Goal: Transaction & Acquisition: Purchase product/service

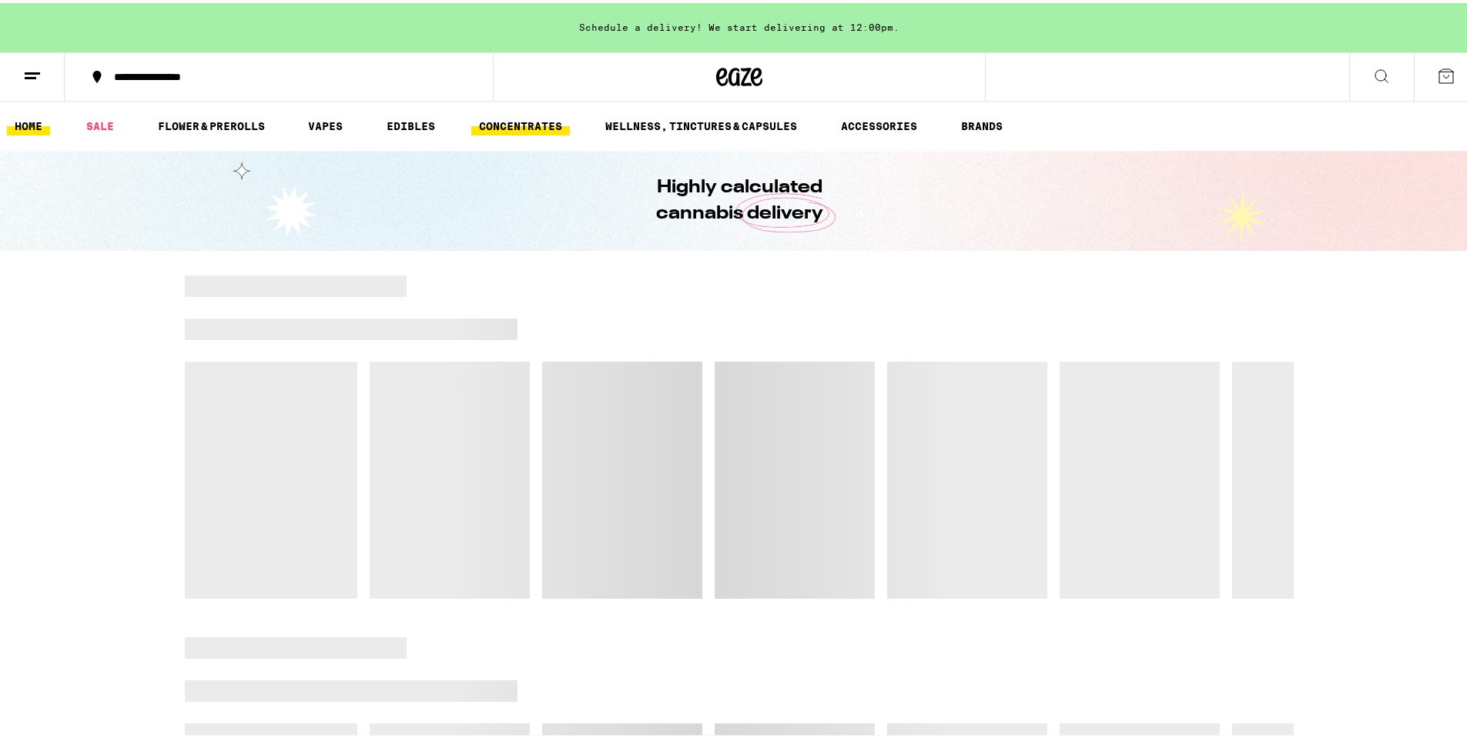
click at [507, 124] on link "CONCENTRATES" at bounding box center [520, 123] width 99 height 18
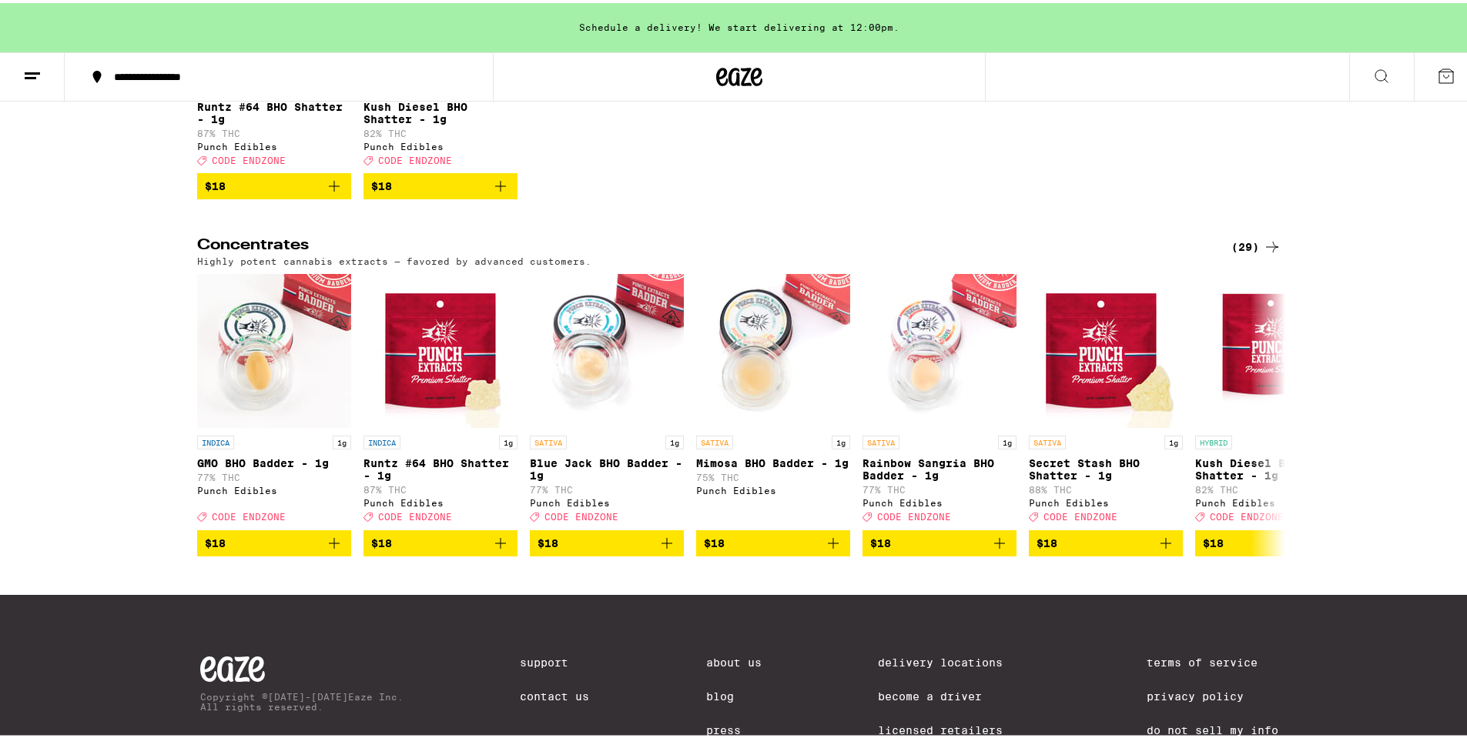
scroll to position [462, 0]
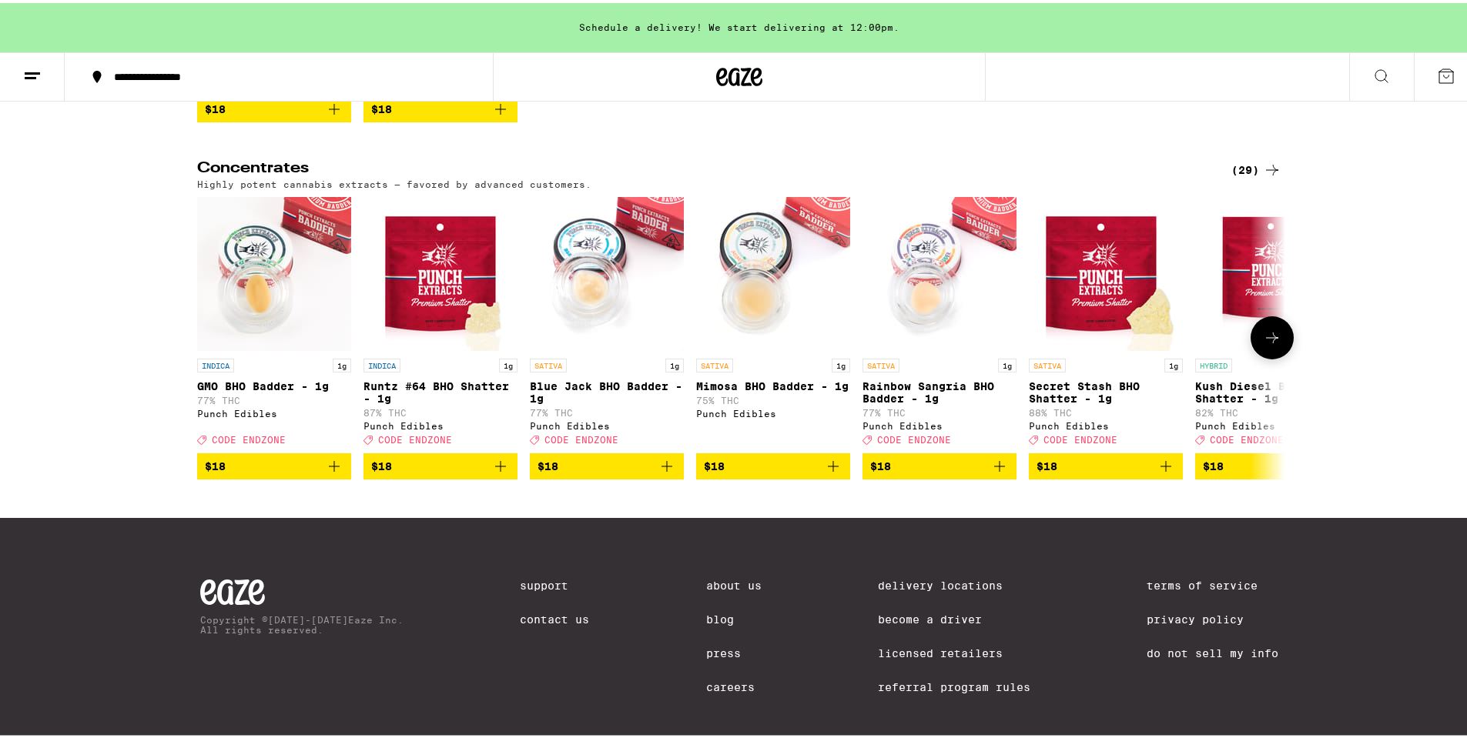
click at [1263, 344] on icon at bounding box center [1272, 335] width 18 height 18
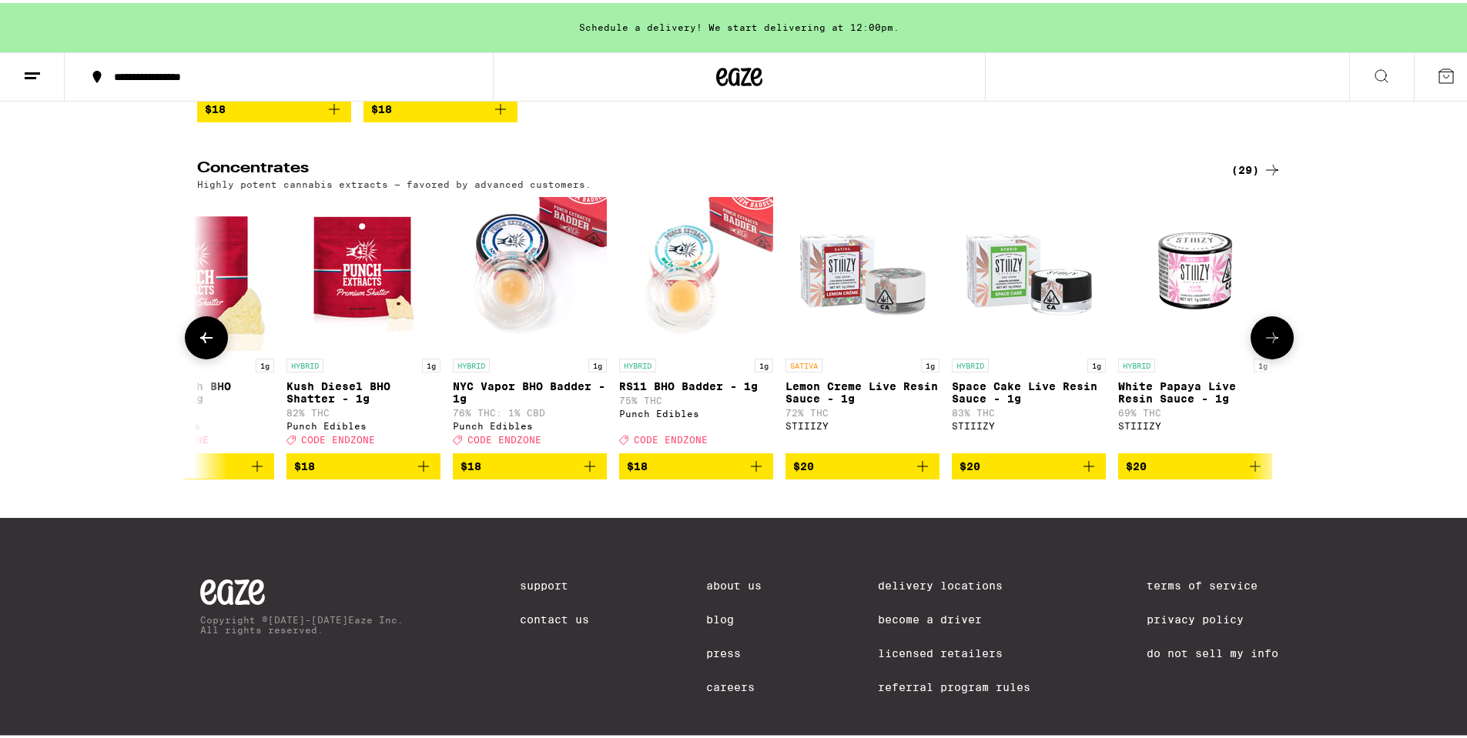
scroll to position [0, 916]
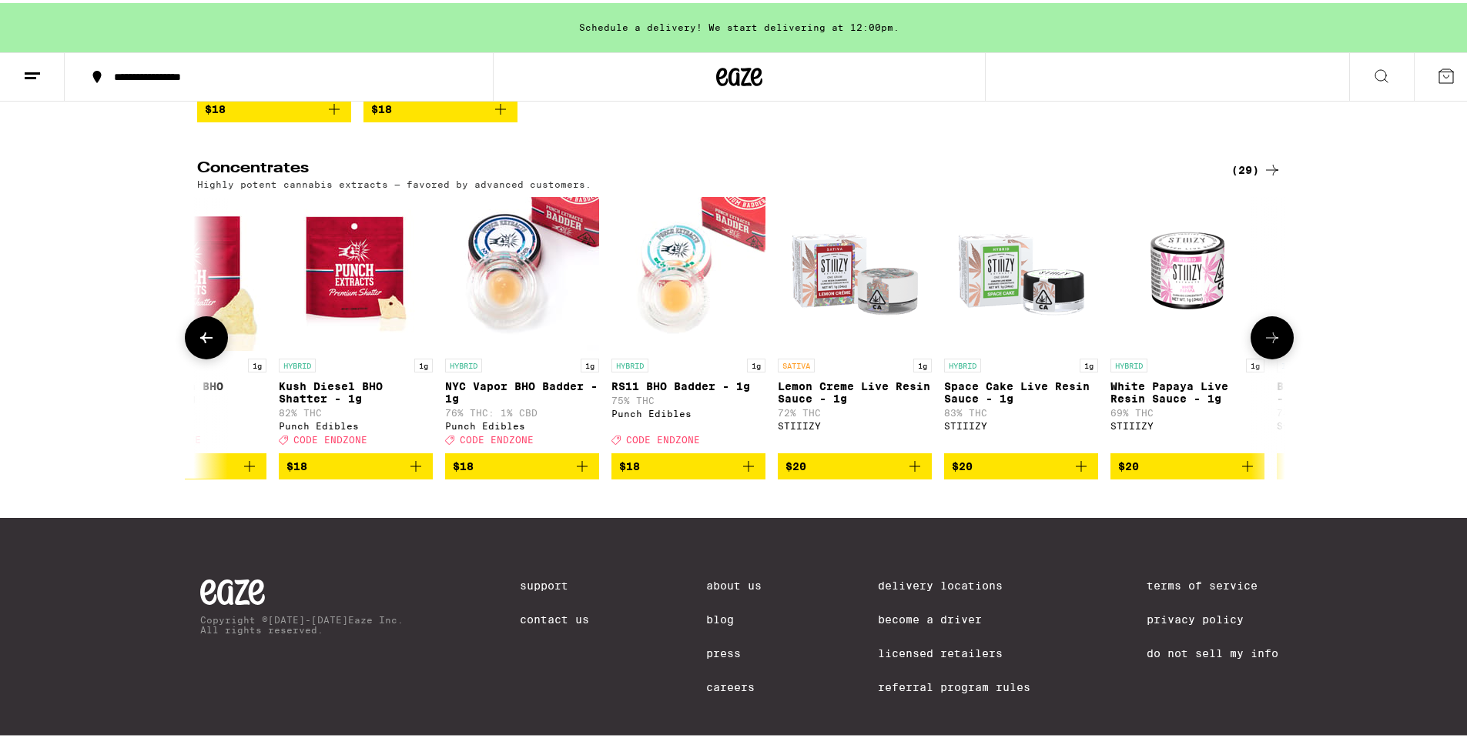
click at [408, 473] on icon "Add to bag" at bounding box center [416, 463] width 18 height 18
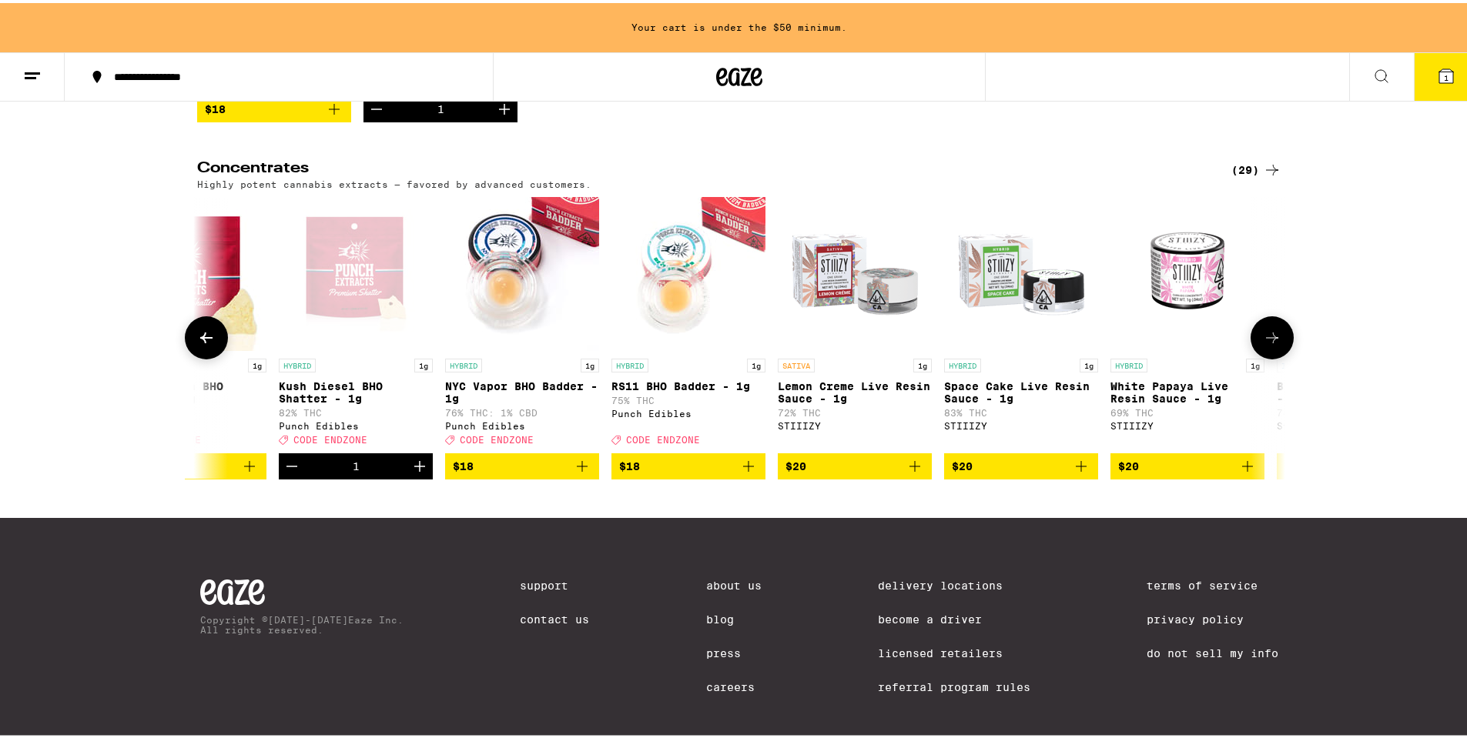
click at [283, 473] on icon "Decrement" at bounding box center [292, 463] width 18 height 18
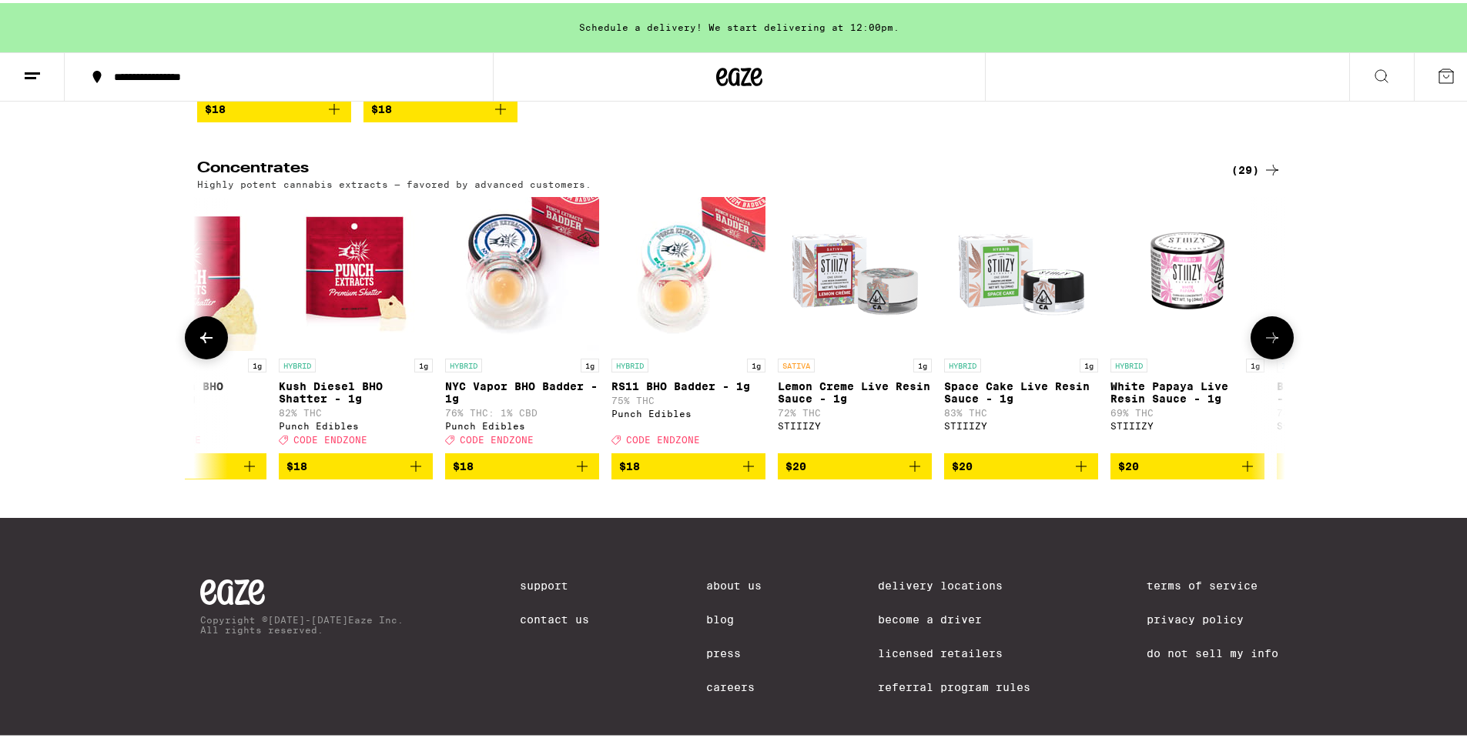
click at [197, 344] on icon at bounding box center [206, 335] width 18 height 18
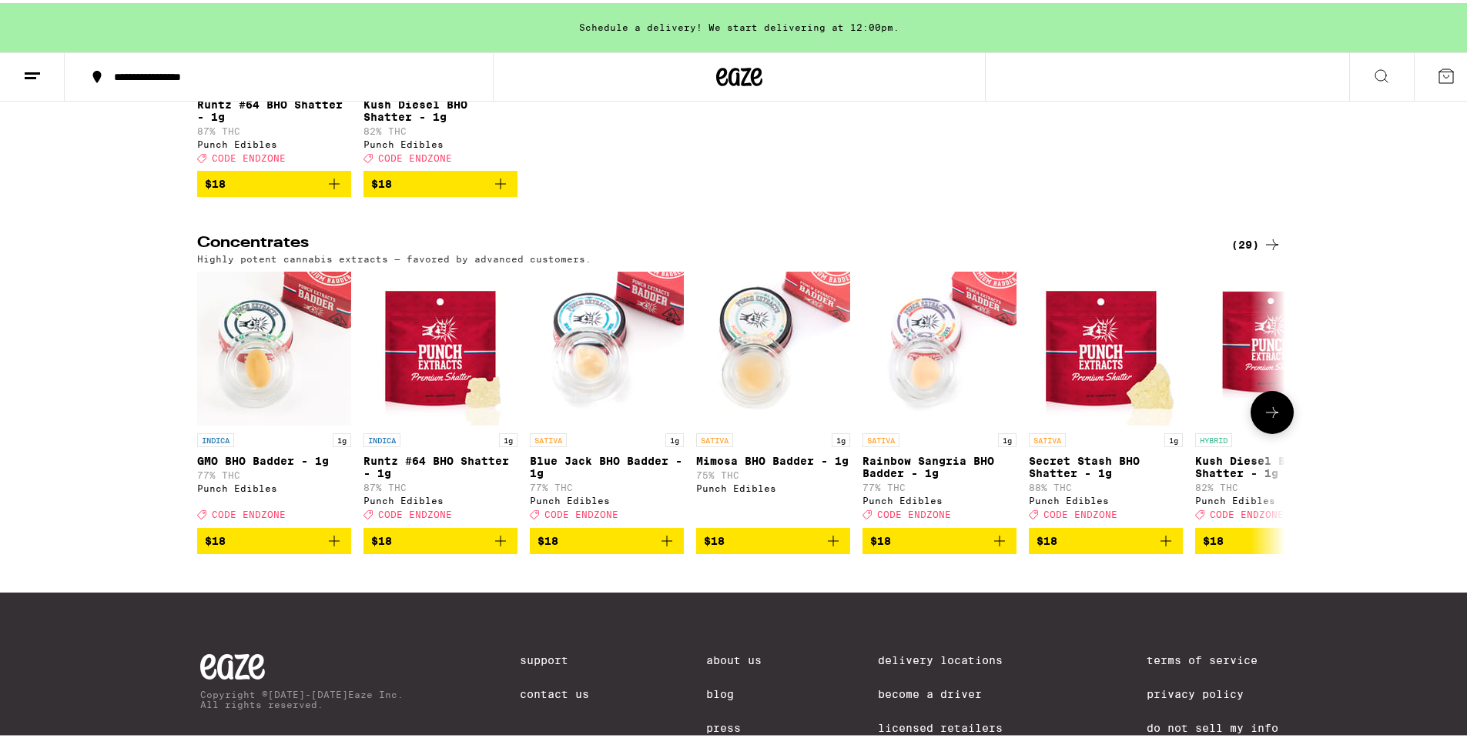
scroll to position [385, 0]
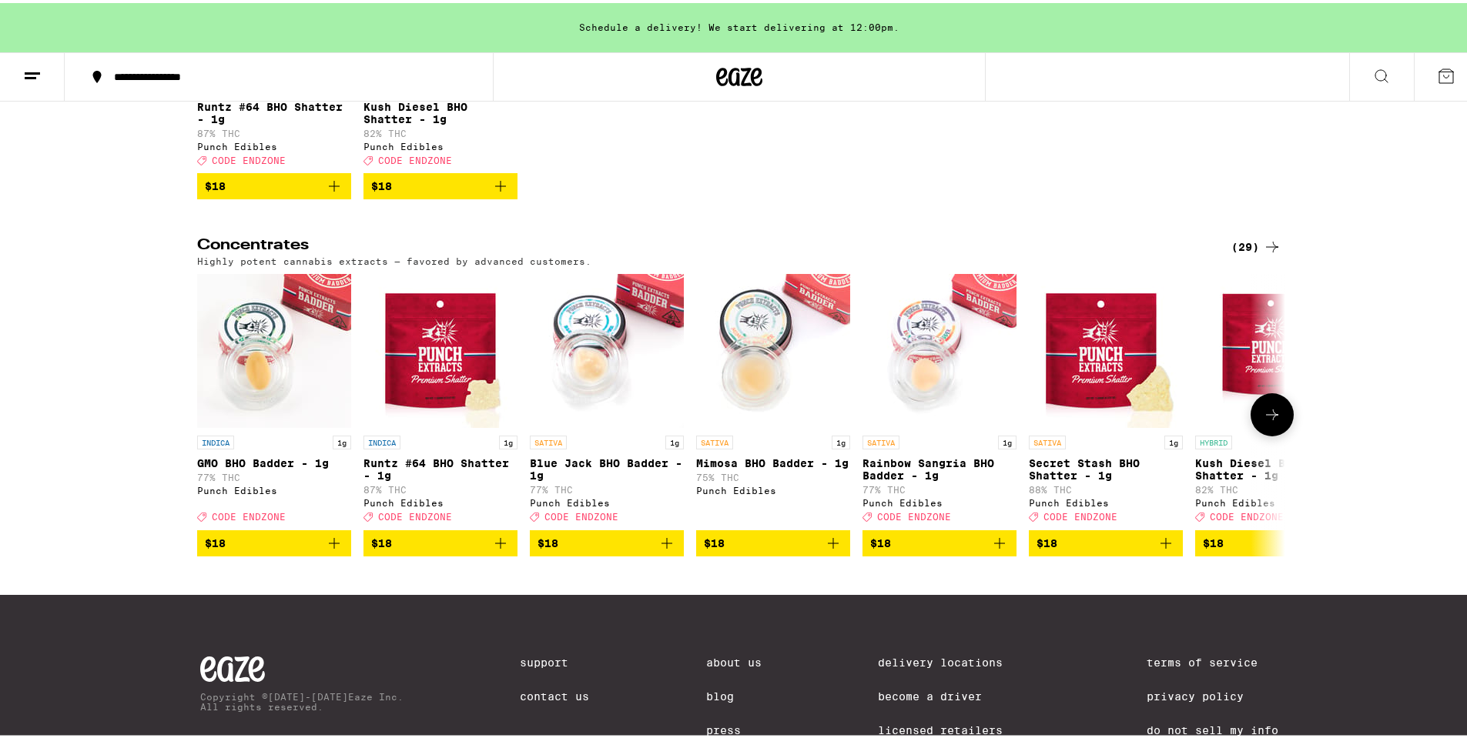
click at [491, 550] on icon "Add to bag" at bounding box center [500, 540] width 18 height 18
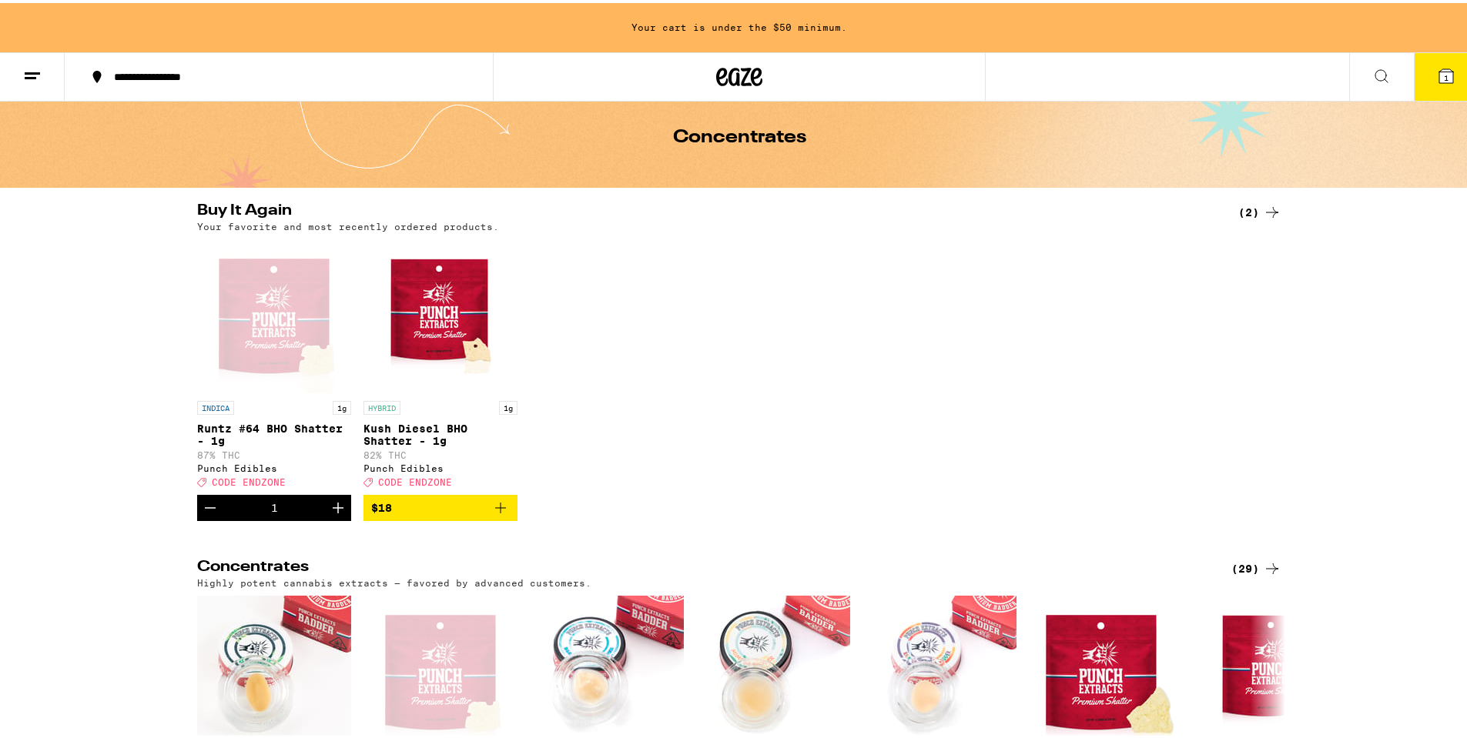
scroll to position [0, 0]
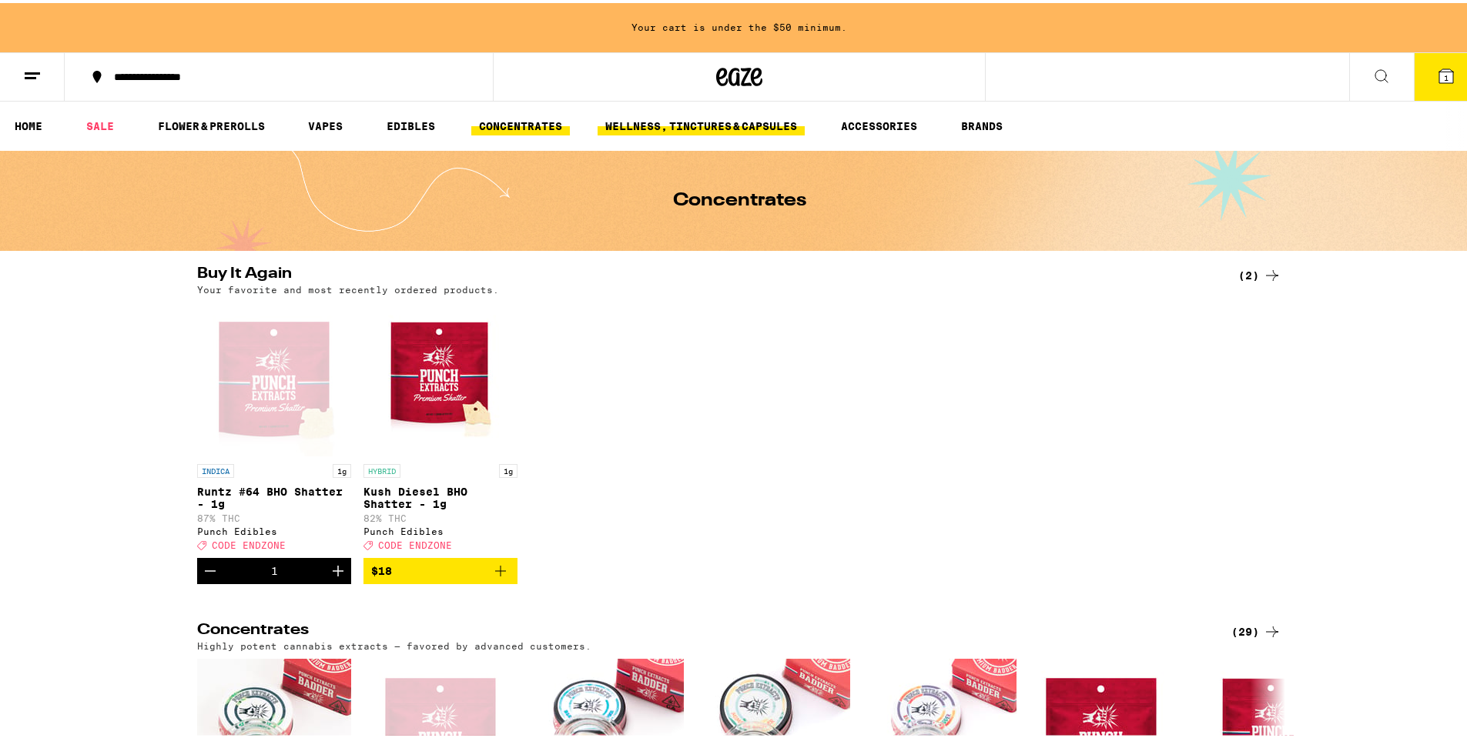
click at [661, 122] on link "WELLNESS, TINCTURES & CAPSULES" at bounding box center [701, 123] width 207 height 18
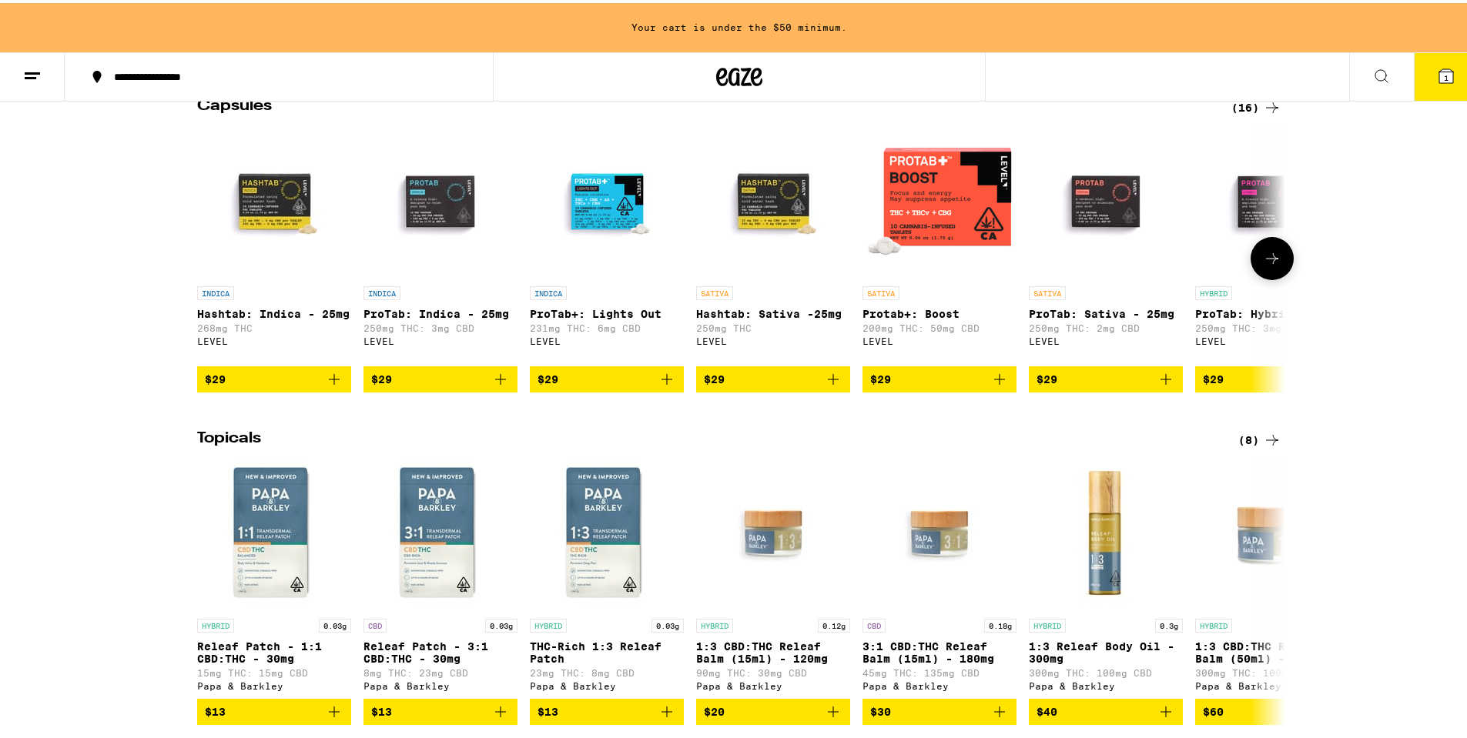
scroll to position [847, 0]
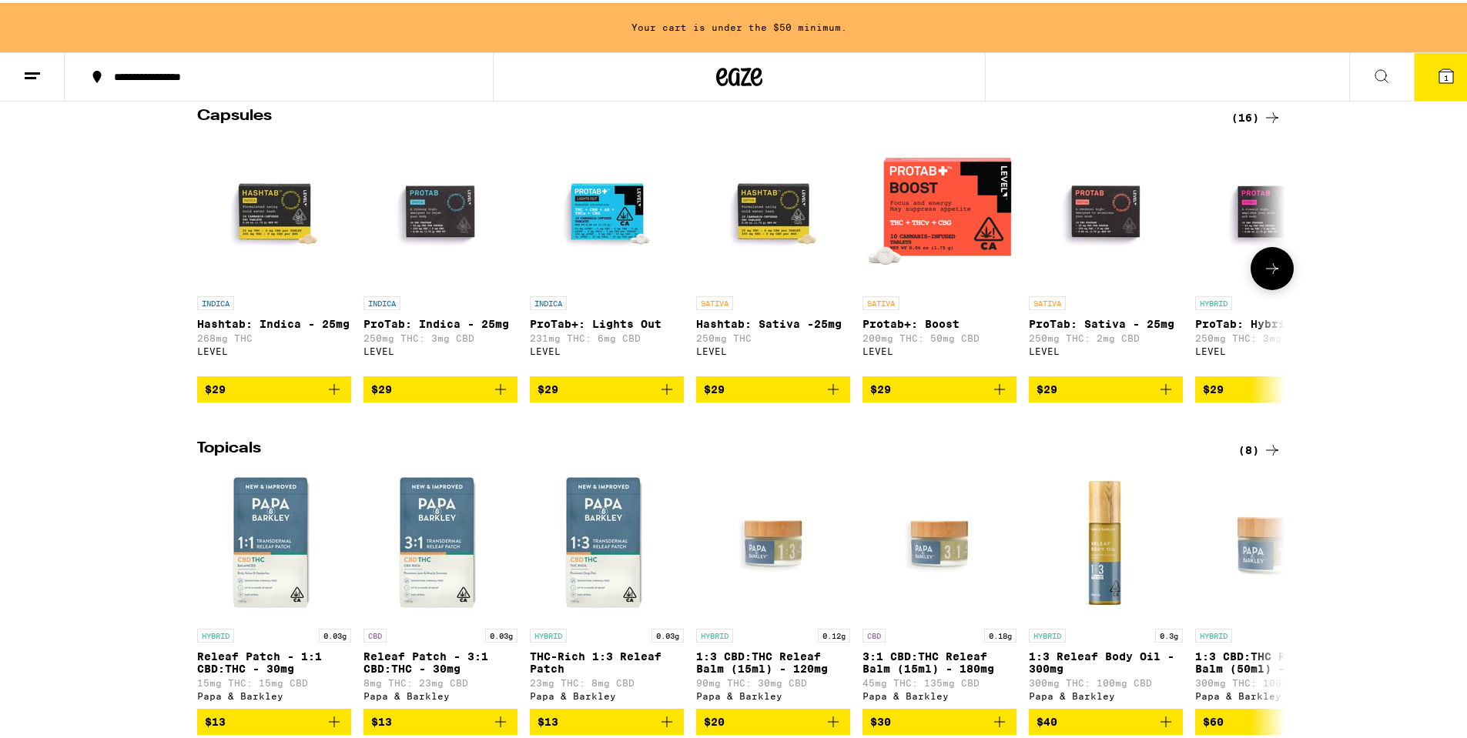
click at [1264, 275] on icon at bounding box center [1272, 265] width 18 height 18
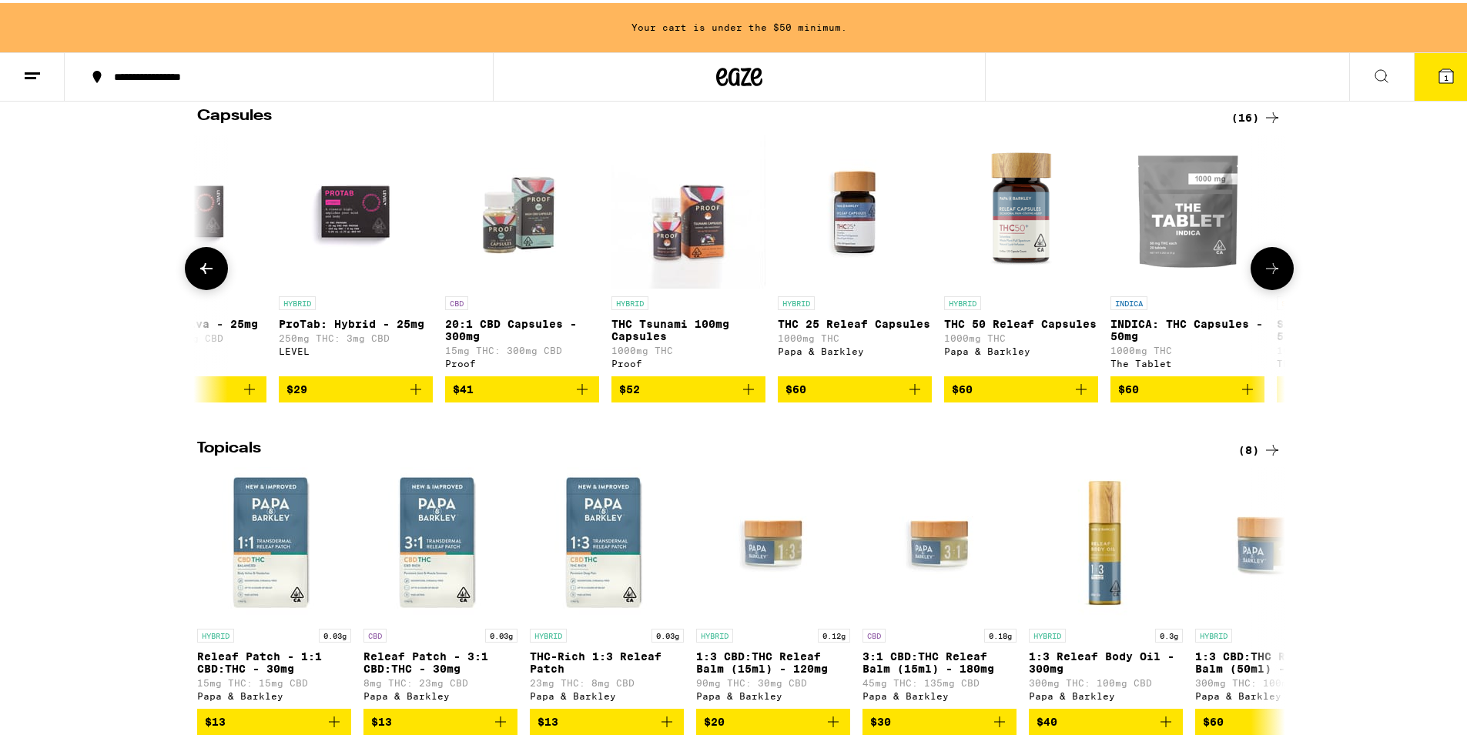
click at [1264, 275] on icon at bounding box center [1272, 265] width 18 height 18
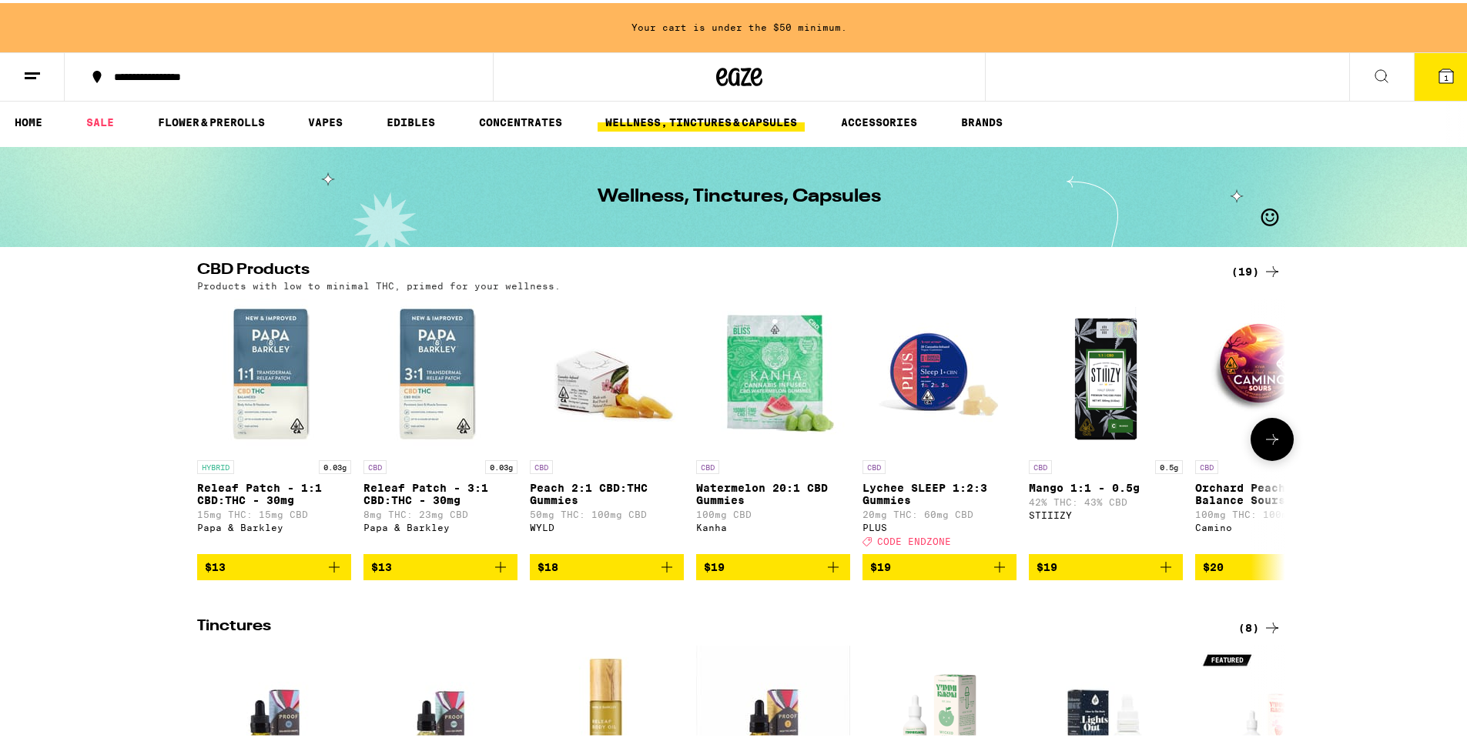
scroll to position [0, 0]
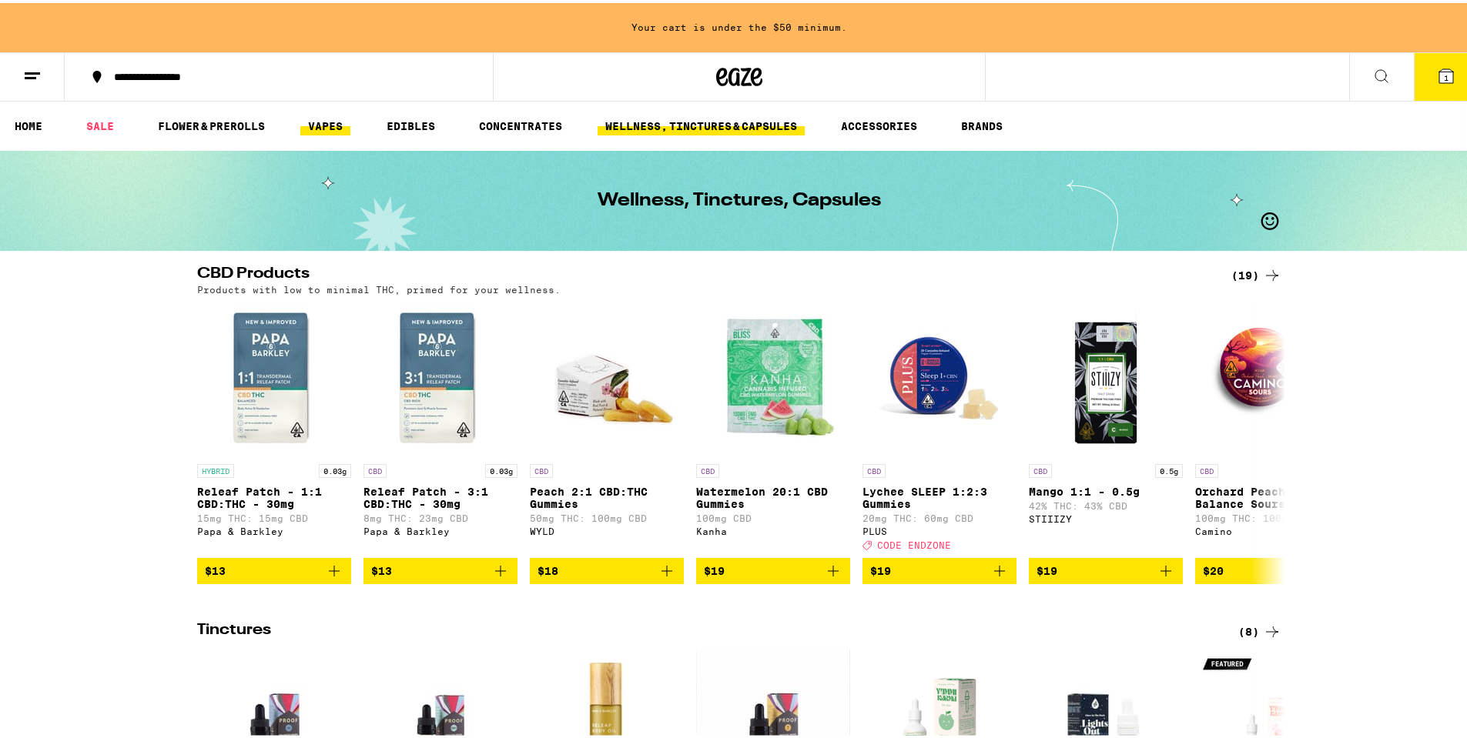
click at [325, 127] on link "VAPES" at bounding box center [325, 123] width 50 height 18
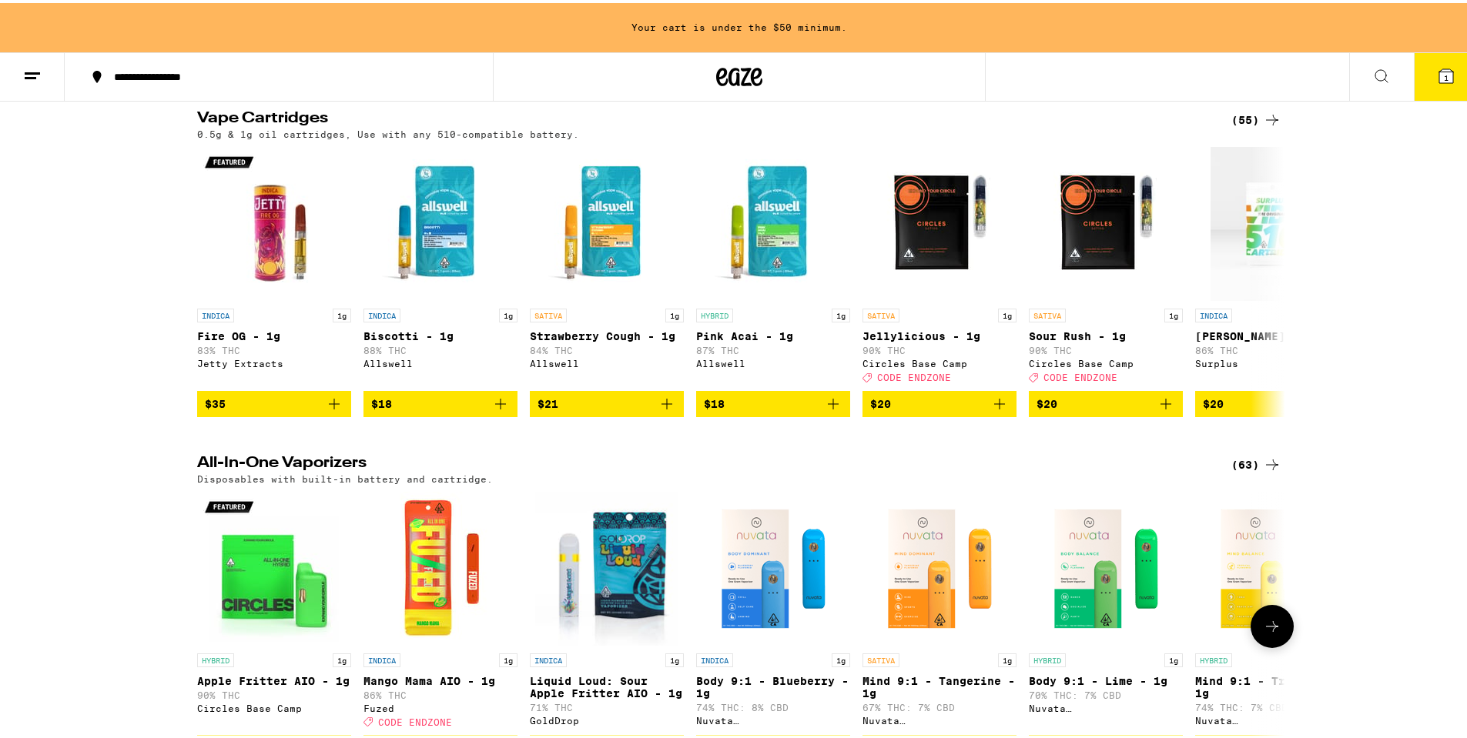
scroll to position [462, 0]
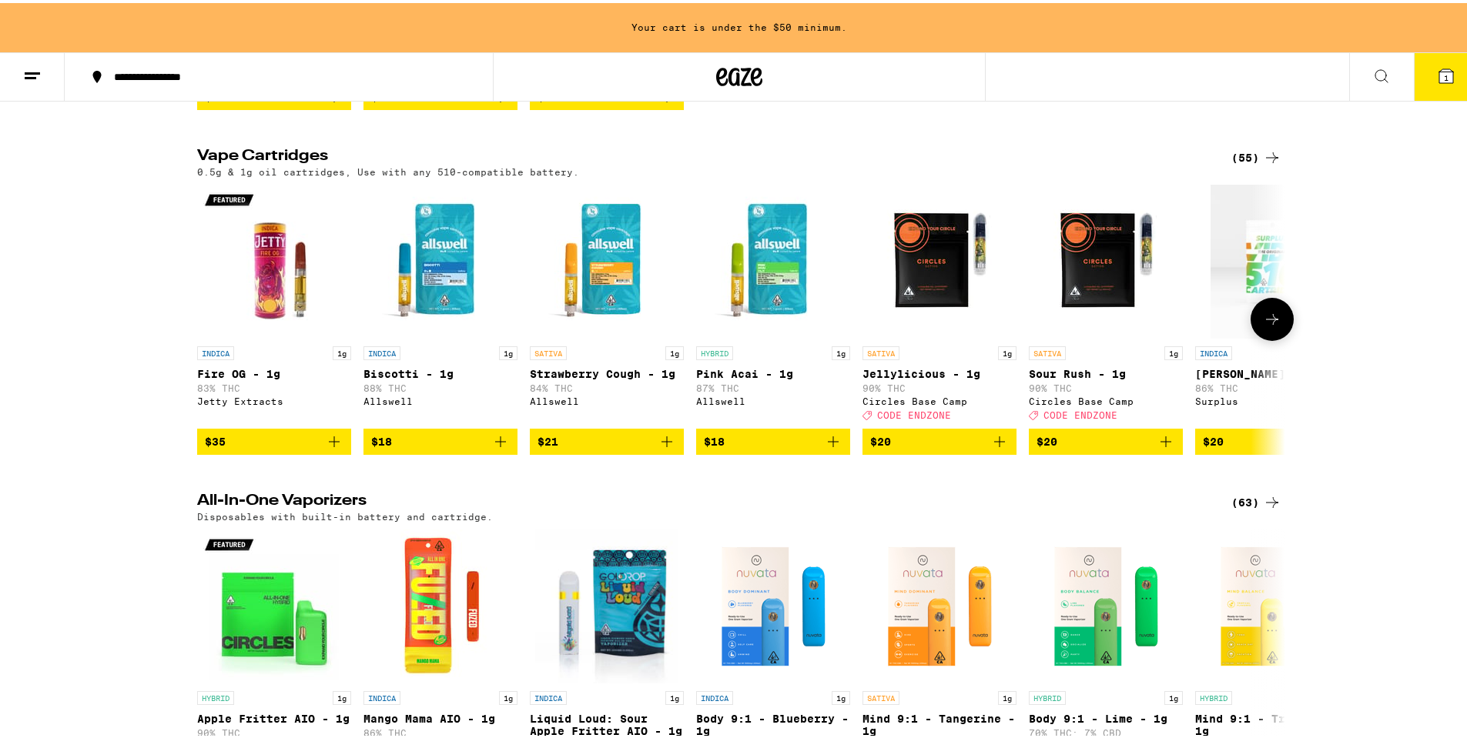
click at [1271, 326] on icon at bounding box center [1272, 316] width 18 height 18
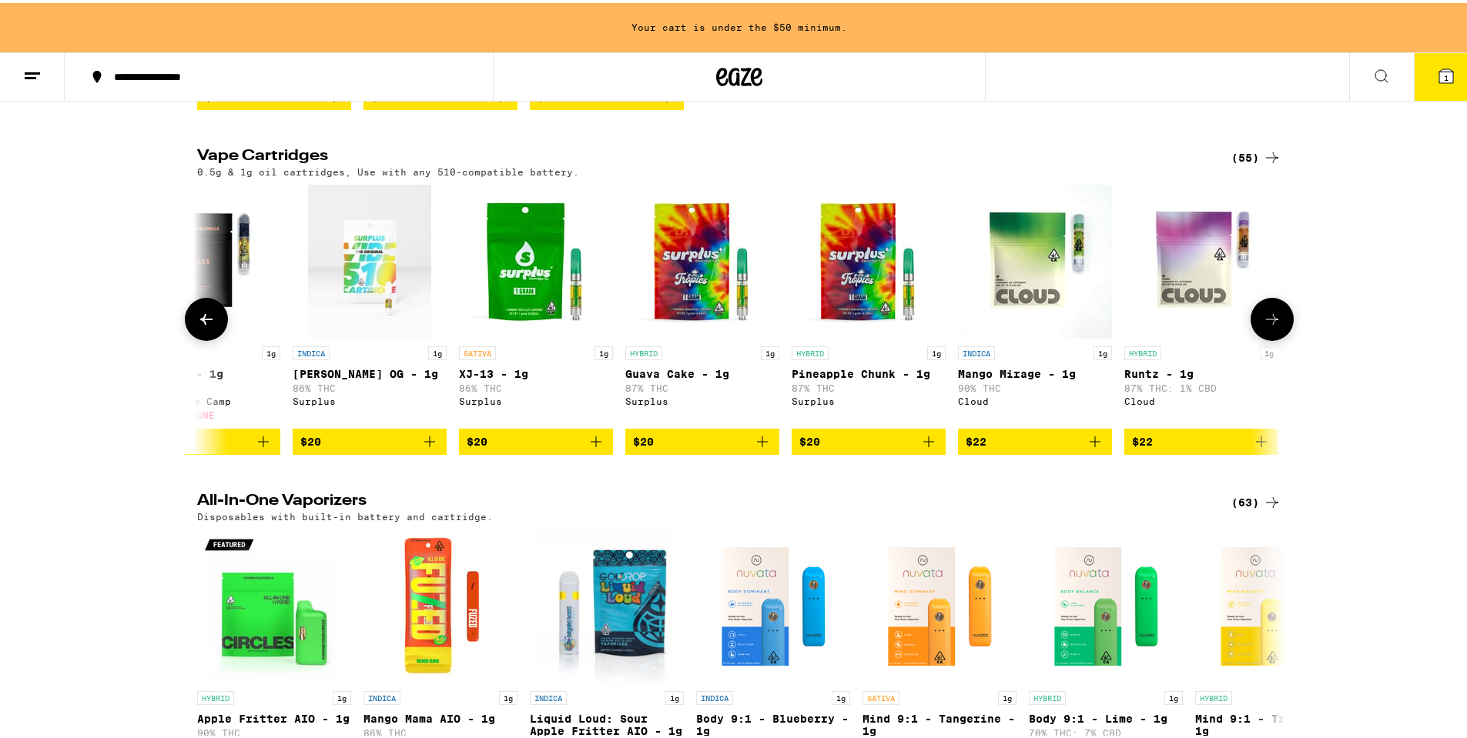
scroll to position [0, 916]
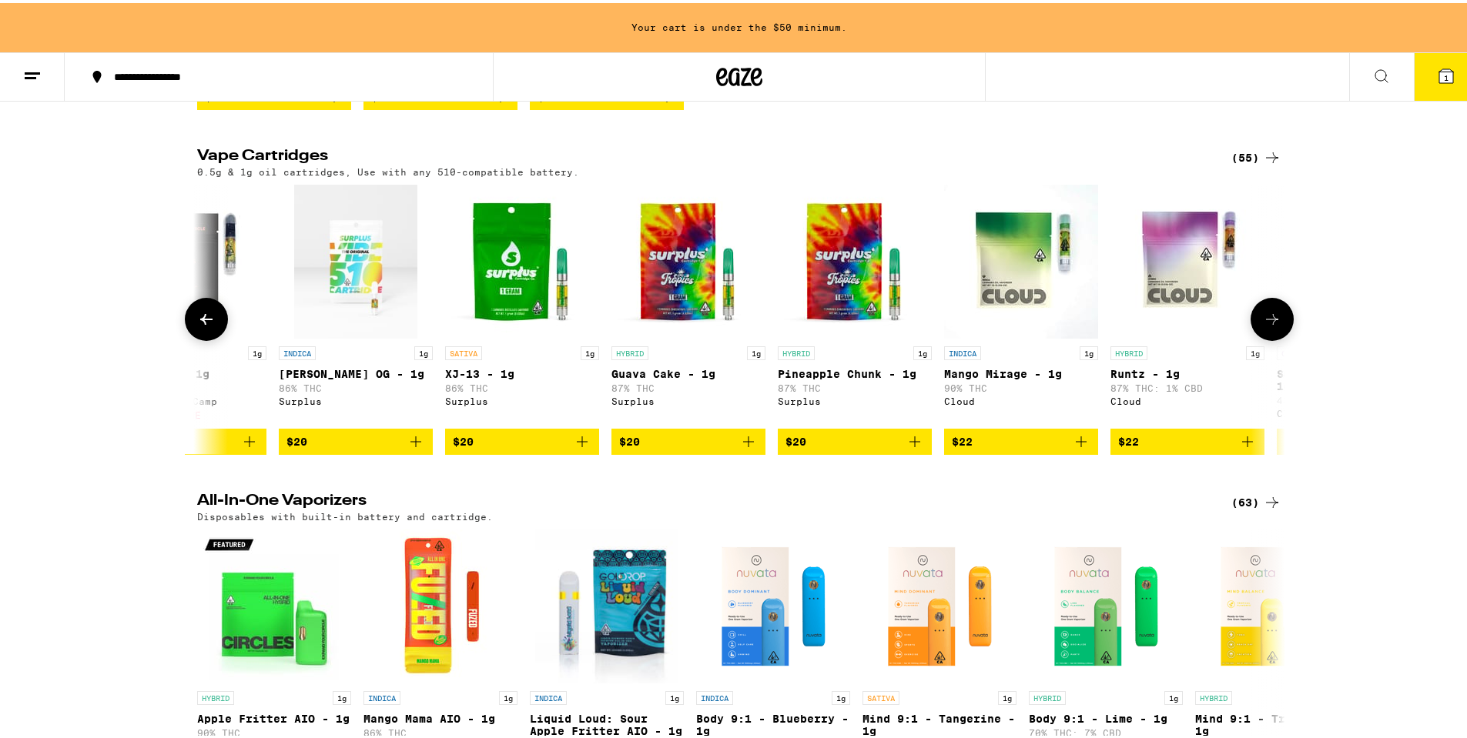
click at [1271, 326] on icon at bounding box center [1272, 316] width 18 height 18
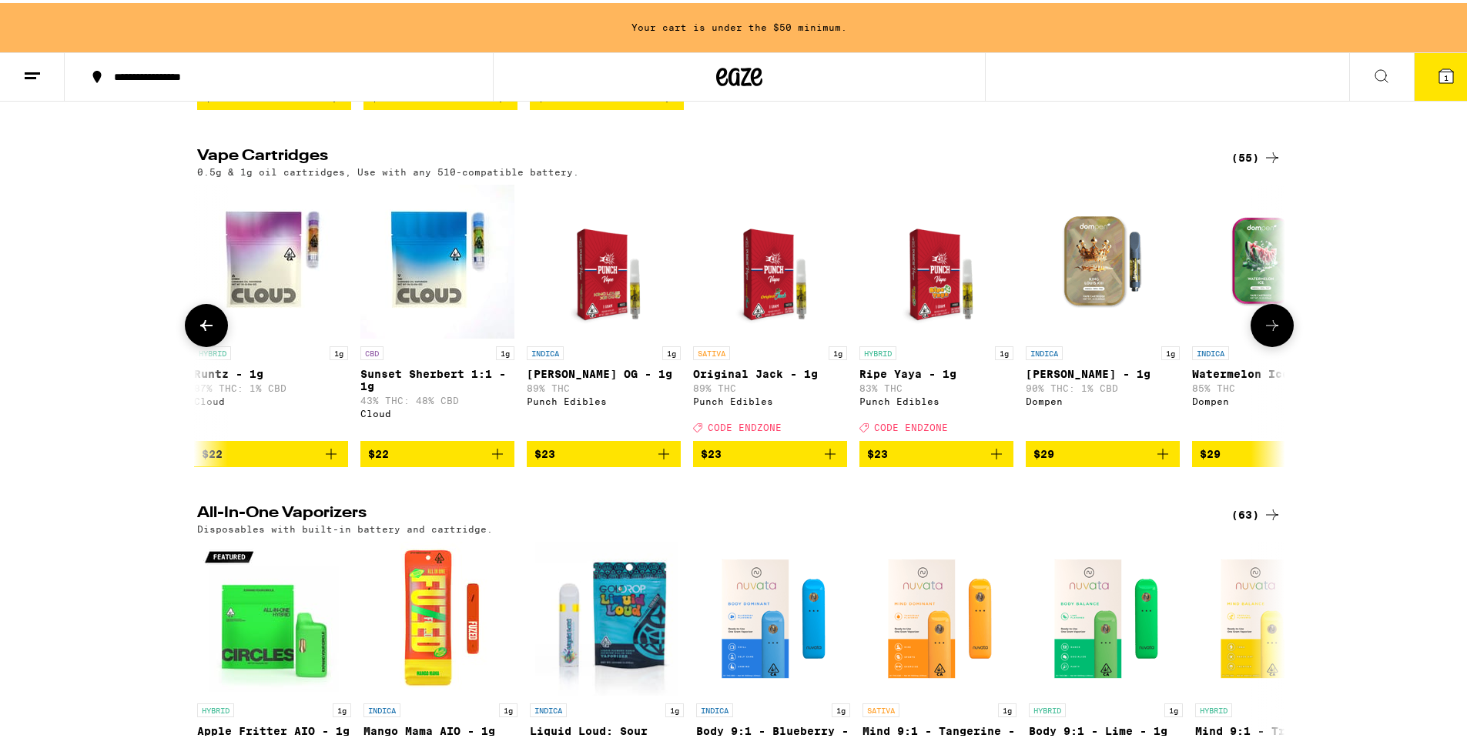
click at [1271, 331] on button at bounding box center [1272, 322] width 43 height 43
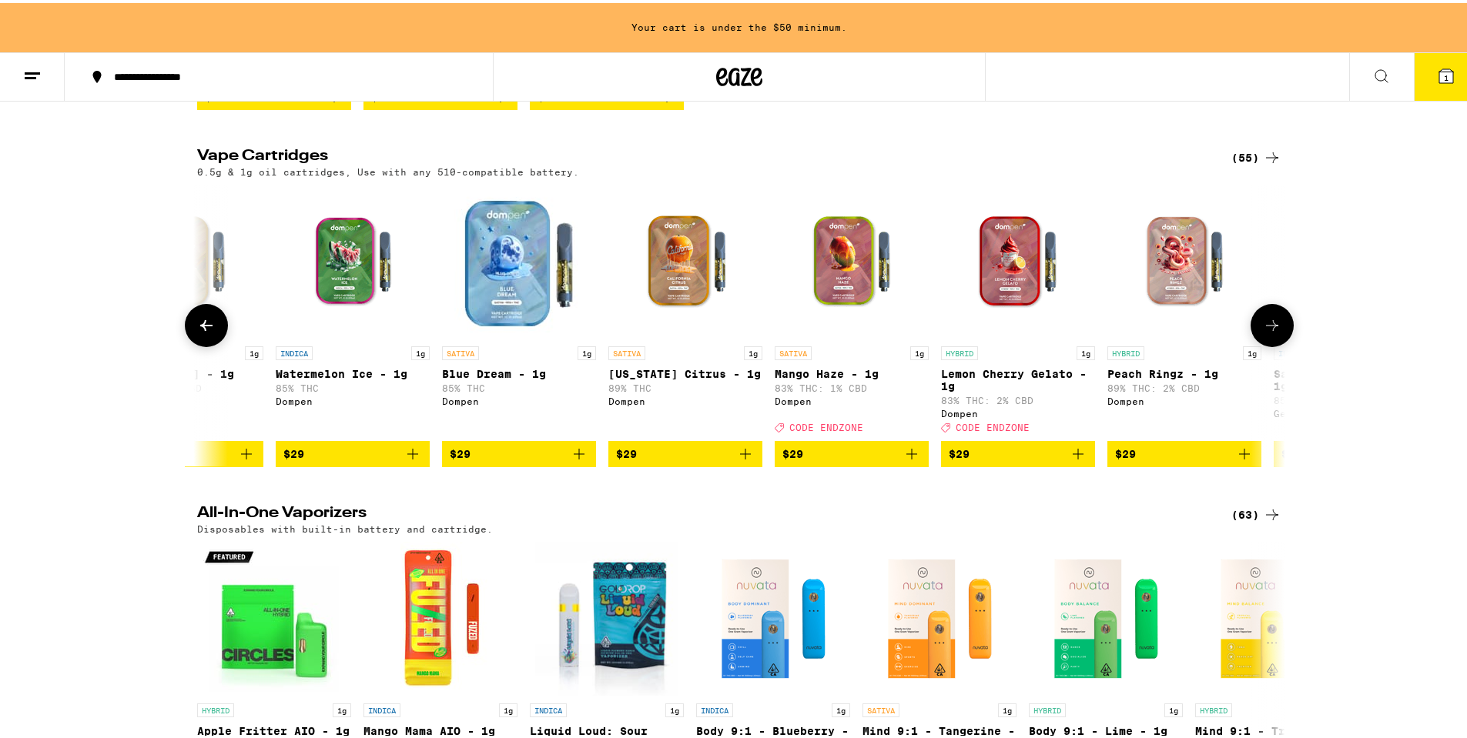
click at [1264, 328] on button at bounding box center [1272, 322] width 43 height 43
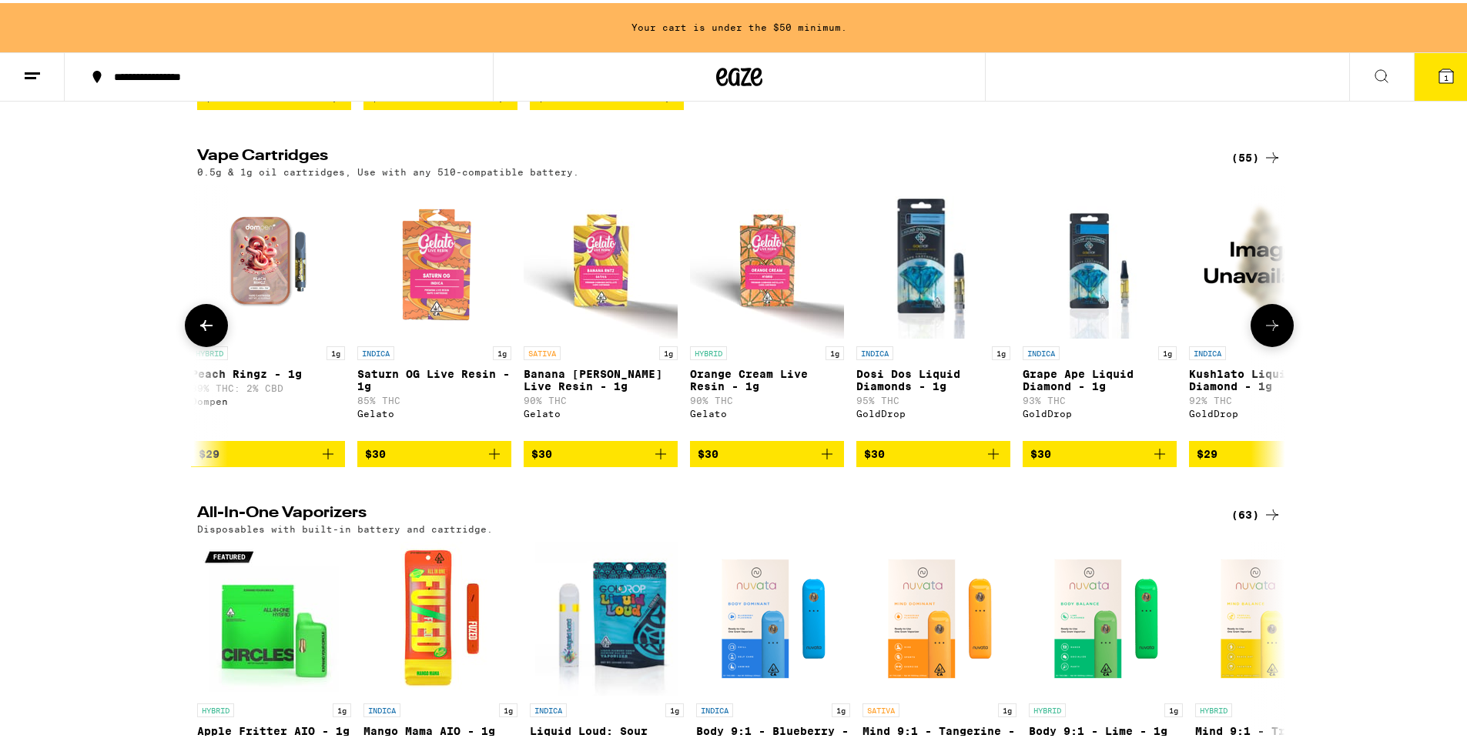
click at [1264, 331] on button at bounding box center [1272, 322] width 43 height 43
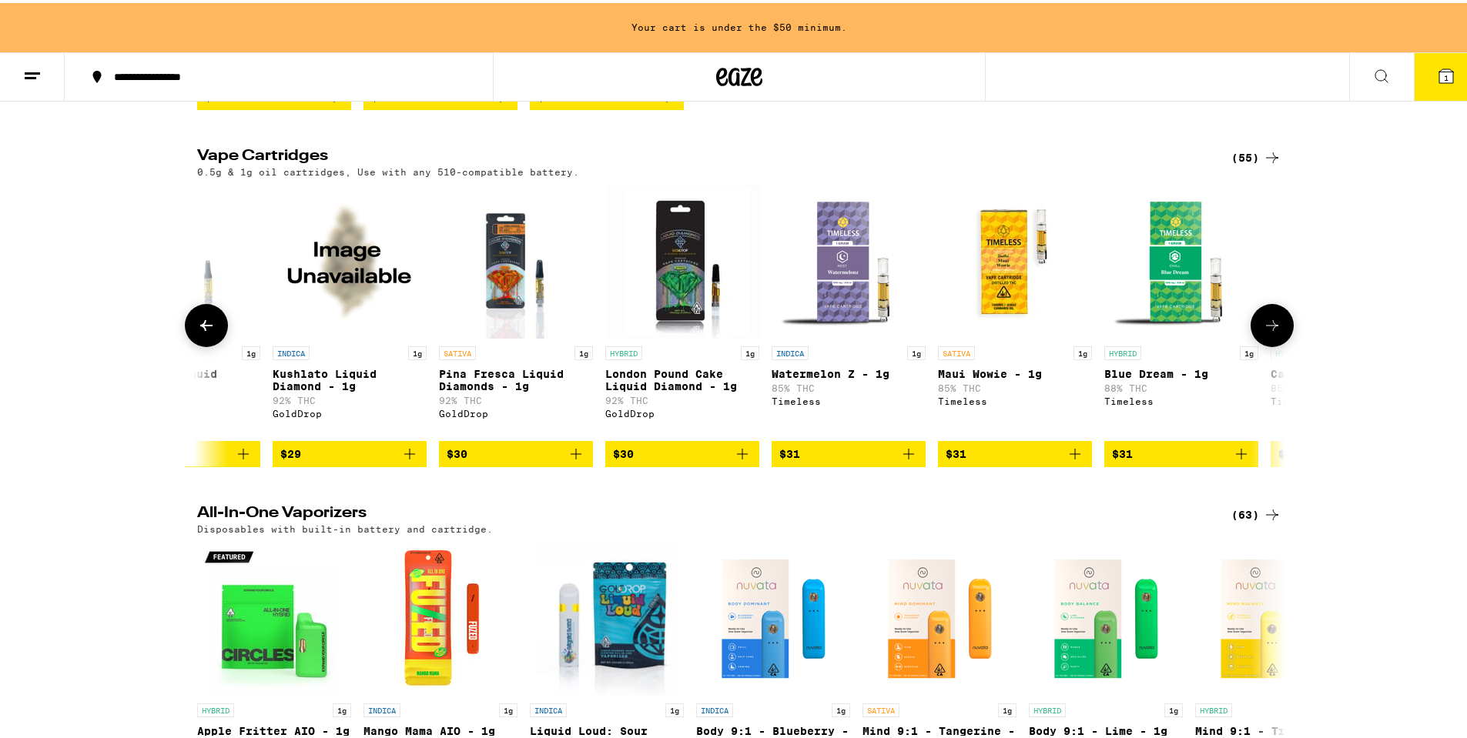
click at [1264, 331] on button at bounding box center [1272, 322] width 43 height 43
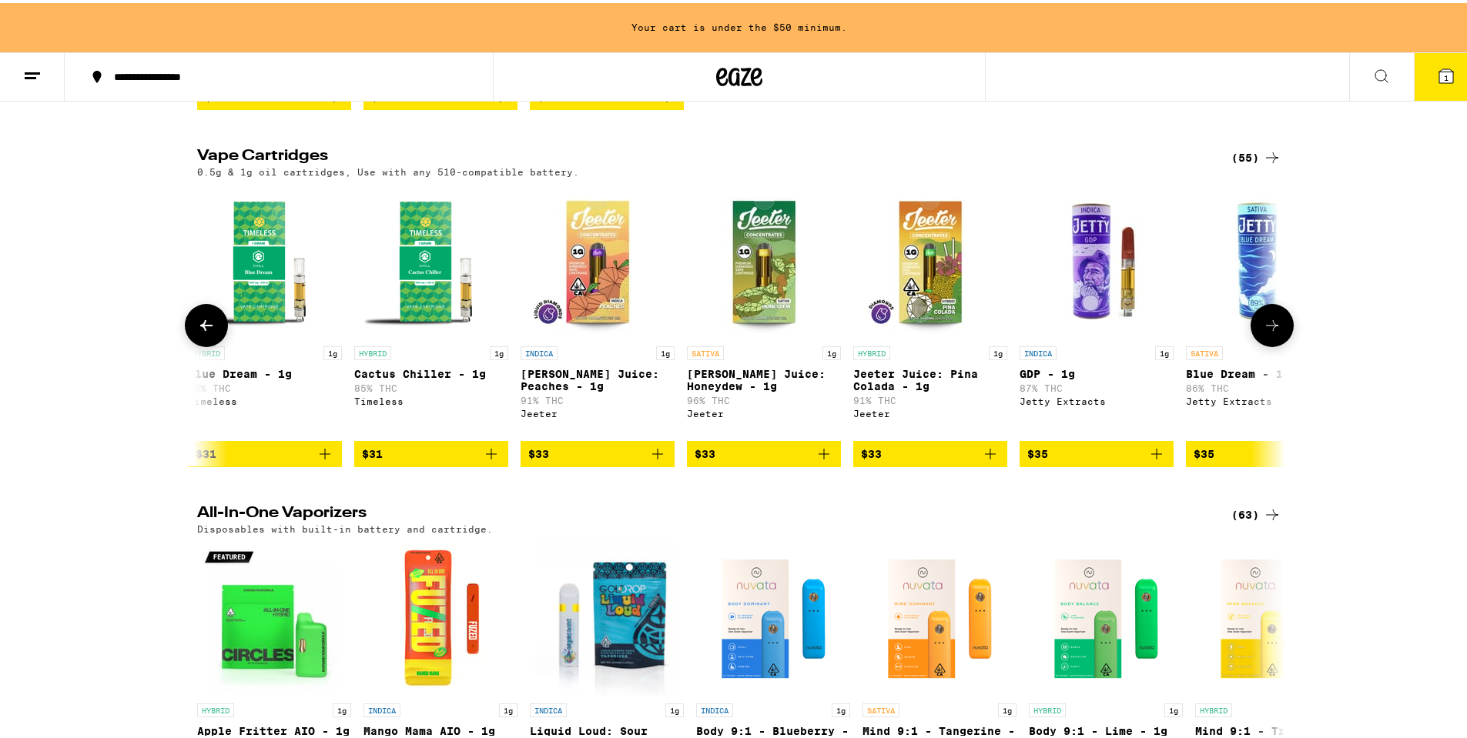
click at [1264, 331] on button at bounding box center [1272, 322] width 43 height 43
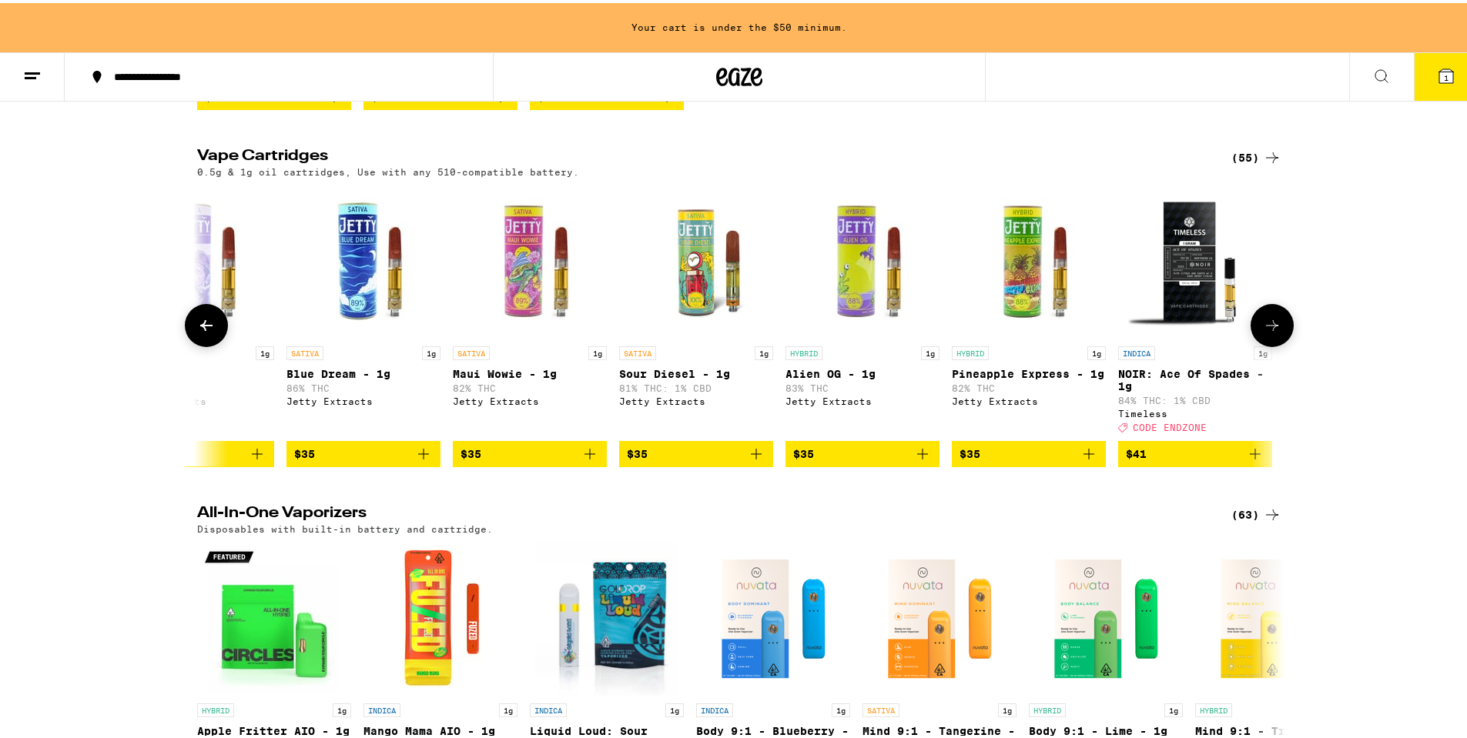
scroll to position [0, 6415]
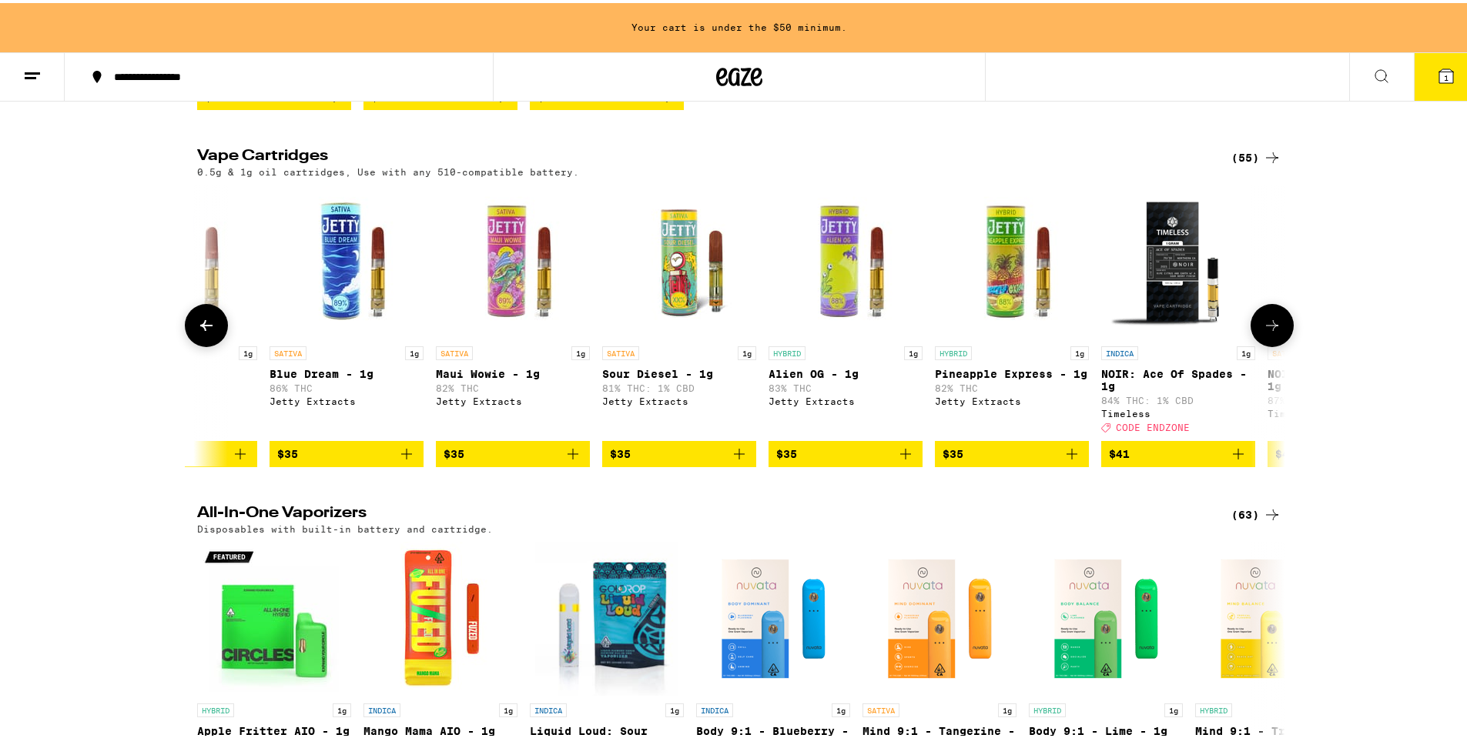
click at [1264, 331] on button at bounding box center [1272, 322] width 43 height 43
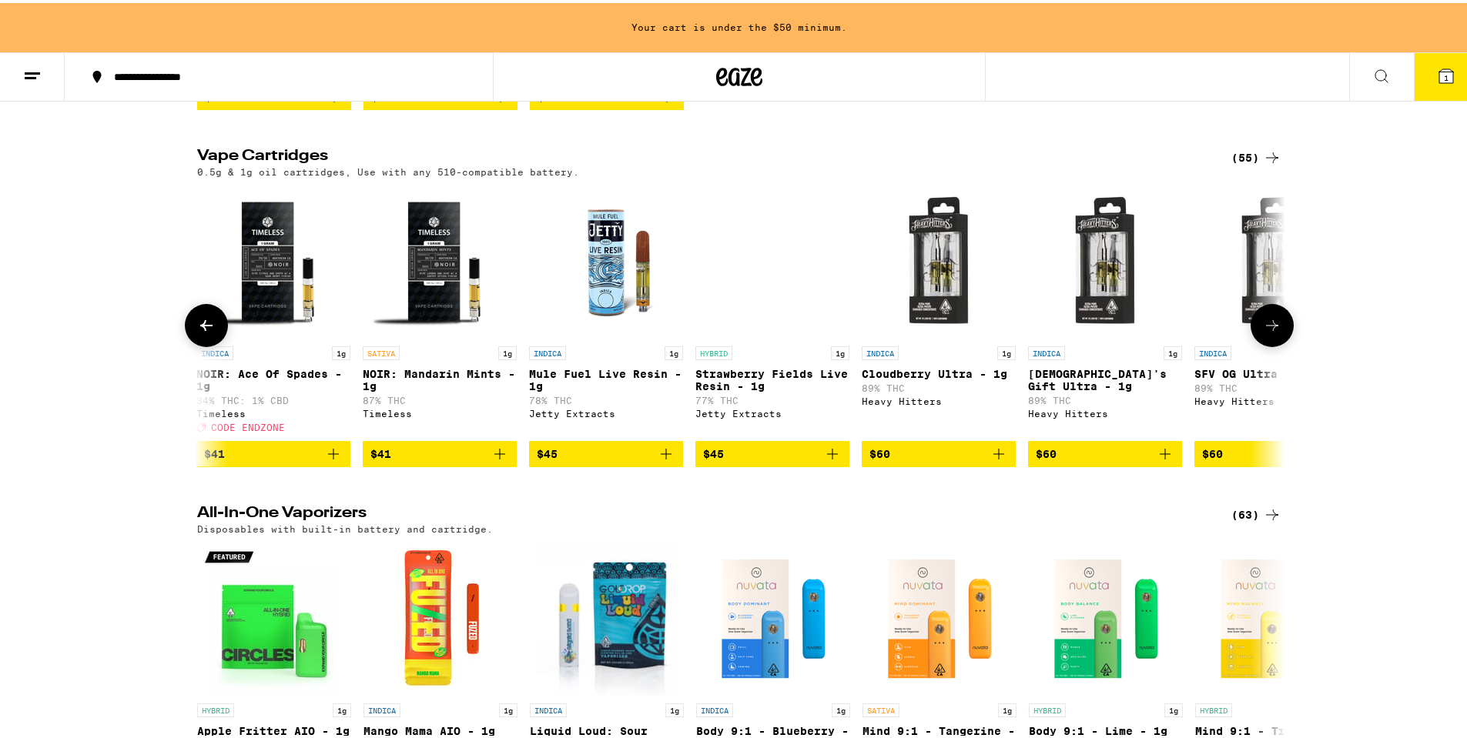
scroll to position [0, 7331]
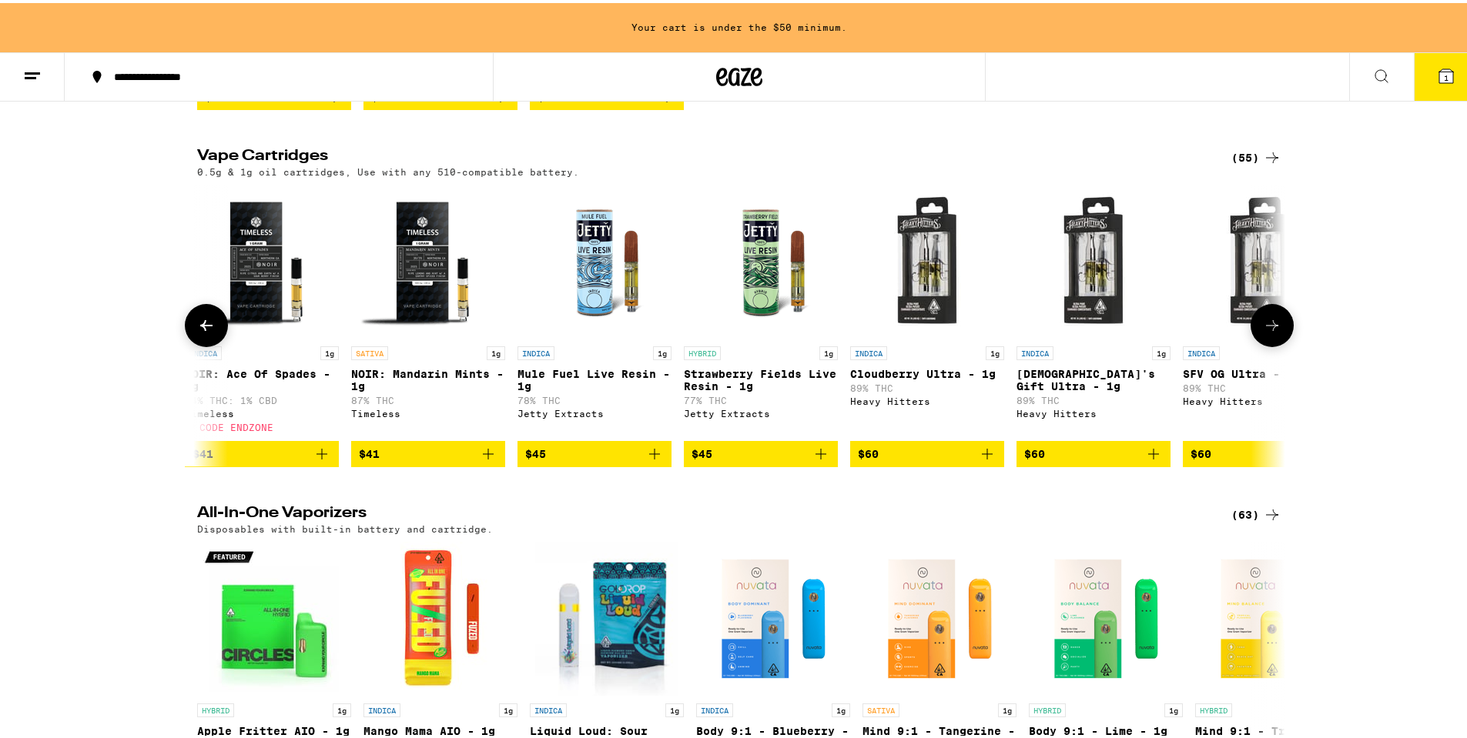
click at [201, 332] on icon at bounding box center [206, 322] width 18 height 18
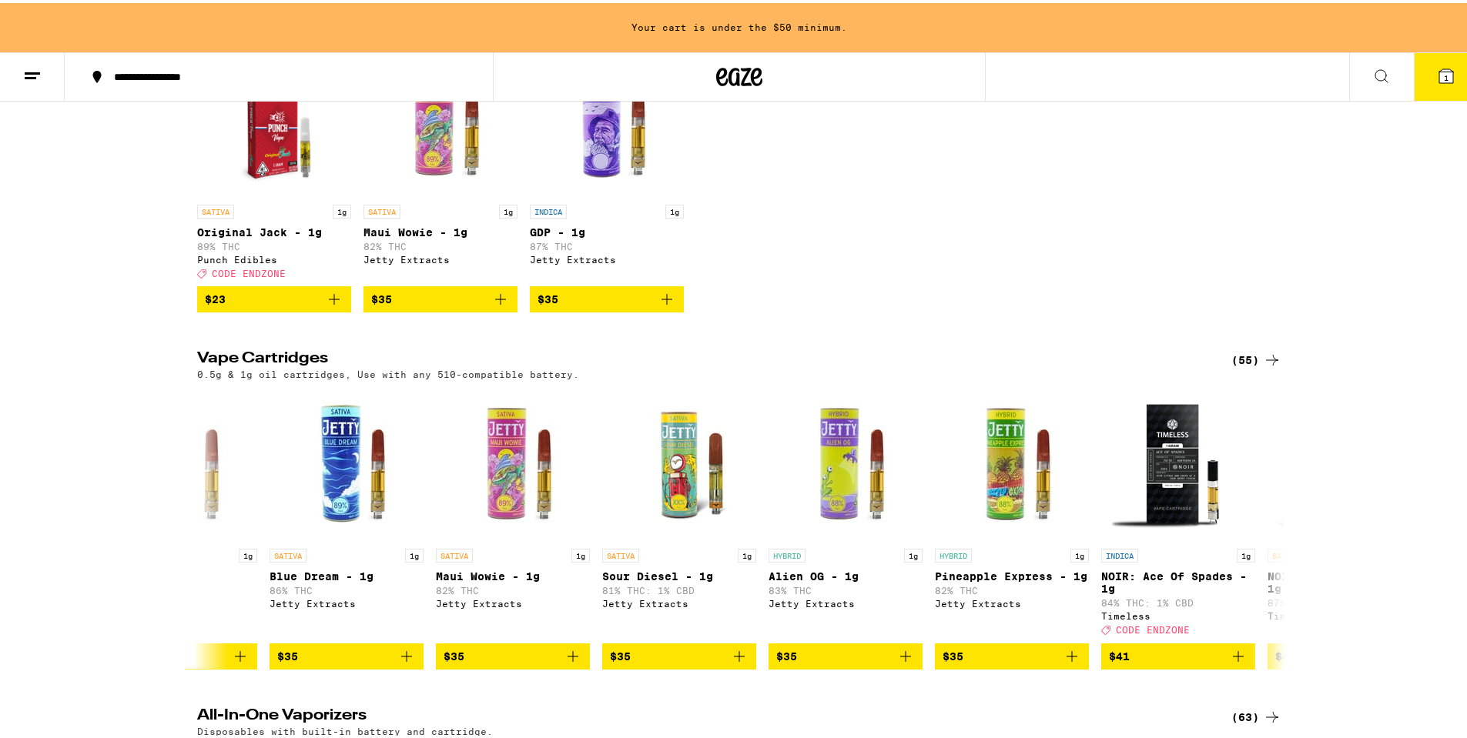
scroll to position [385, 0]
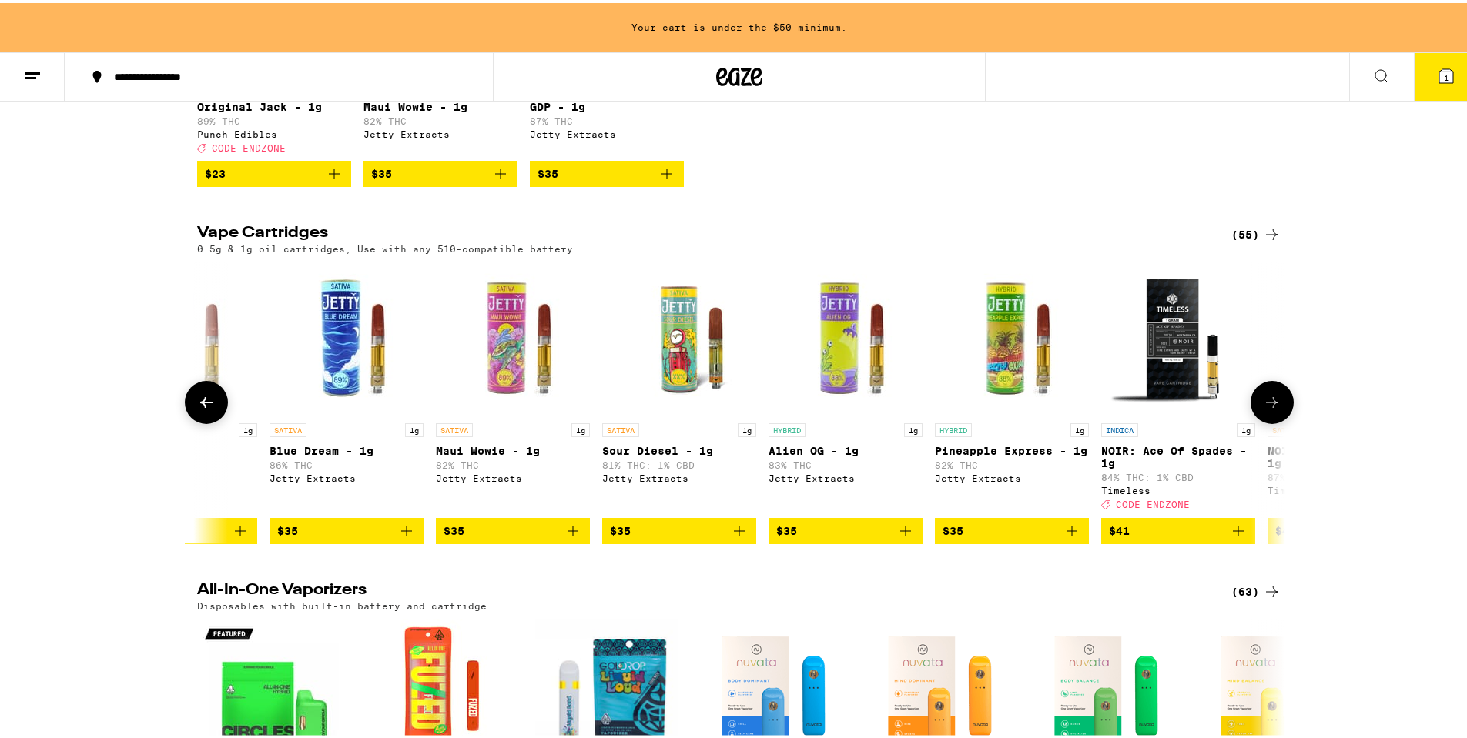
click at [201, 409] on icon at bounding box center [206, 399] width 18 height 18
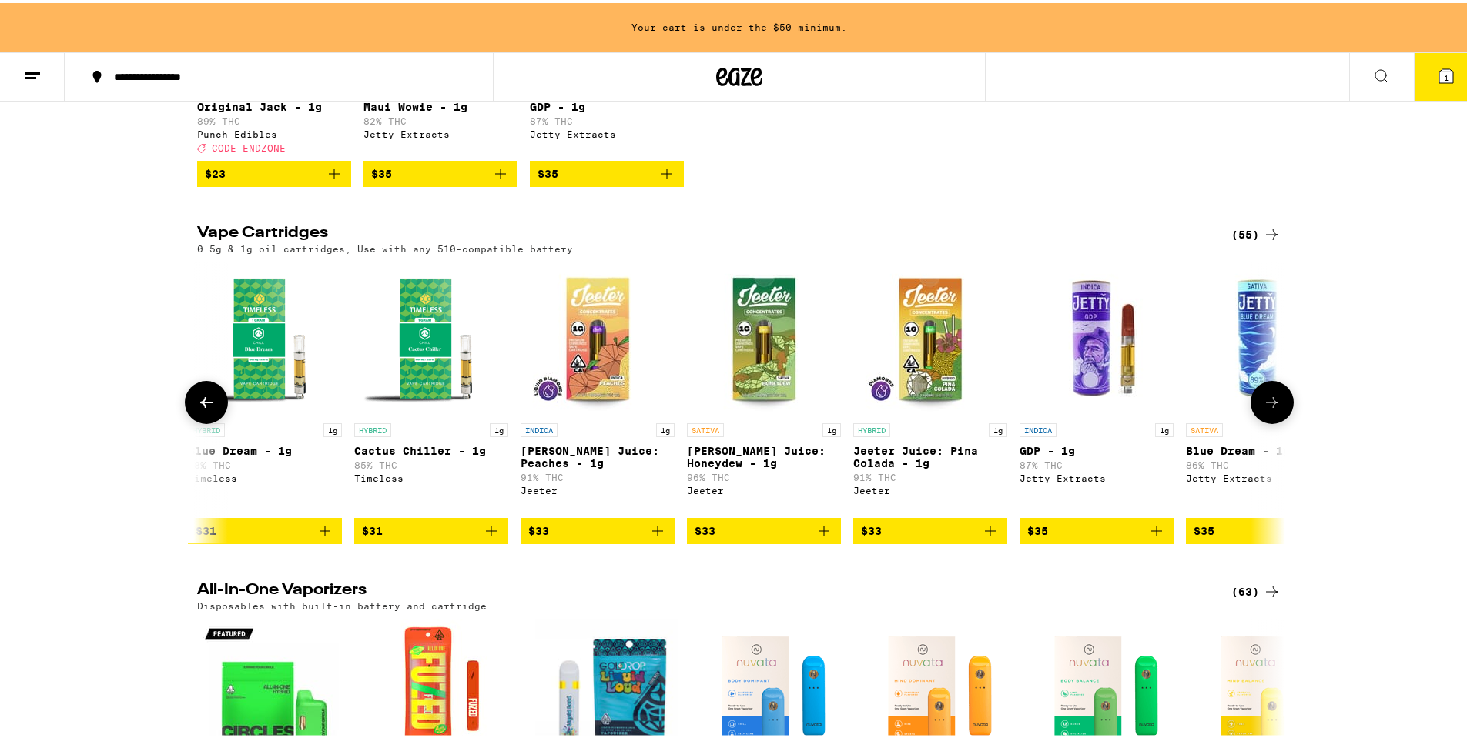
click at [201, 409] on icon at bounding box center [206, 399] width 18 height 18
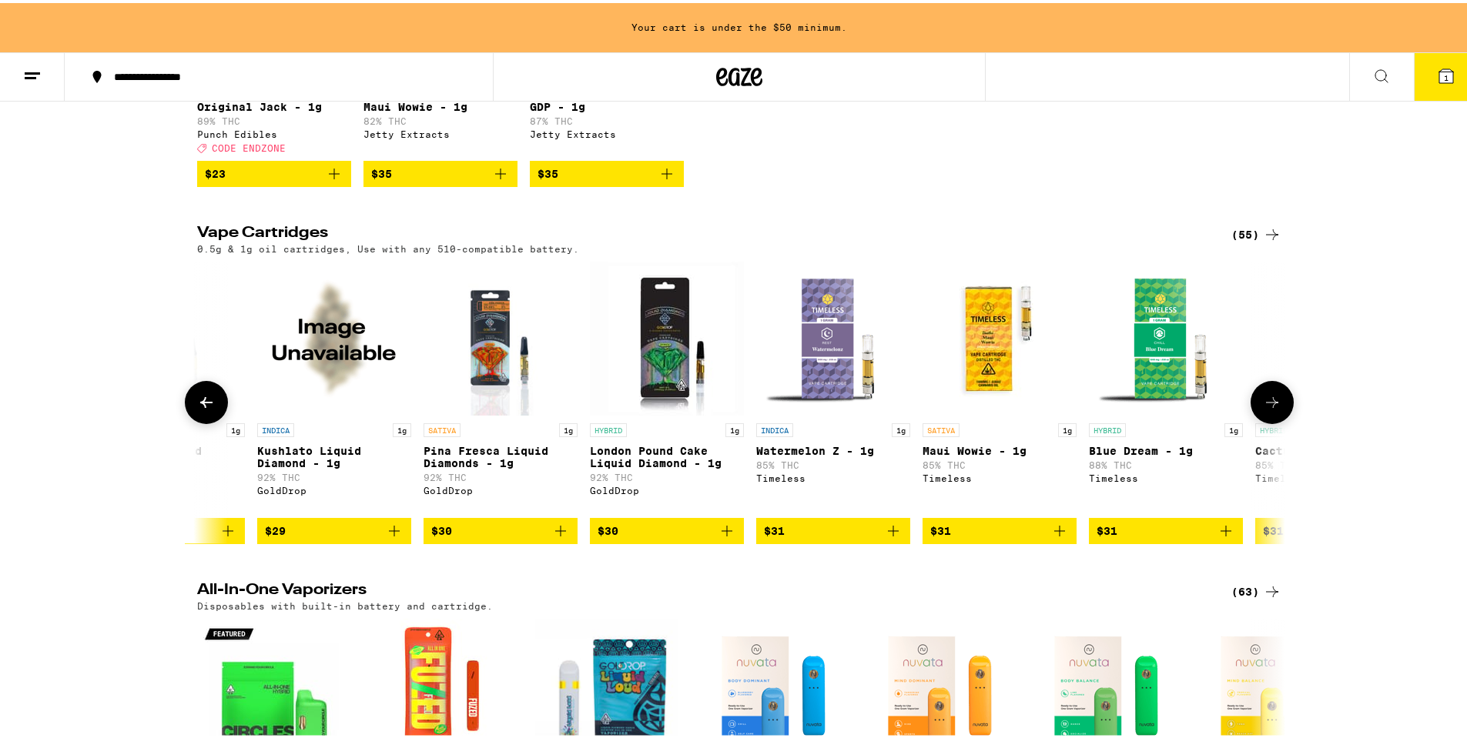
scroll to position [0, 4582]
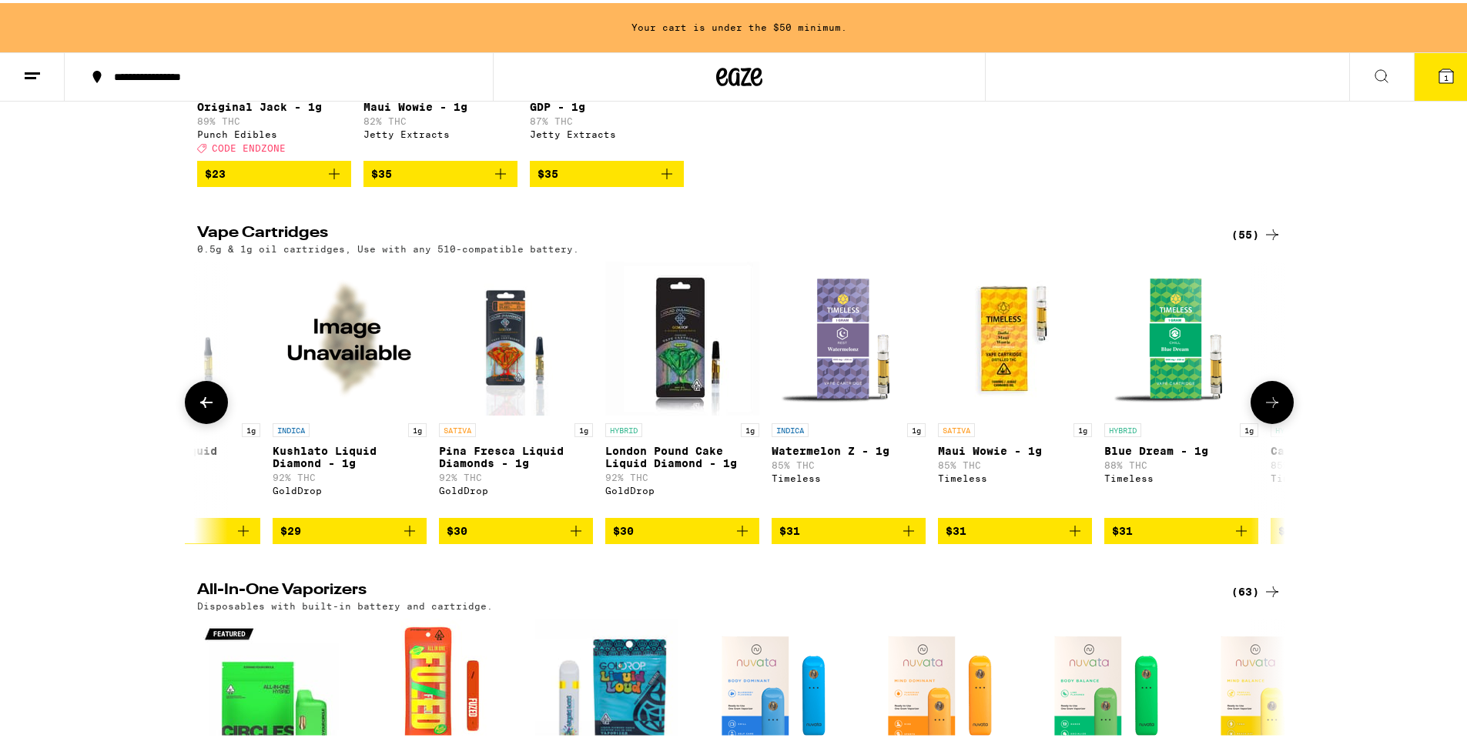
click at [200, 405] on icon at bounding box center [206, 399] width 12 height 11
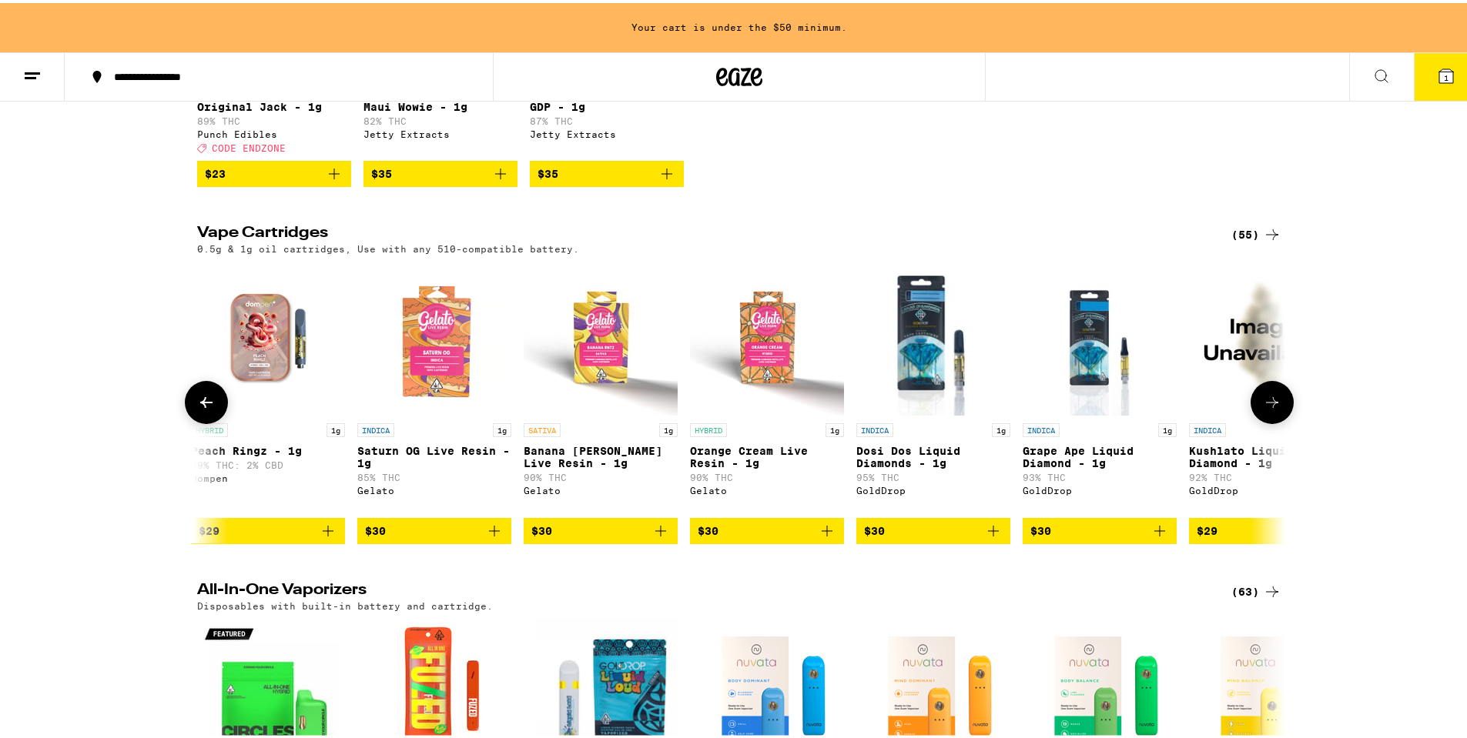
click at [200, 405] on icon at bounding box center [206, 399] width 12 height 11
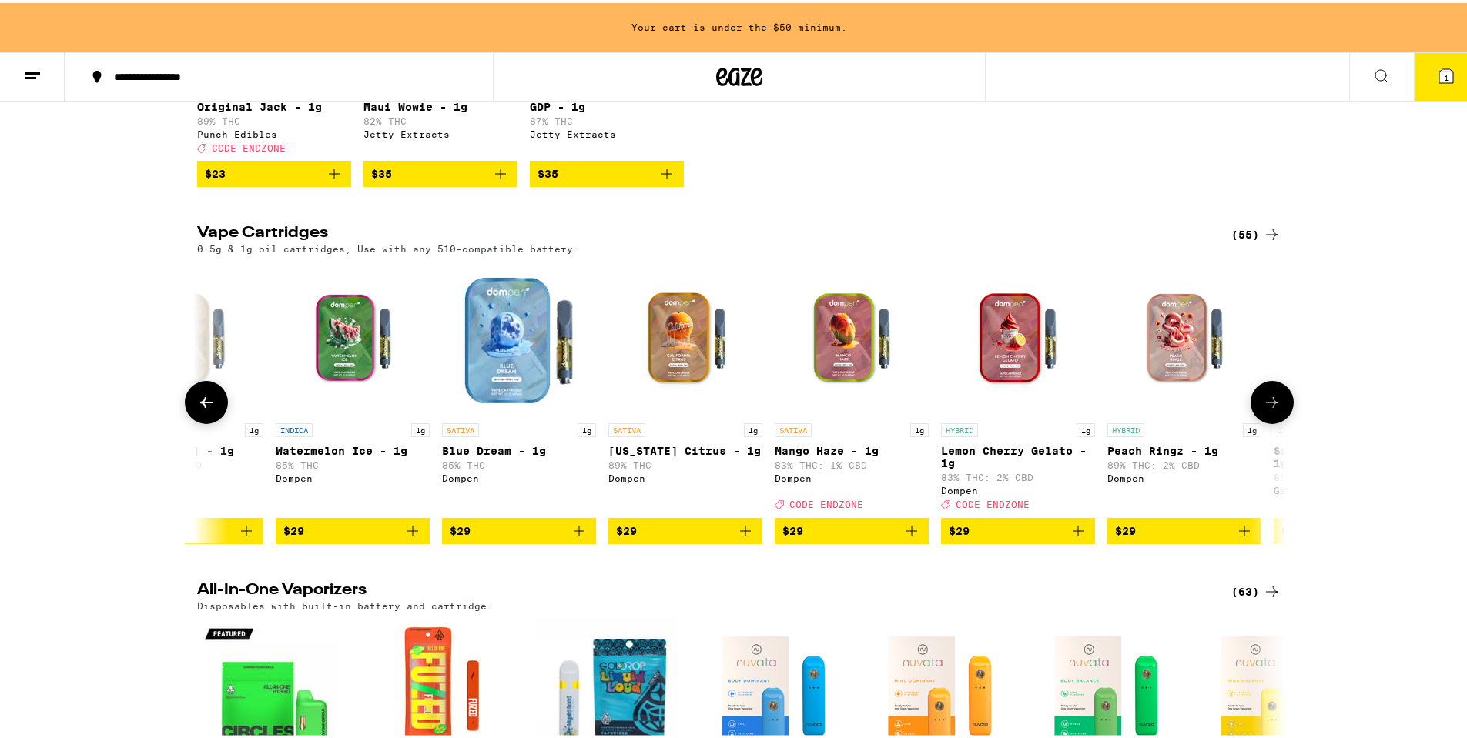
click at [200, 405] on icon at bounding box center [206, 399] width 12 height 11
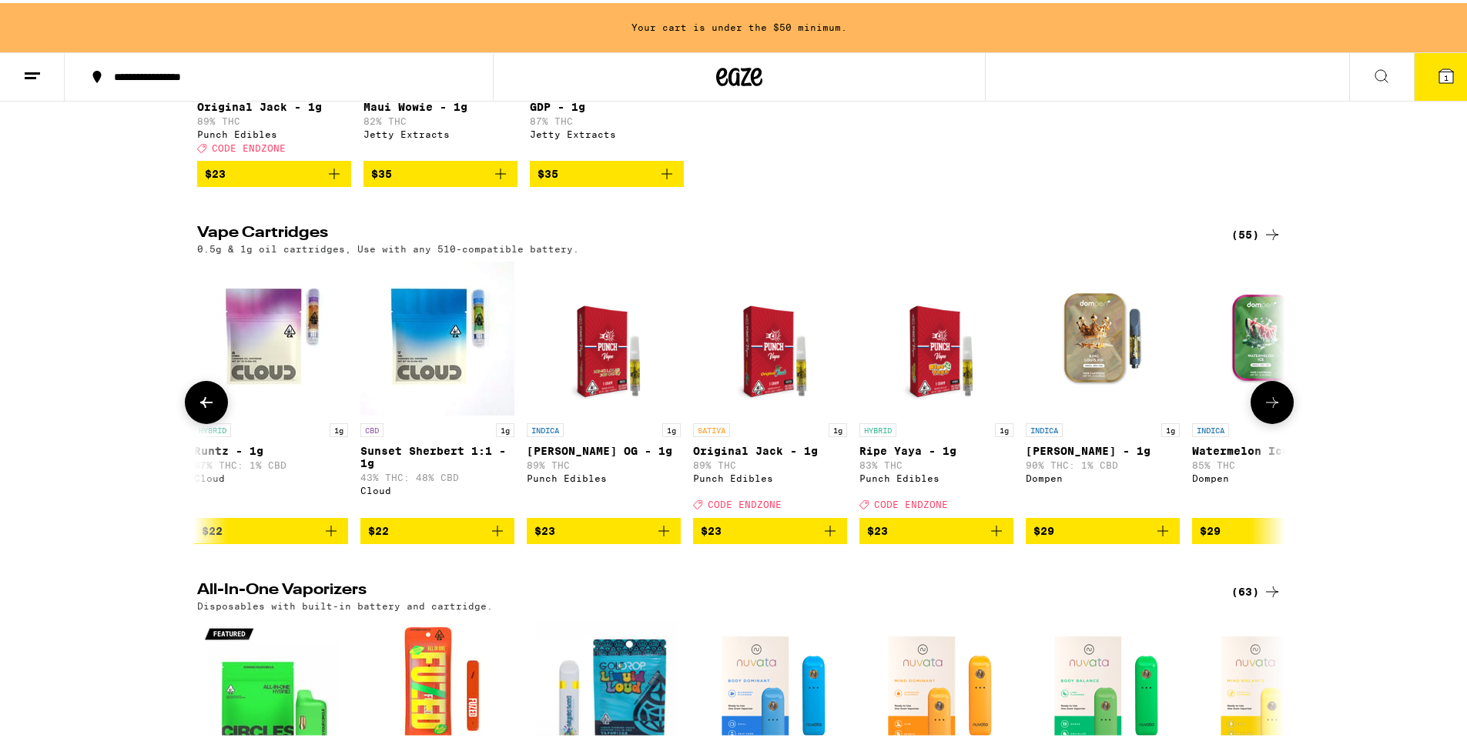
click at [200, 405] on icon at bounding box center [206, 399] width 12 height 11
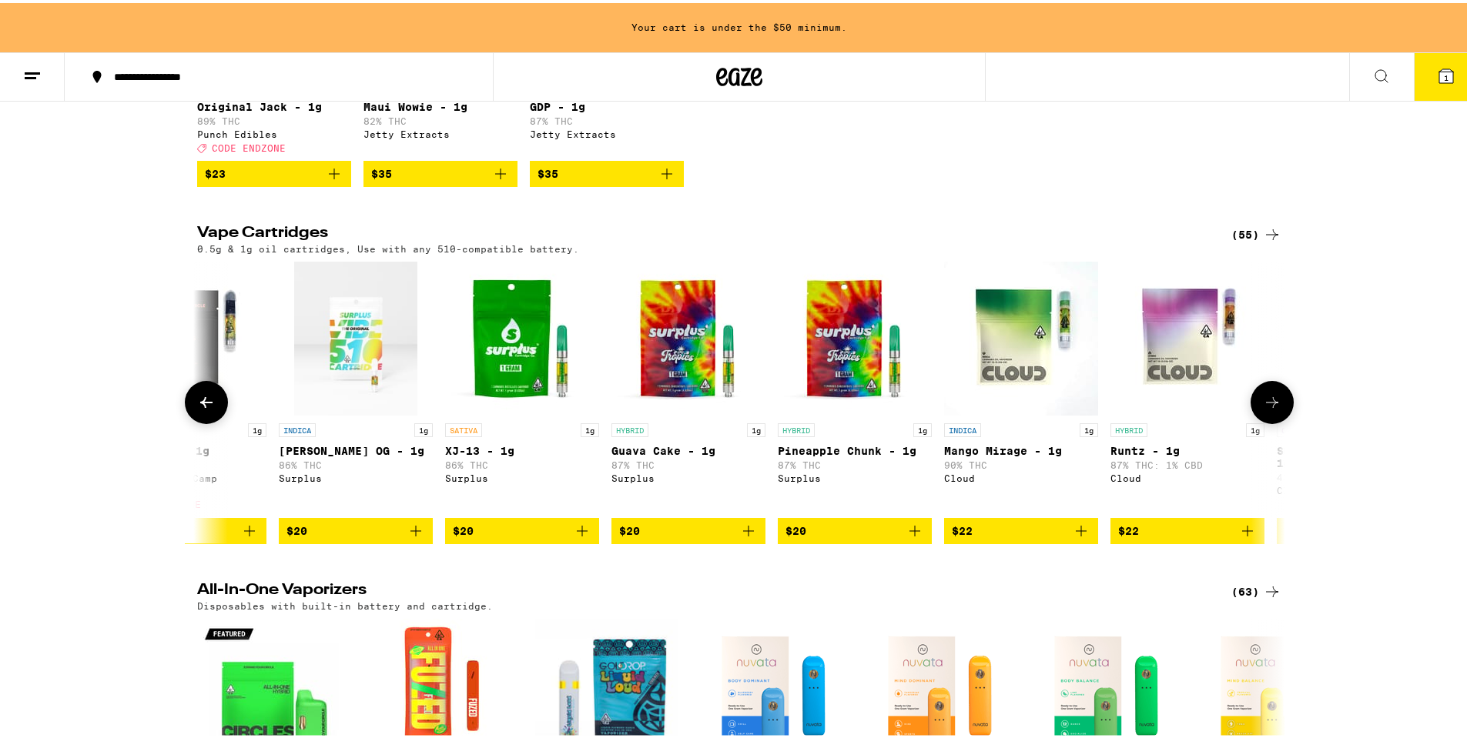
click at [200, 405] on icon at bounding box center [206, 399] width 12 height 11
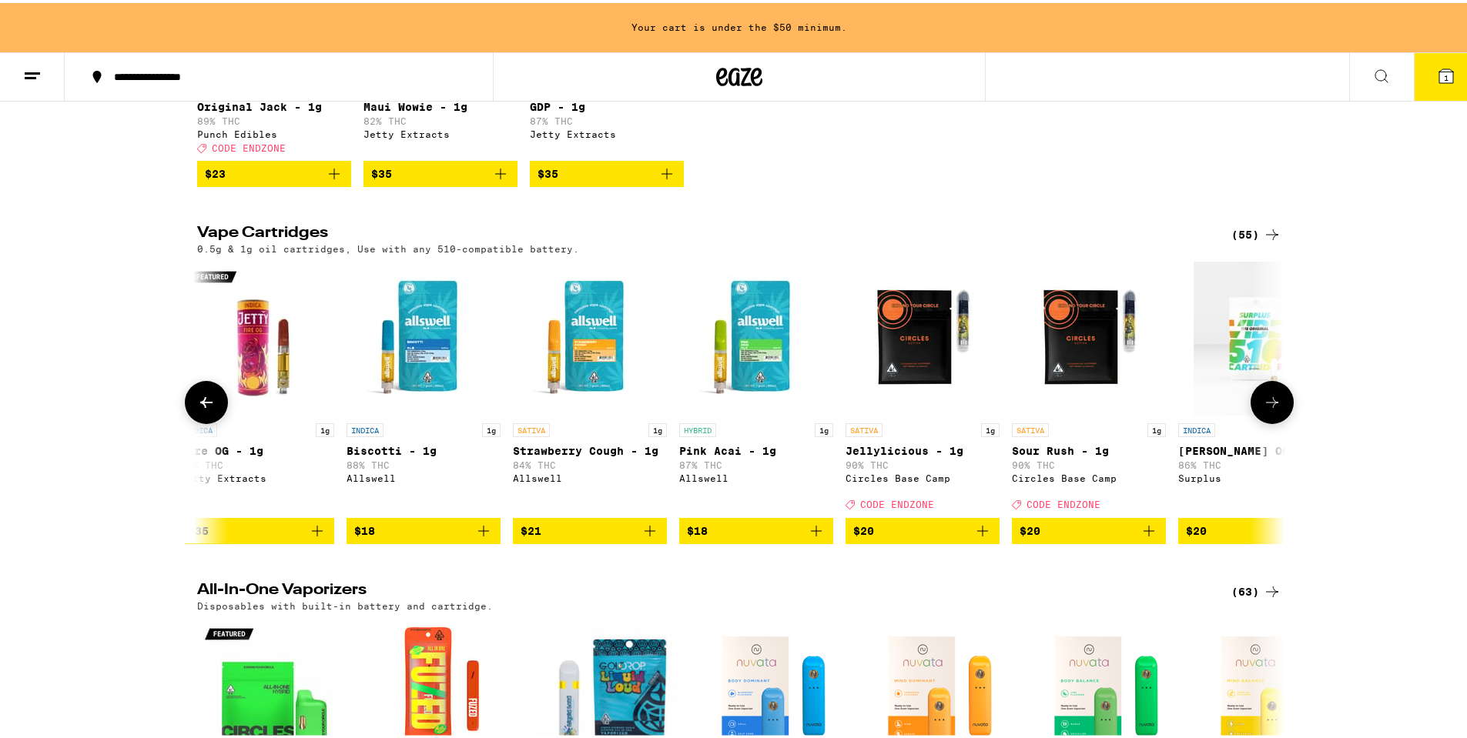
scroll to position [0, 0]
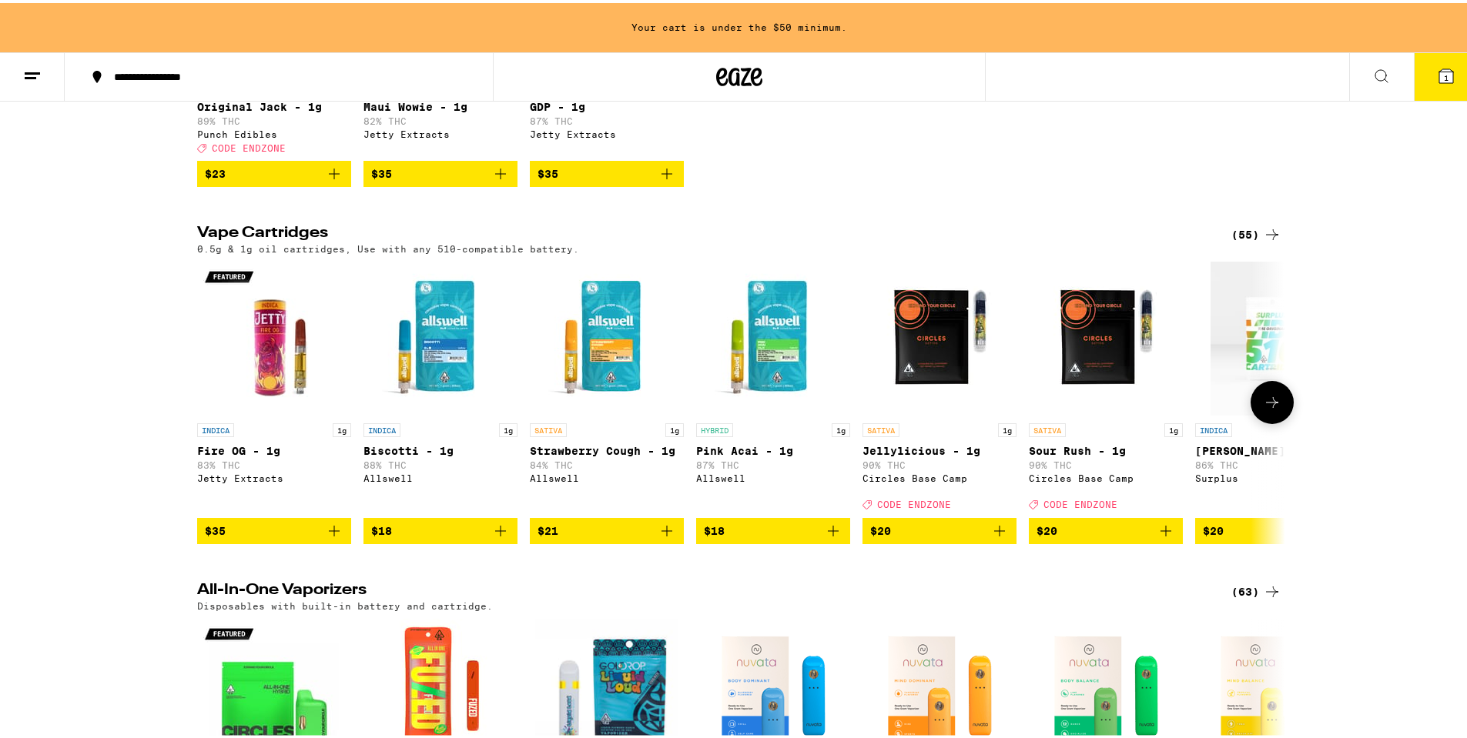
click at [997, 537] on icon "Add to bag" at bounding box center [999, 528] width 18 height 18
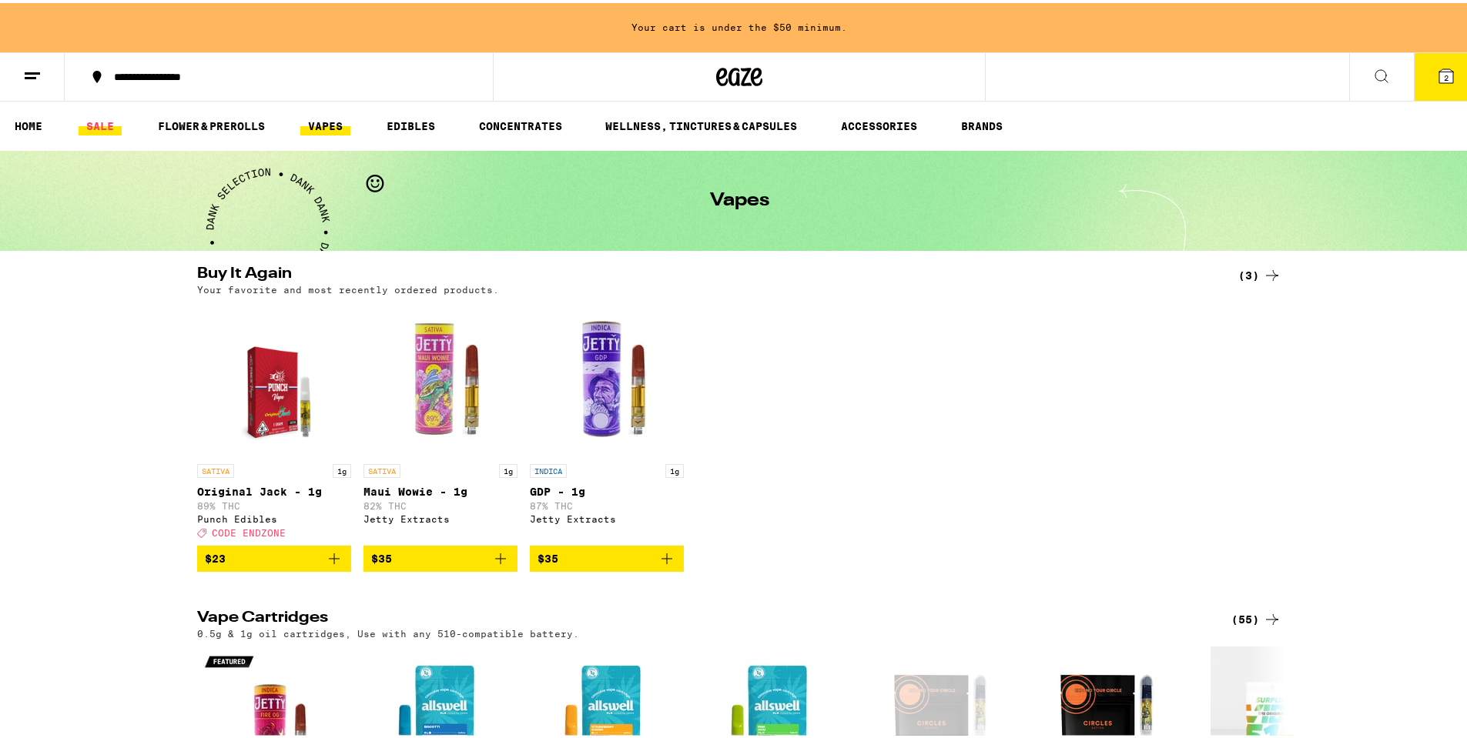
click at [102, 116] on link "SALE" at bounding box center [100, 123] width 43 height 18
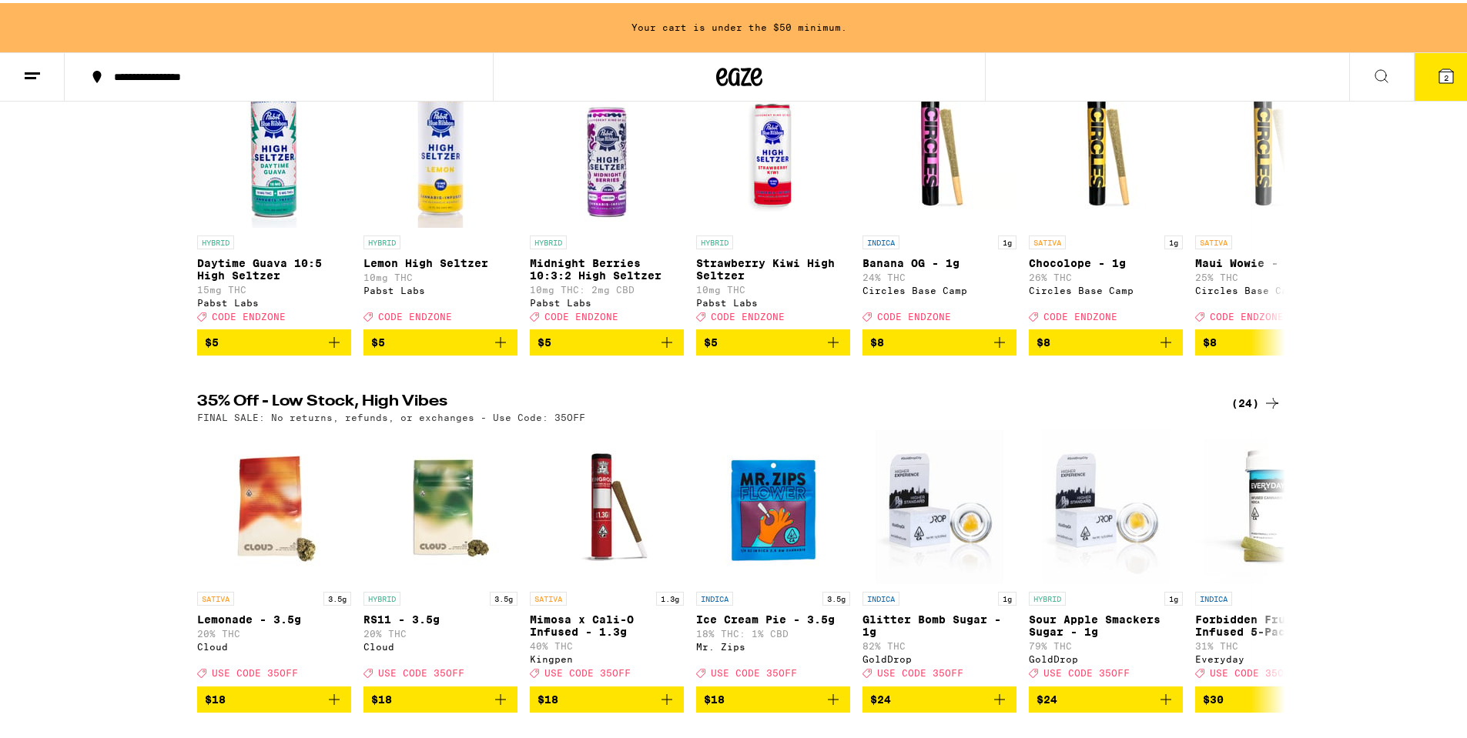
scroll to position [231, 0]
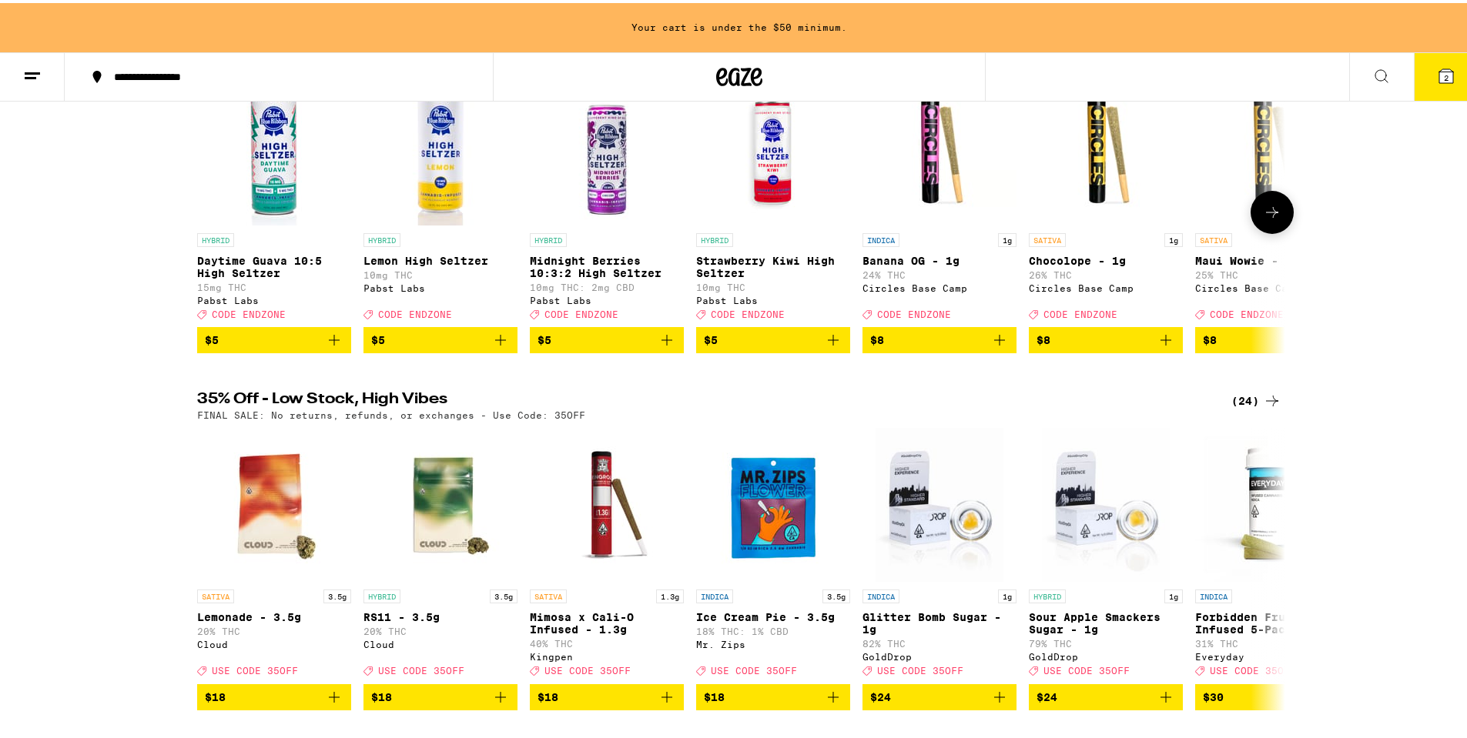
click at [1263, 216] on icon at bounding box center [1272, 209] width 18 height 18
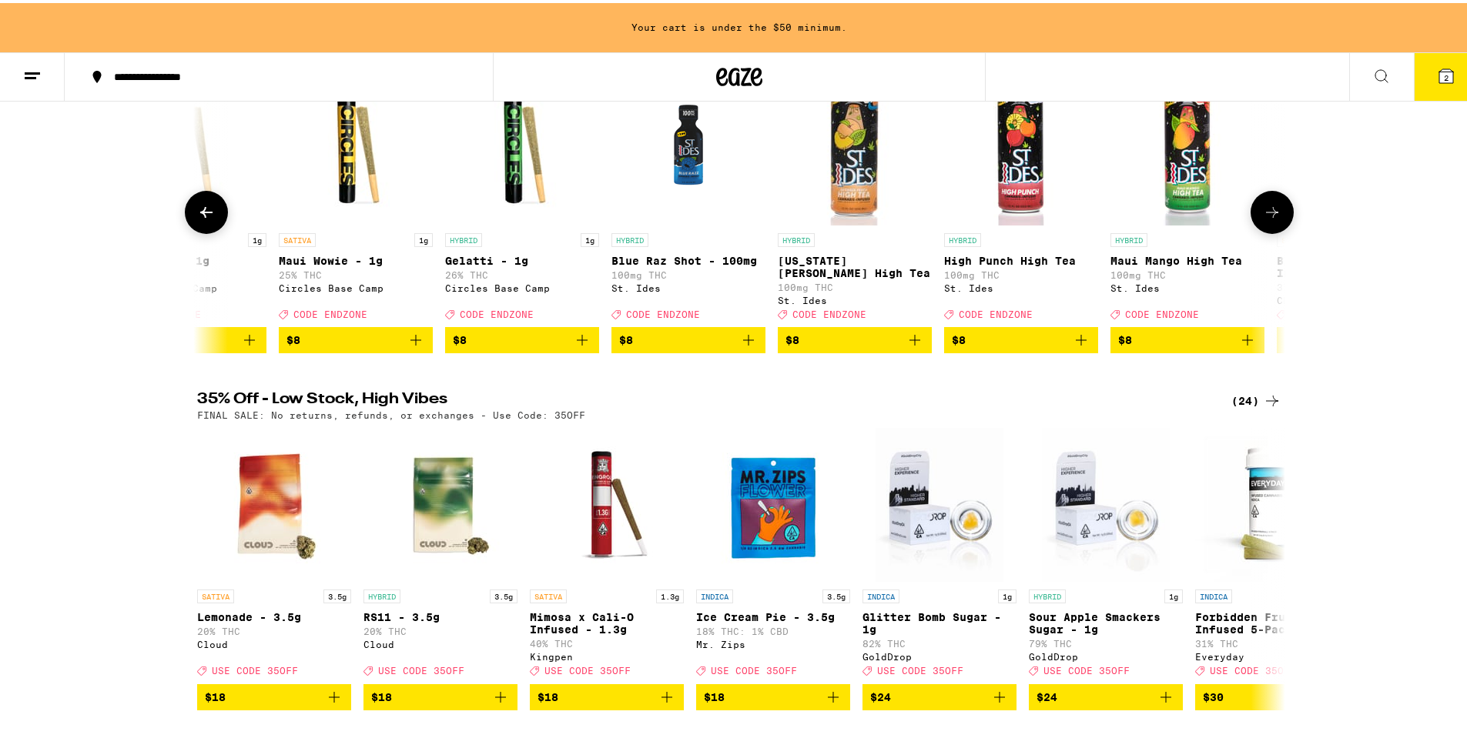
click at [1263, 216] on icon at bounding box center [1272, 209] width 18 height 18
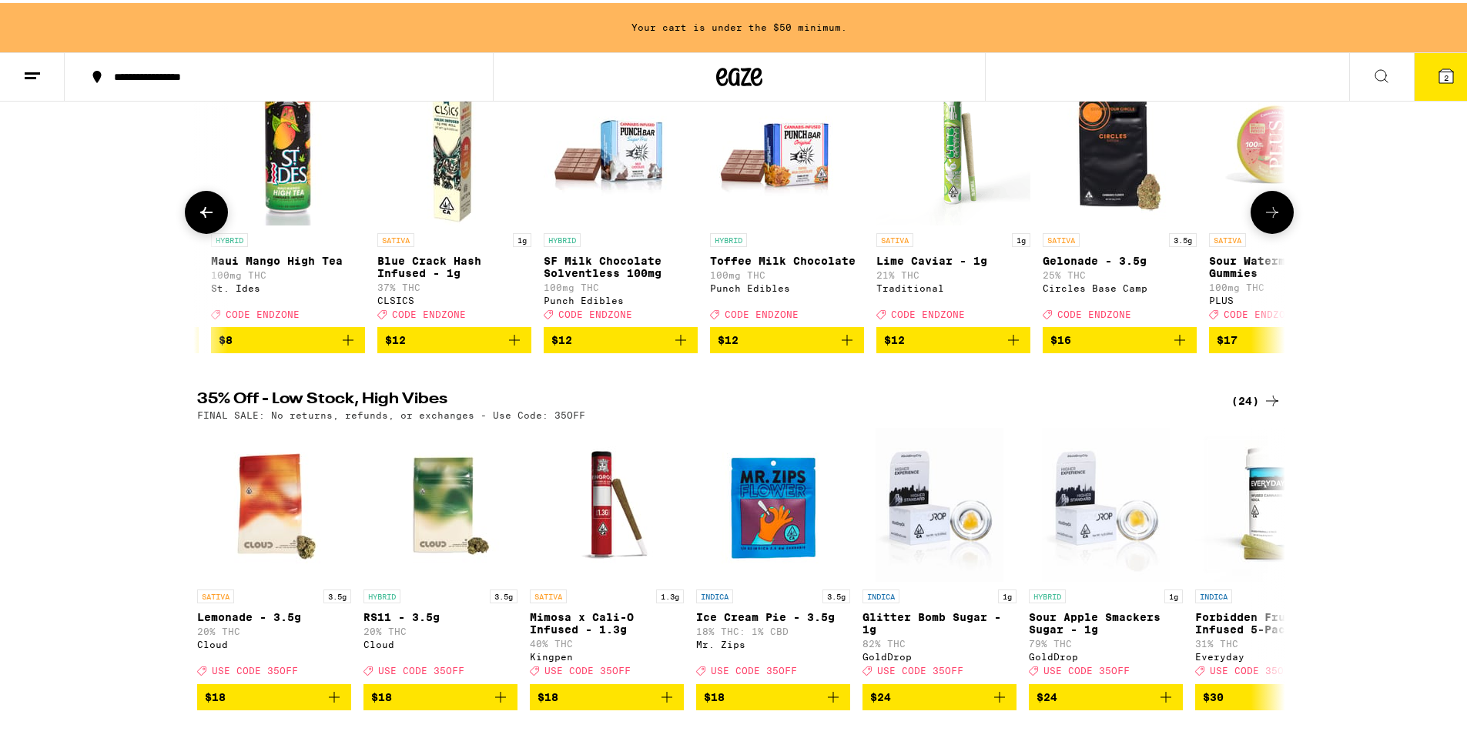
scroll to position [0, 1833]
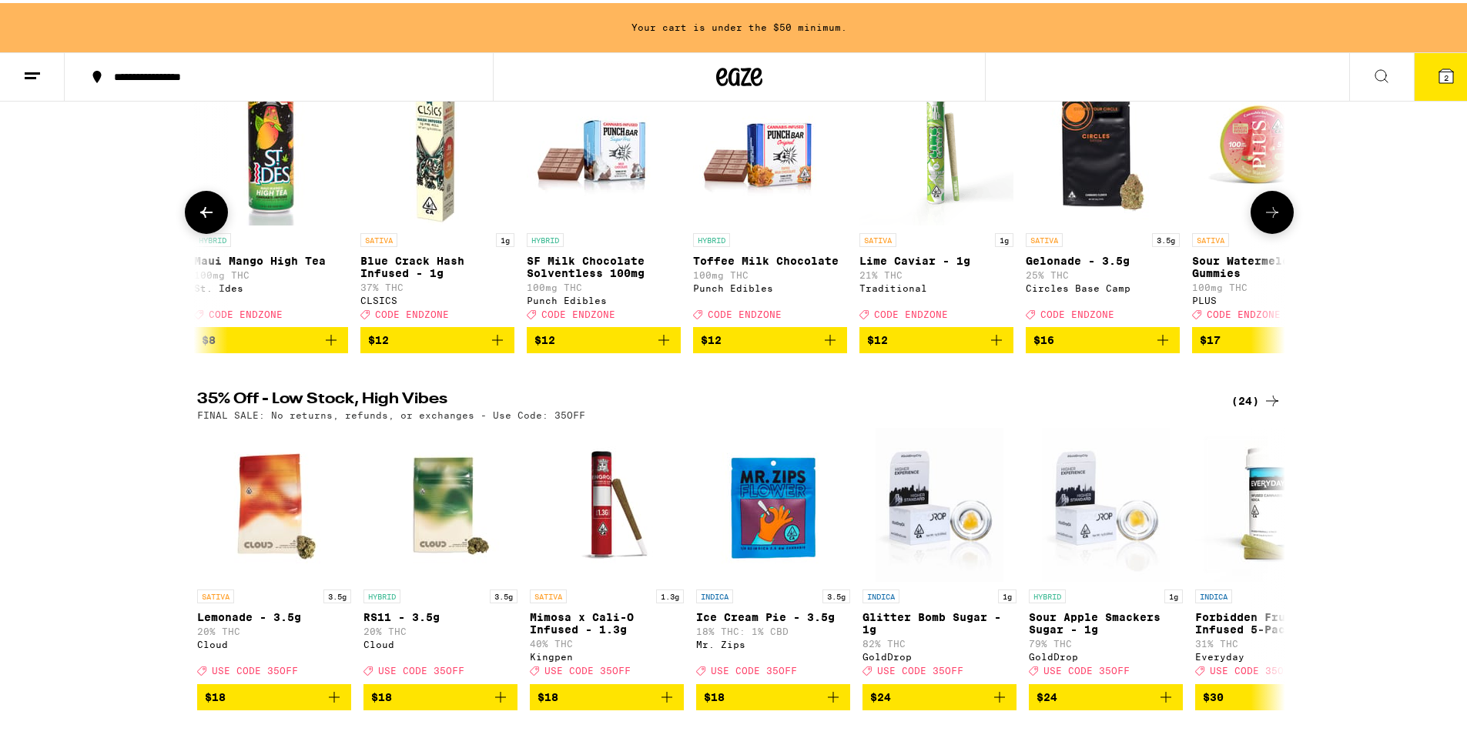
click at [1154, 346] on icon "Add to bag" at bounding box center [1163, 337] width 18 height 18
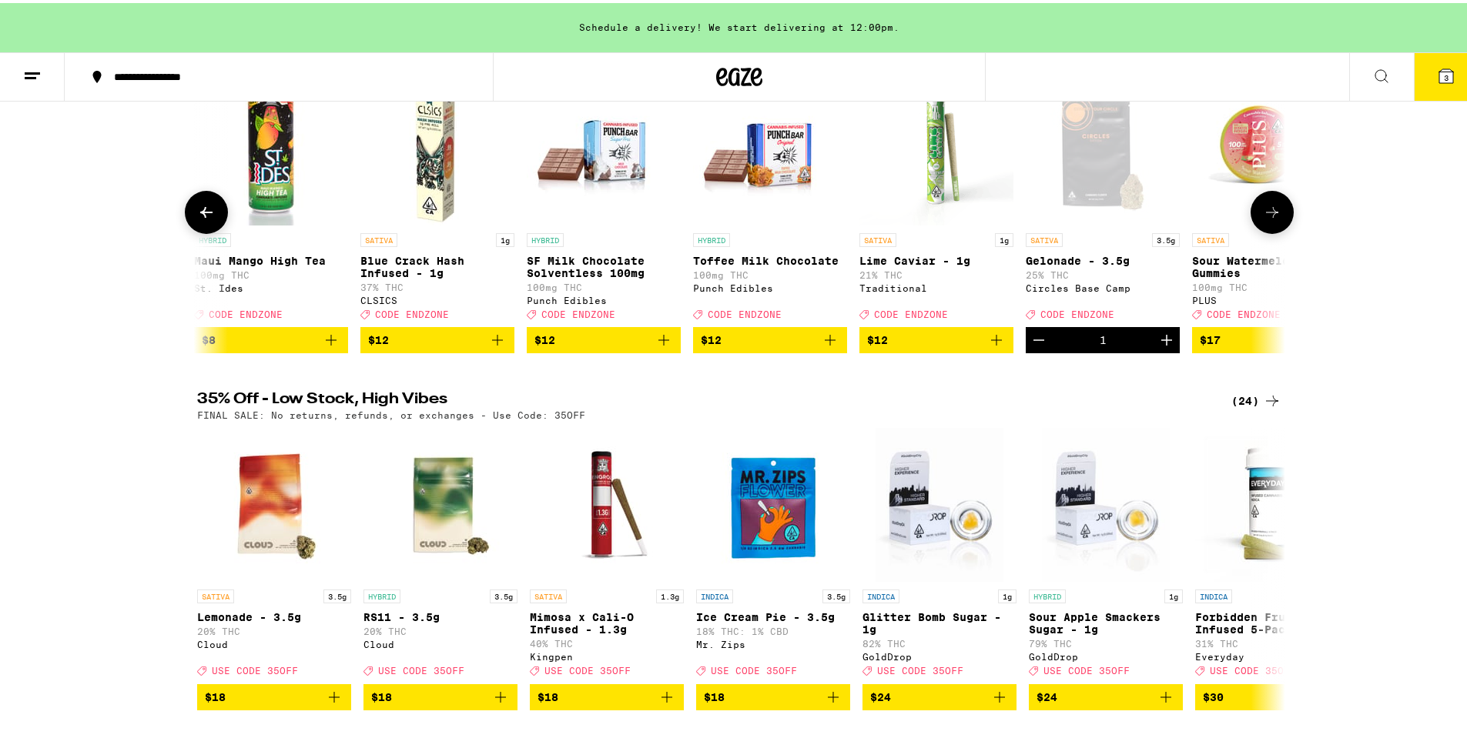
click at [1270, 219] on icon at bounding box center [1272, 209] width 18 height 18
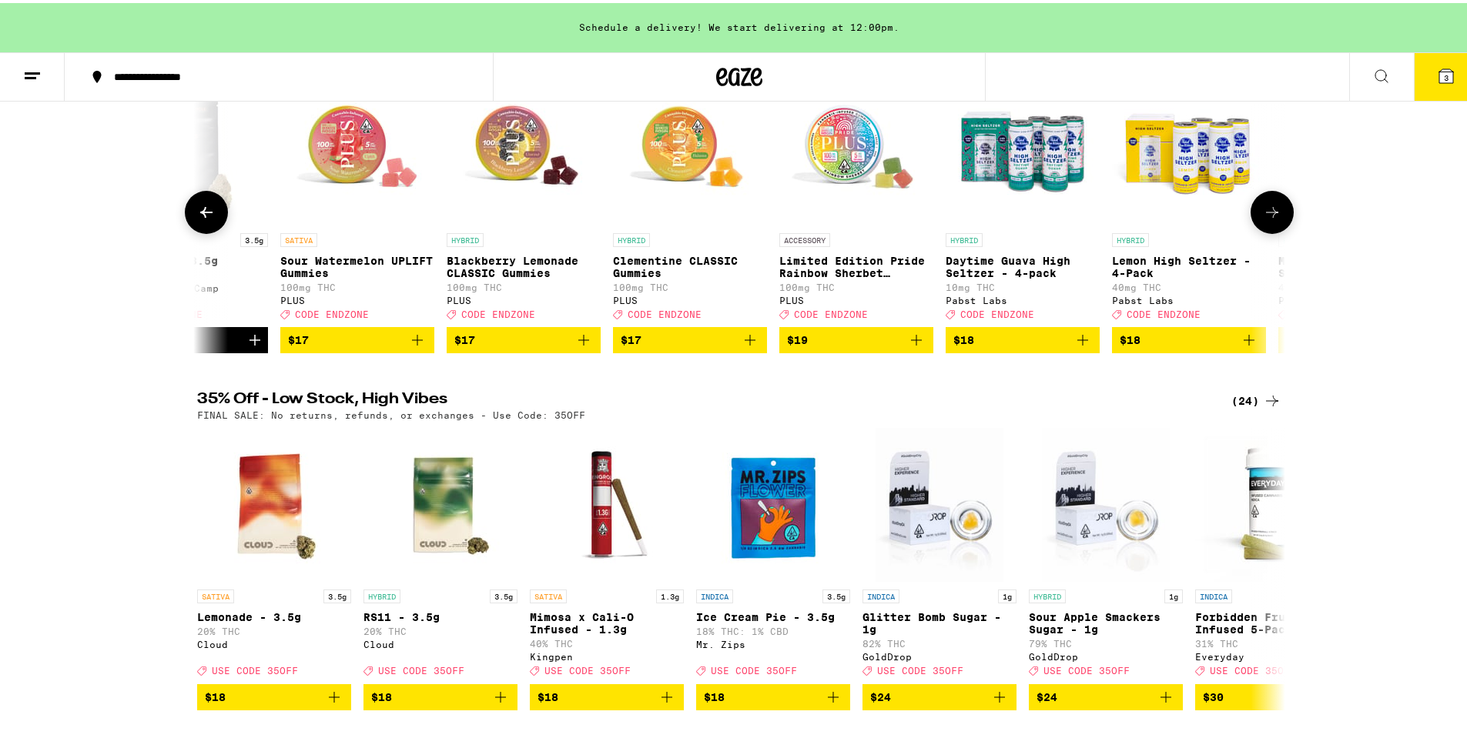
scroll to position [0, 2749]
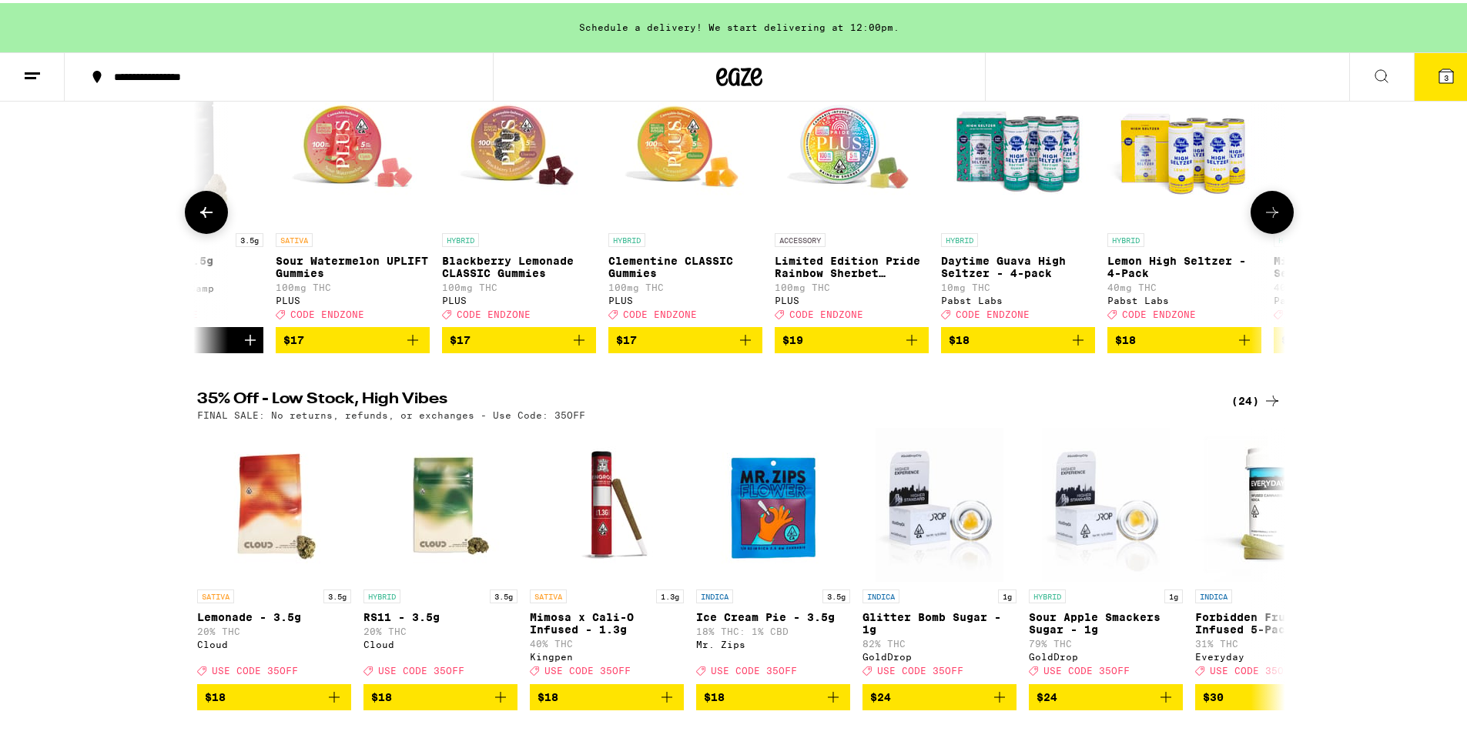
click at [1270, 213] on icon at bounding box center [1272, 209] width 18 height 18
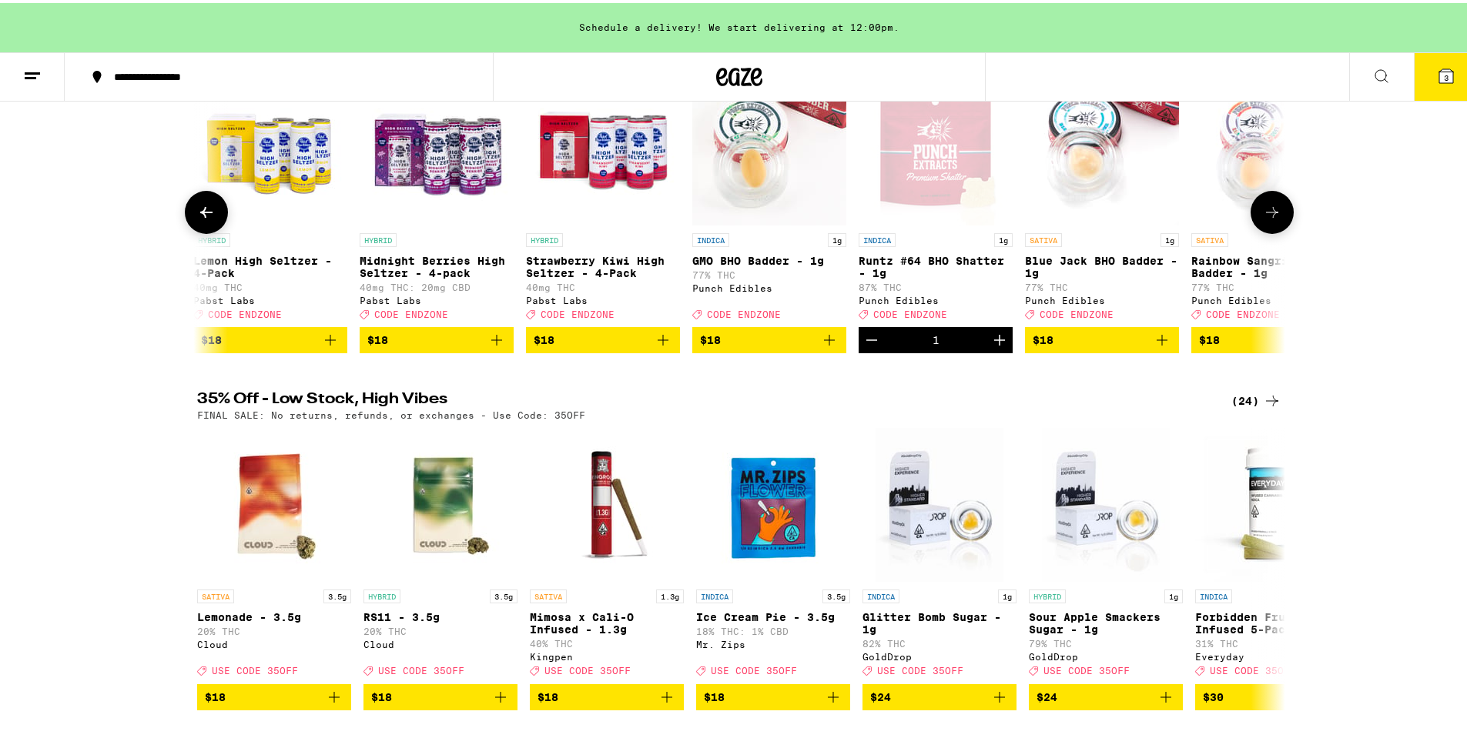
scroll to position [0, 3665]
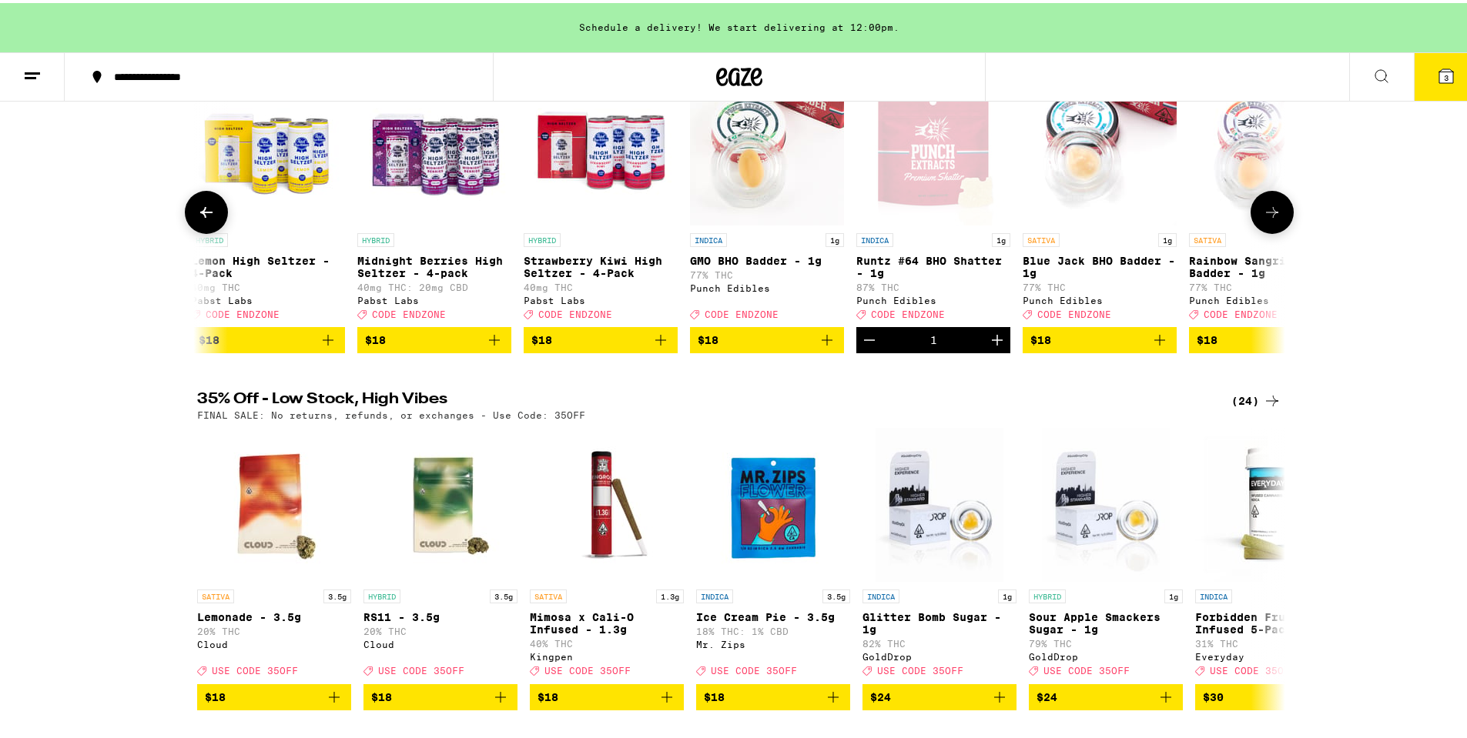
click at [1270, 213] on icon at bounding box center [1272, 209] width 18 height 18
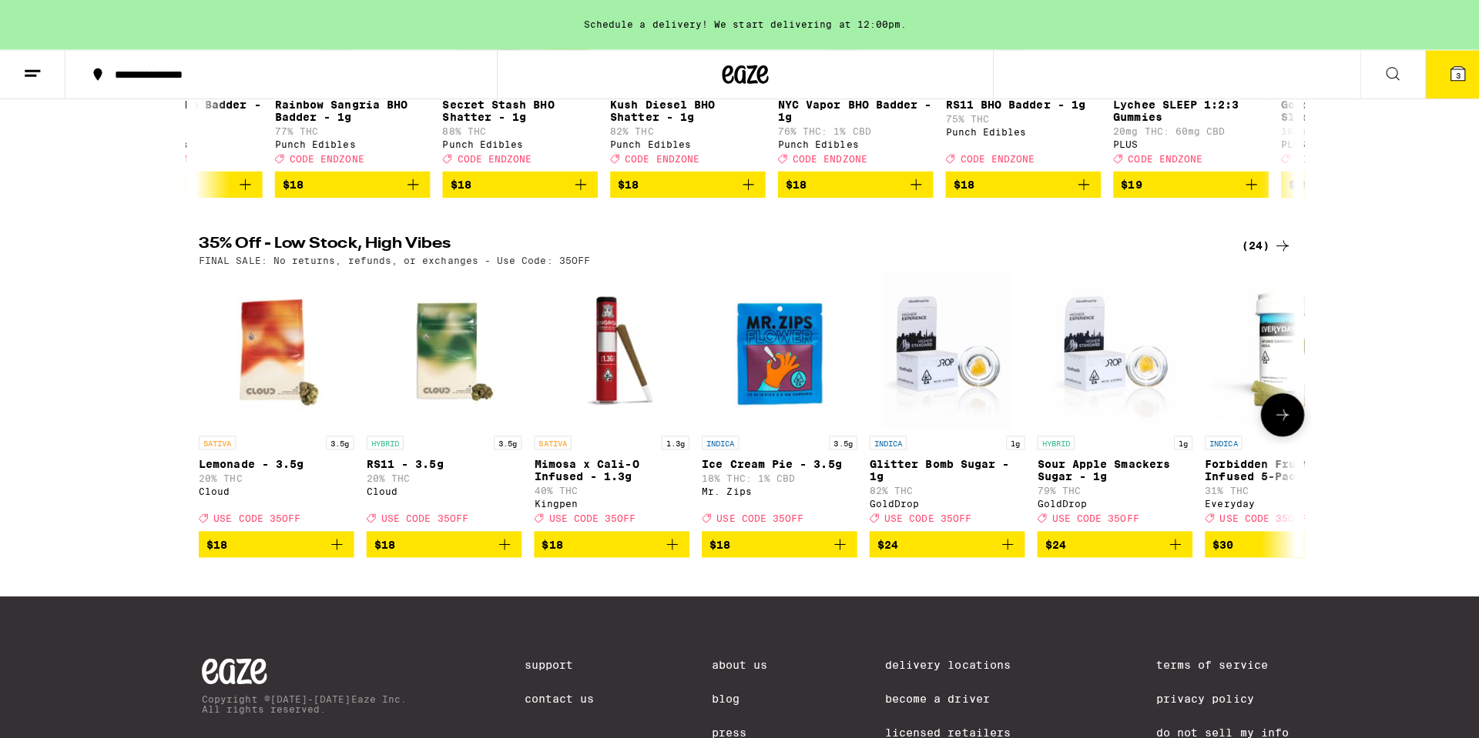
scroll to position [0, 0]
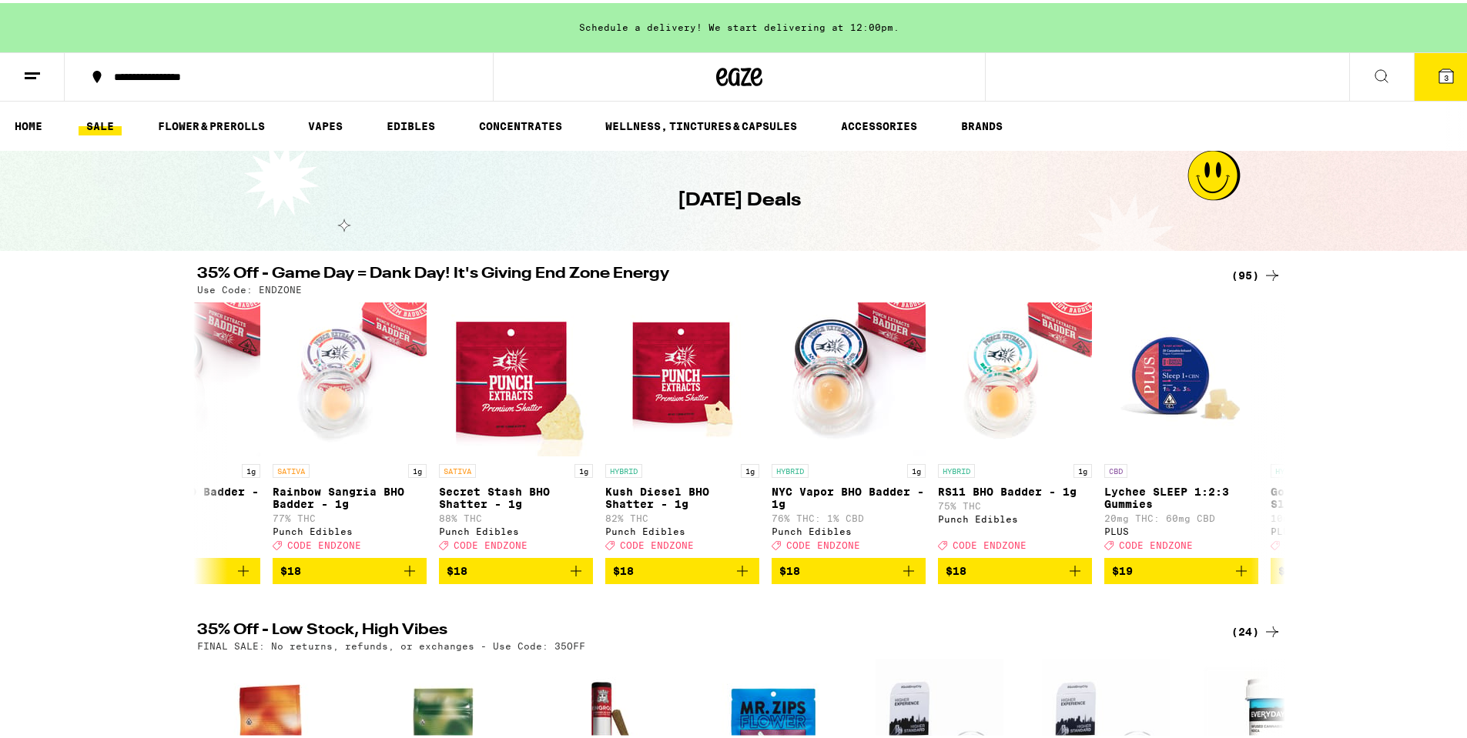
click at [1439, 67] on icon at bounding box center [1446, 73] width 14 height 14
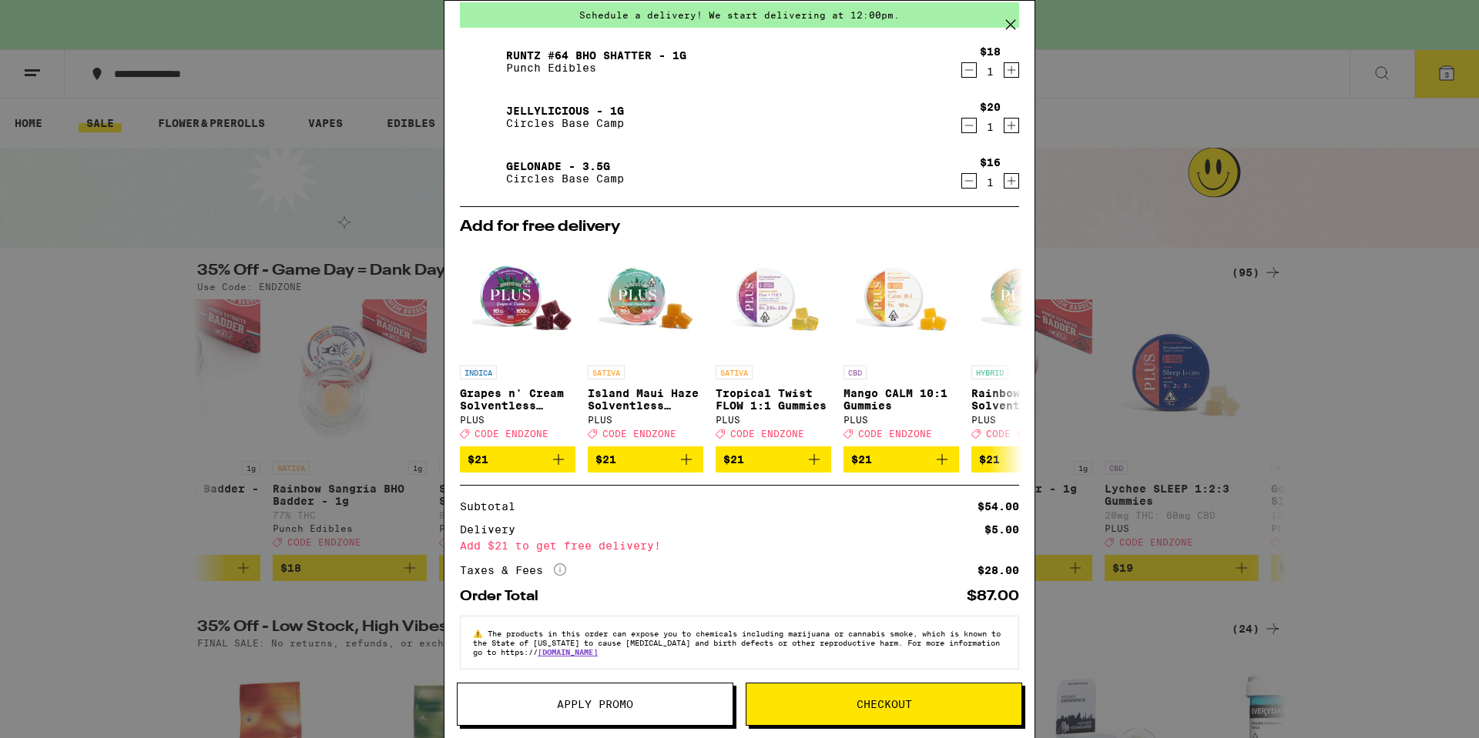
scroll to position [81, 0]
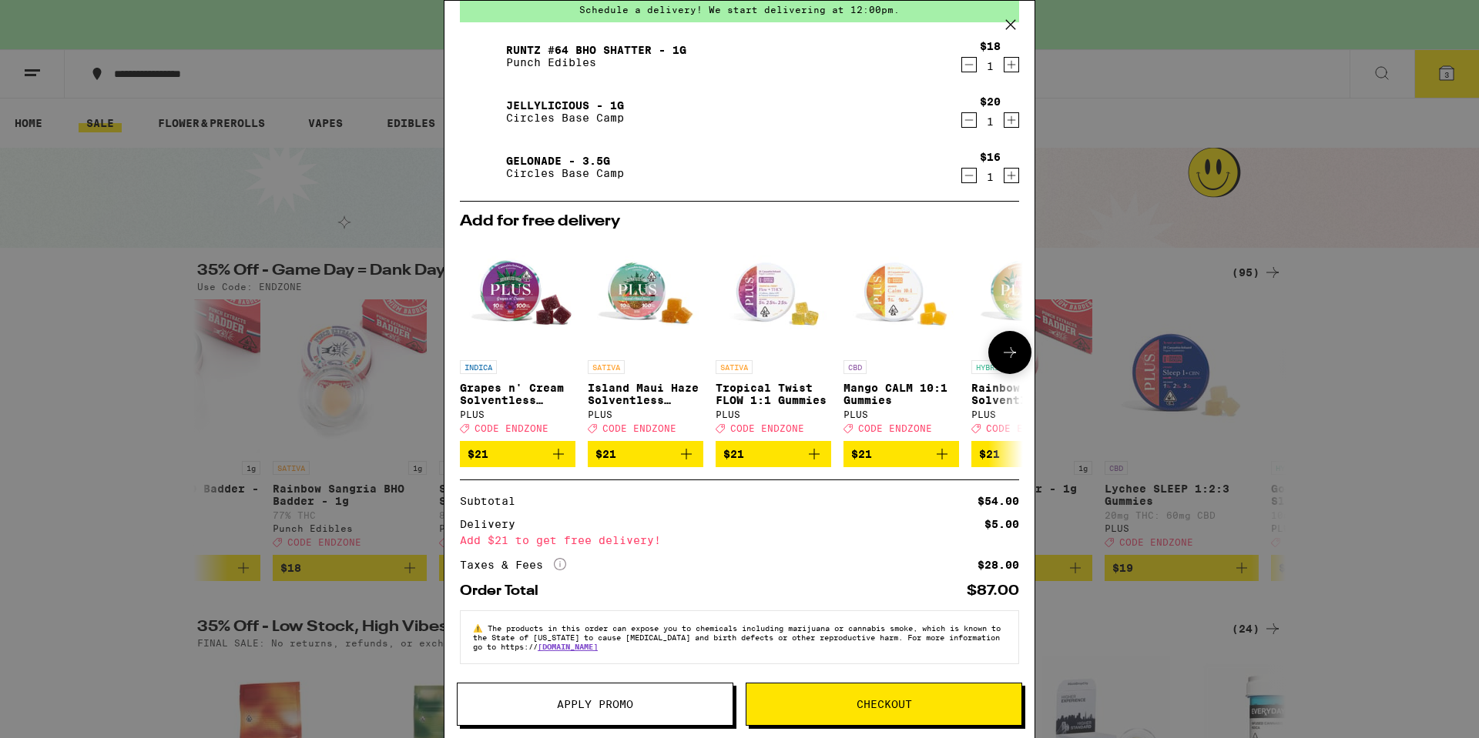
click at [1000, 349] on icon at bounding box center [1009, 352] width 18 height 18
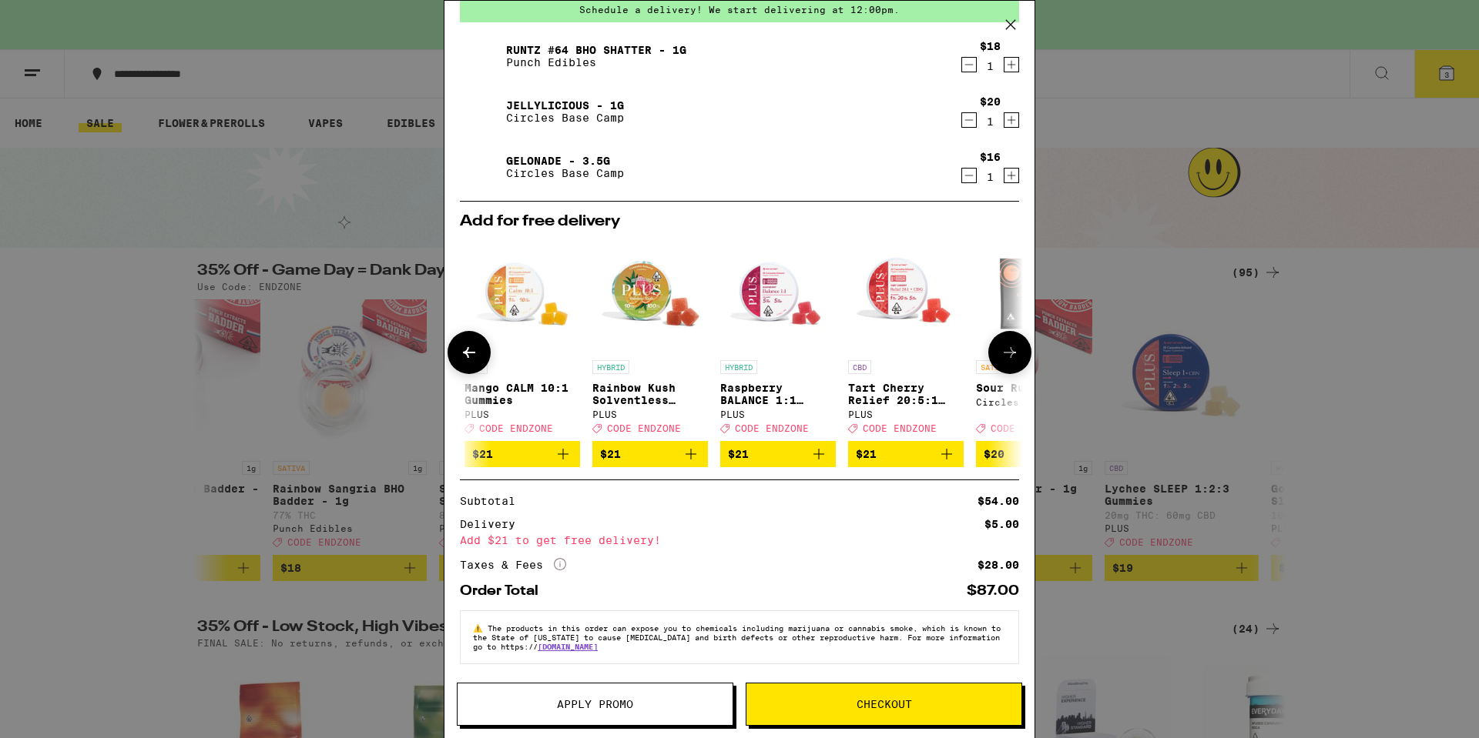
scroll to position [0, 380]
click at [453, 347] on button at bounding box center [468, 352] width 43 height 43
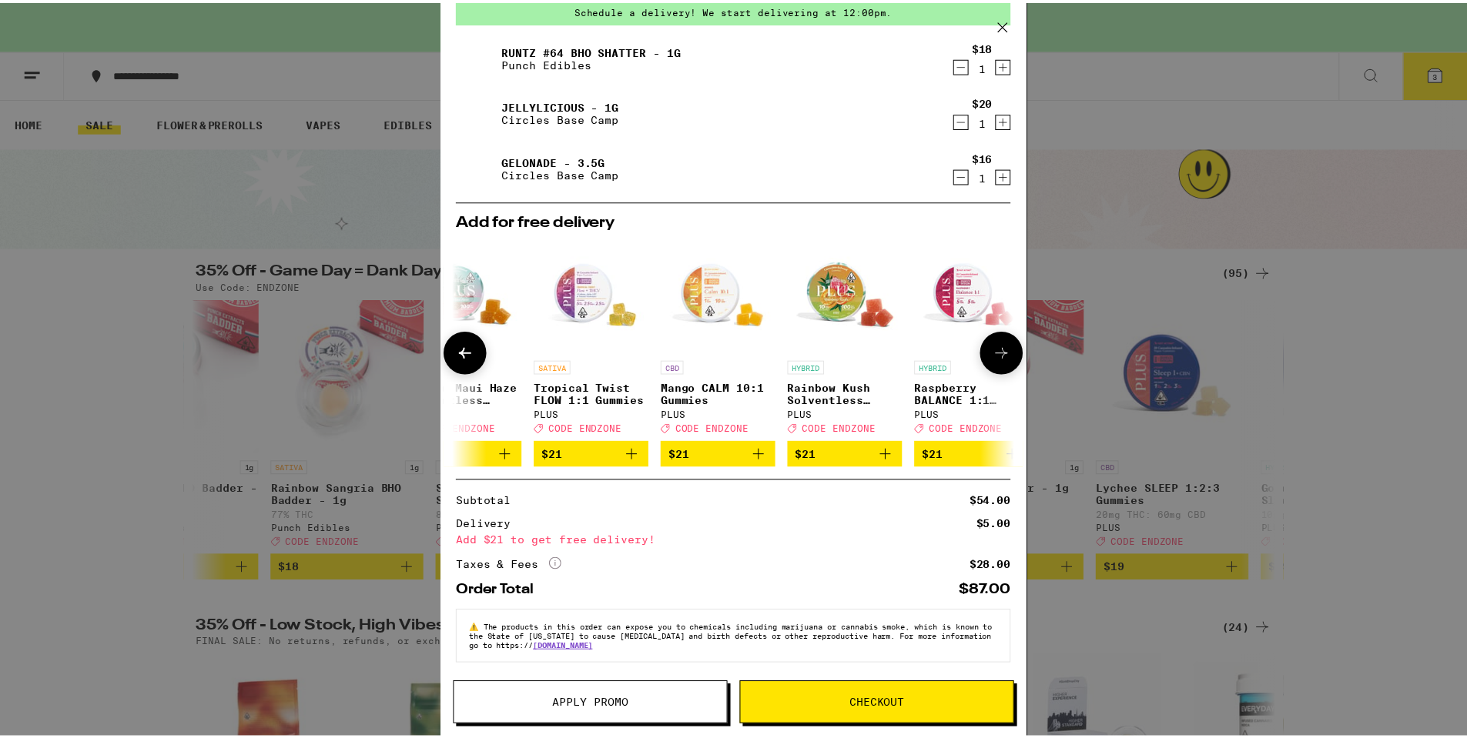
scroll to position [0, 0]
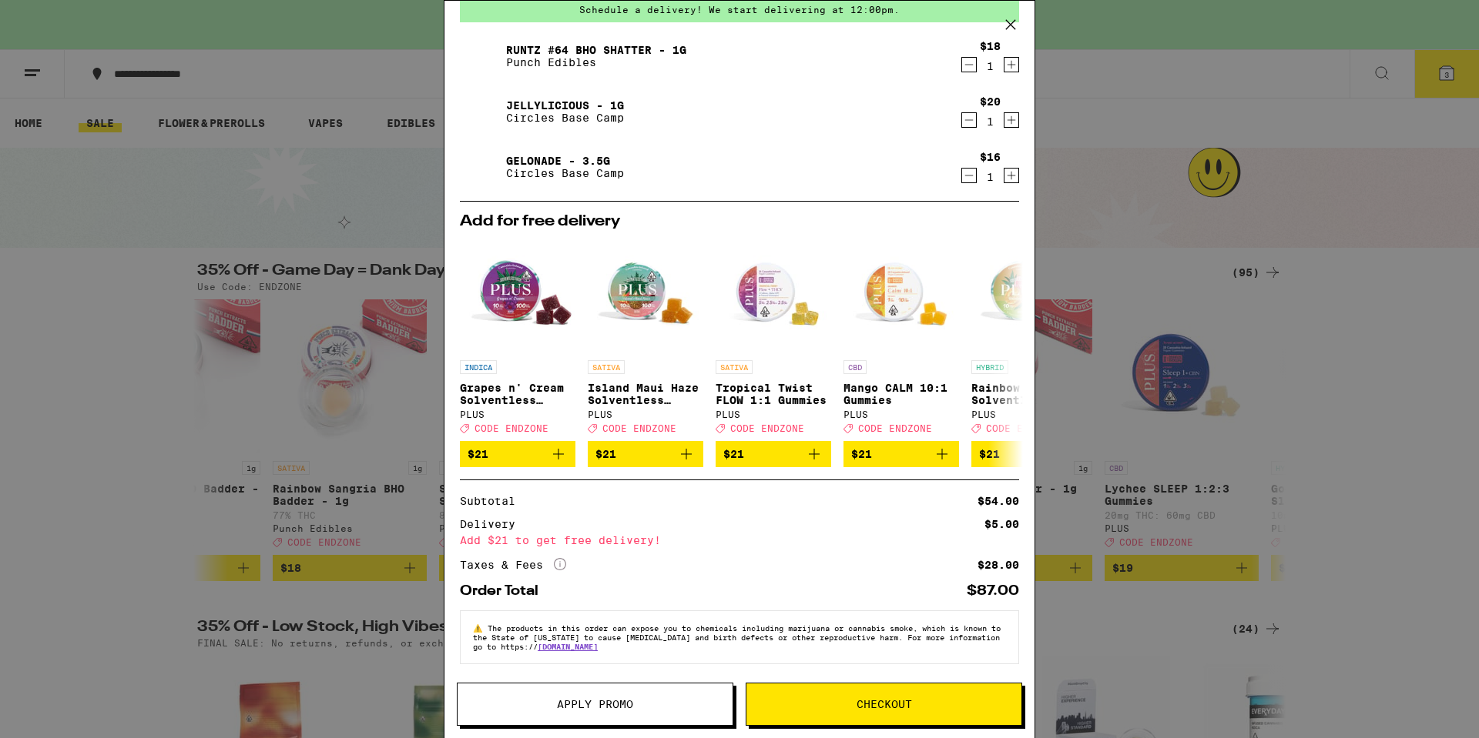
click at [738, 537] on div "Add $21 to get free delivery!" at bounding box center [739, 540] width 559 height 11
click at [590, 700] on span "Apply Promo" at bounding box center [595, 704] width 76 height 11
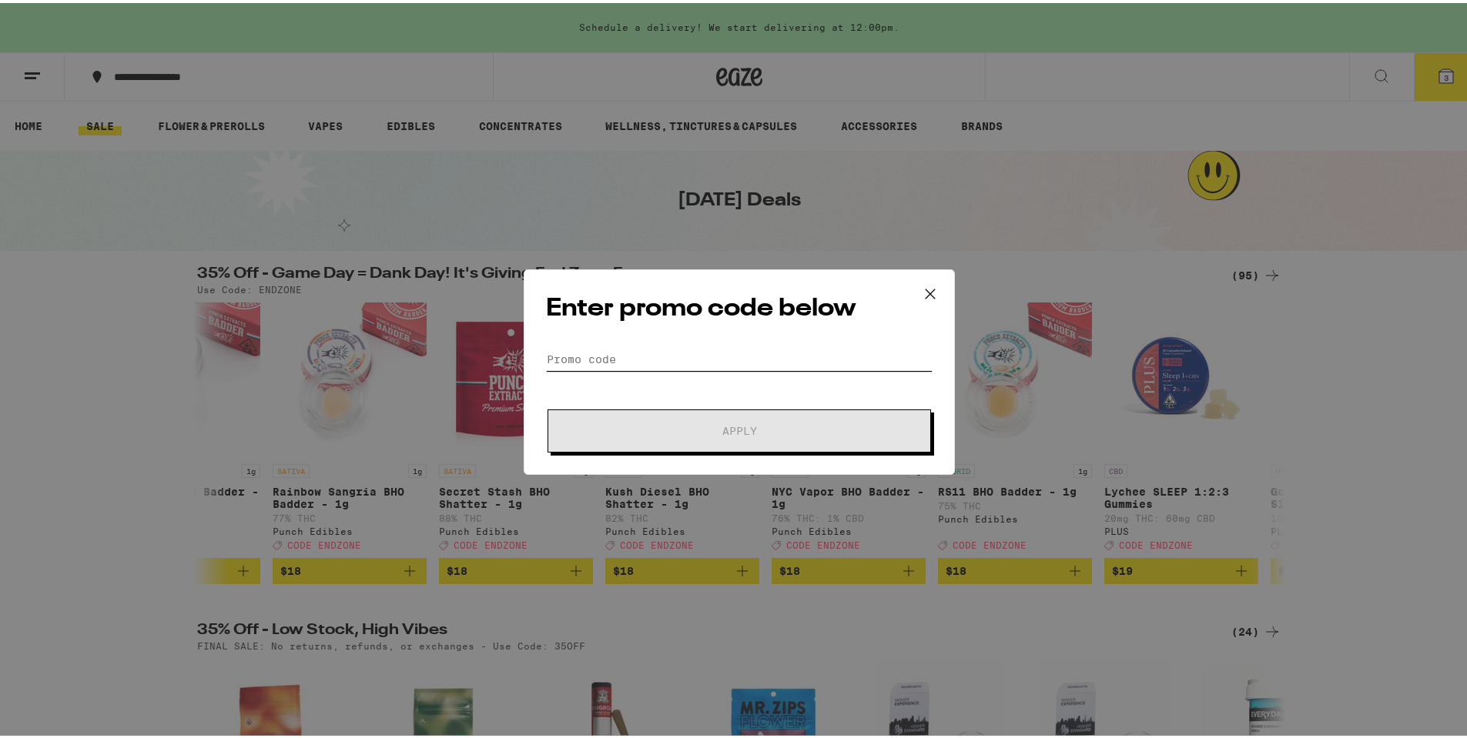
click at [603, 354] on input "Promo Code" at bounding box center [739, 356] width 387 height 23
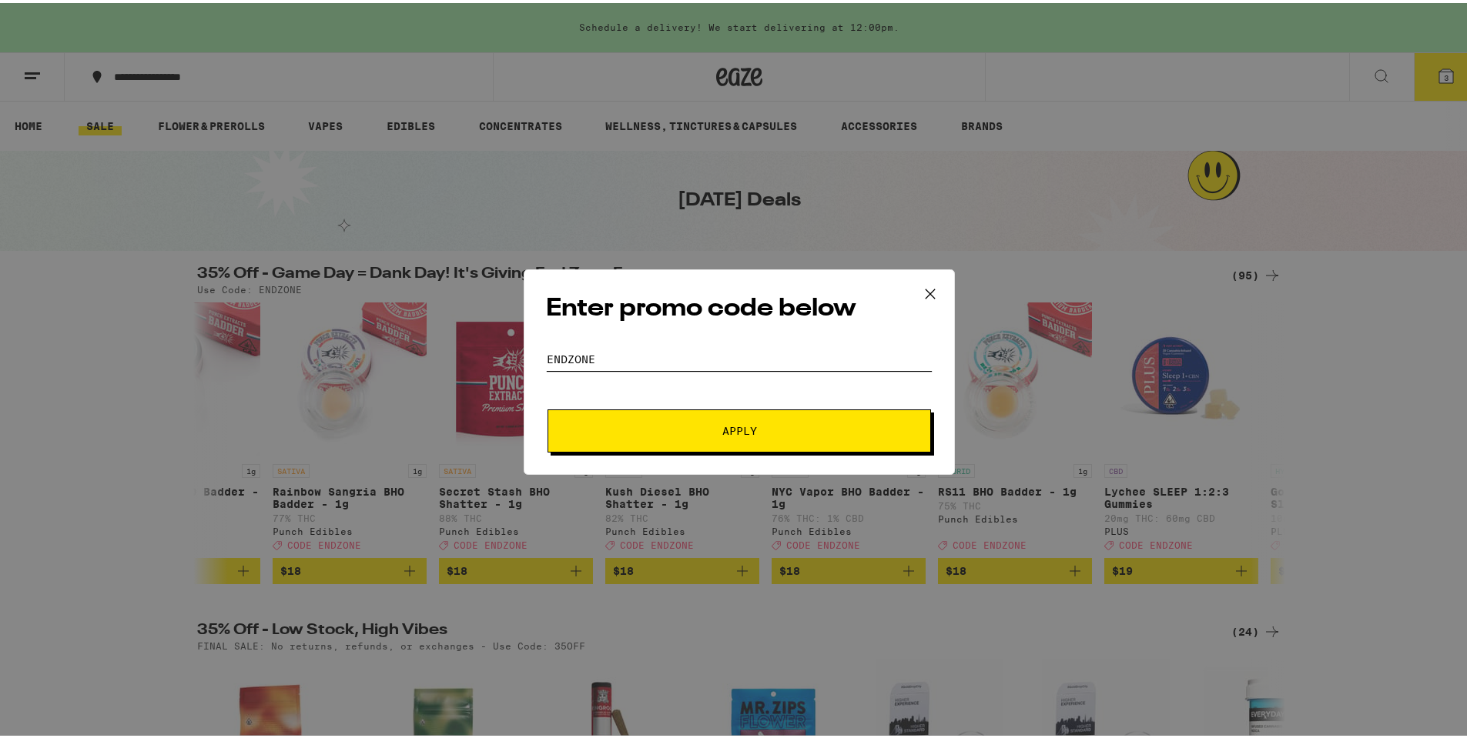
type input "ENDZONE"
click at [729, 419] on button "Apply" at bounding box center [739, 428] width 383 height 43
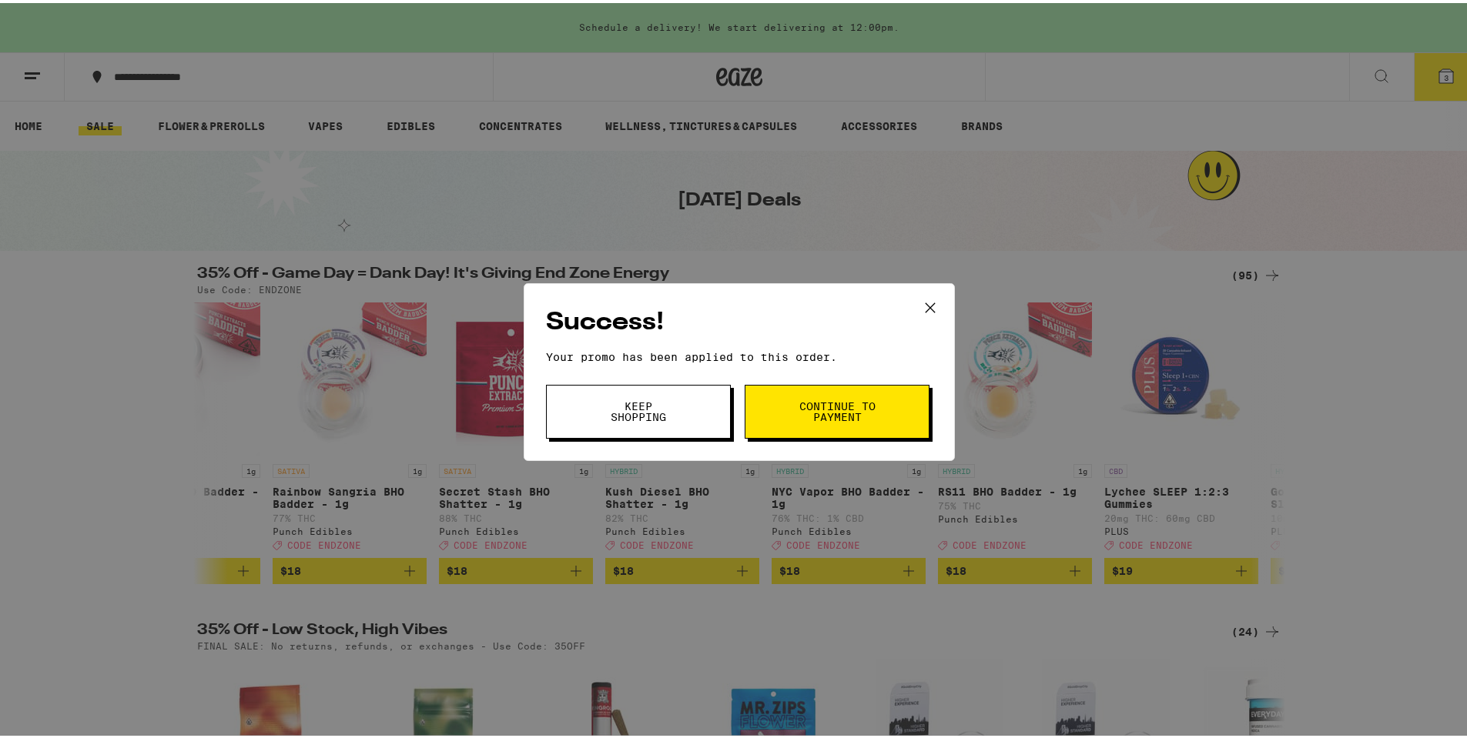
click at [776, 409] on button "Continue to payment" at bounding box center [837, 409] width 185 height 54
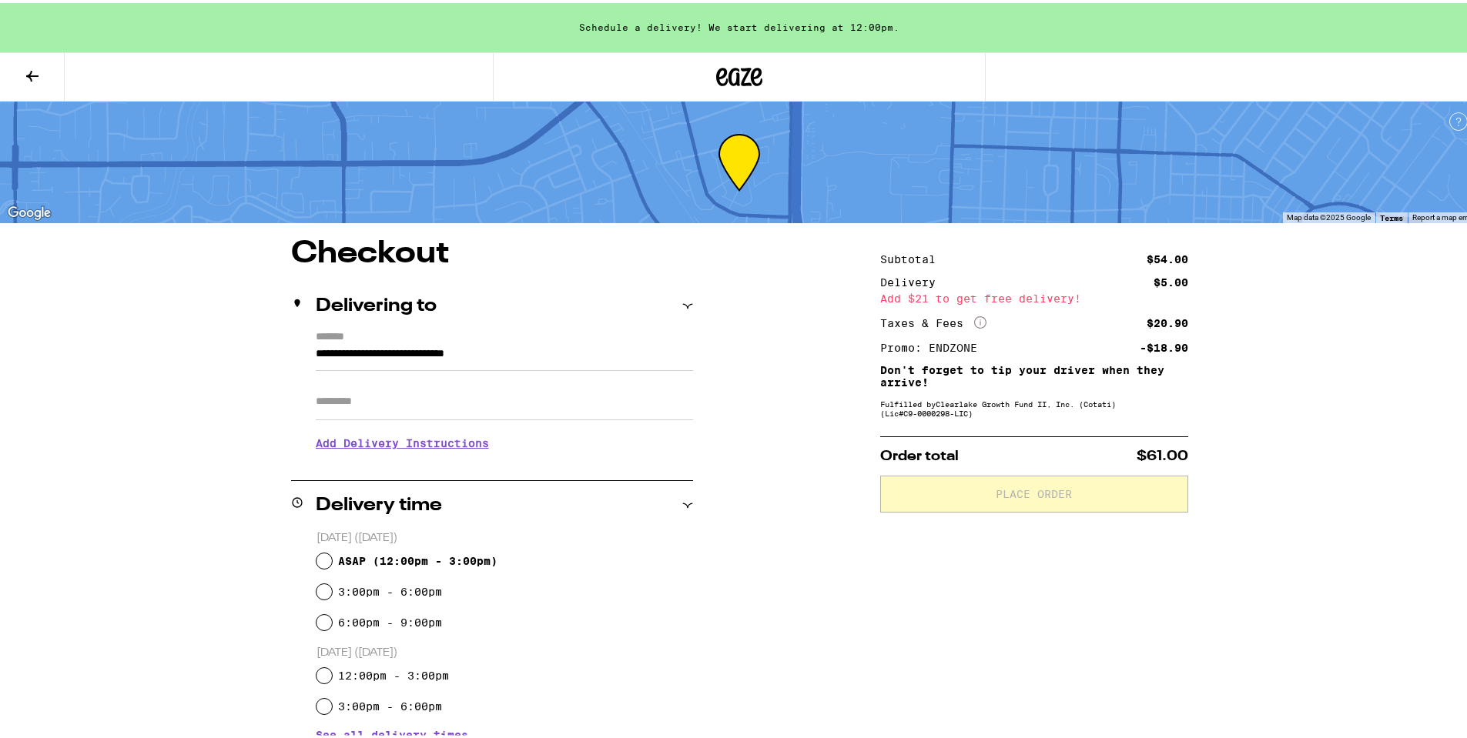
click at [801, 345] on div "**********" at bounding box center [739, 692] width 1109 height 912
drag, startPoint x: 1147, startPoint y: 344, endPoint x: 1187, endPoint y: 341, distance: 40.2
click at [1187, 341] on div "**********" at bounding box center [739, 692] width 1109 height 912
click at [1183, 358] on div "**********" at bounding box center [739, 692] width 1109 height 912
drag, startPoint x: 1141, startPoint y: 454, endPoint x: 1183, endPoint y: 456, distance: 41.6
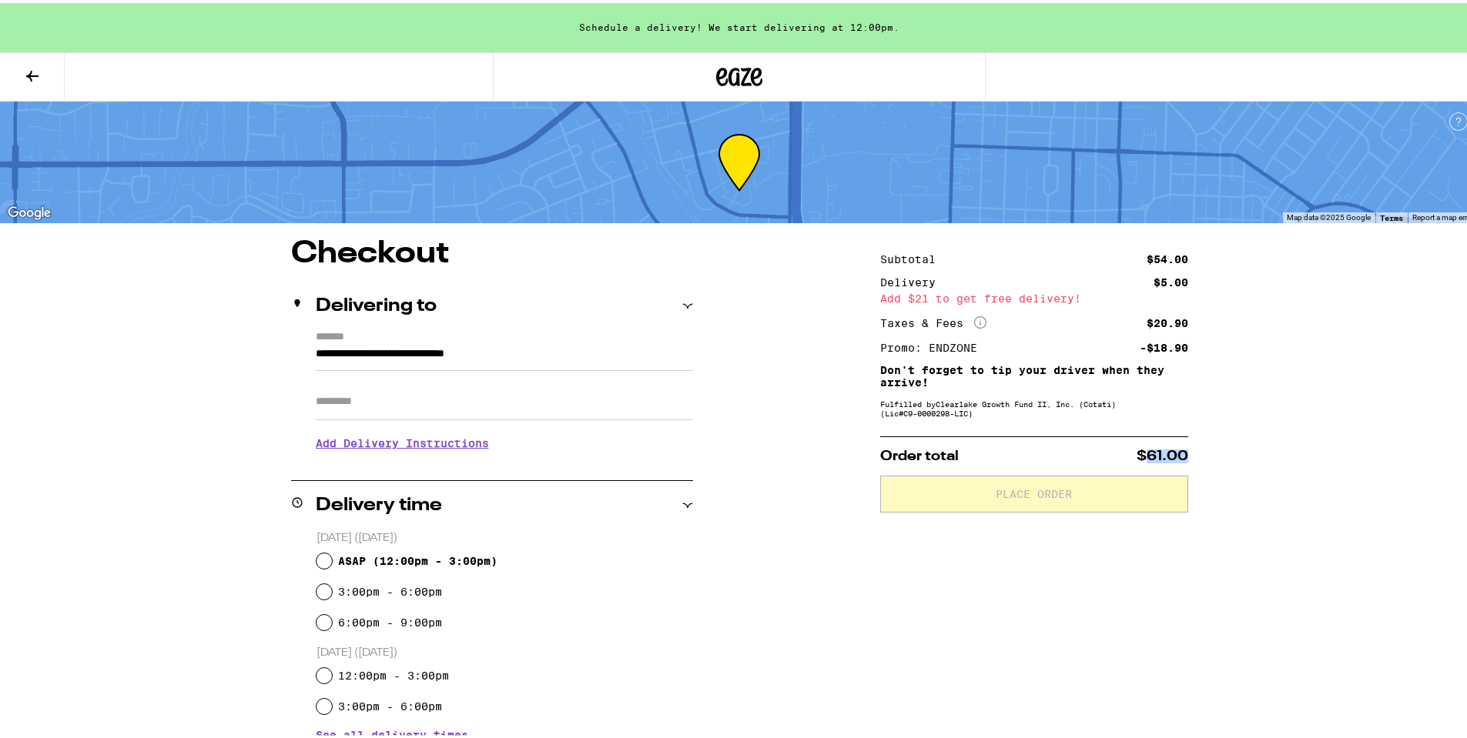
click at [1183, 456] on div "**********" at bounding box center [739, 692] width 1109 height 912
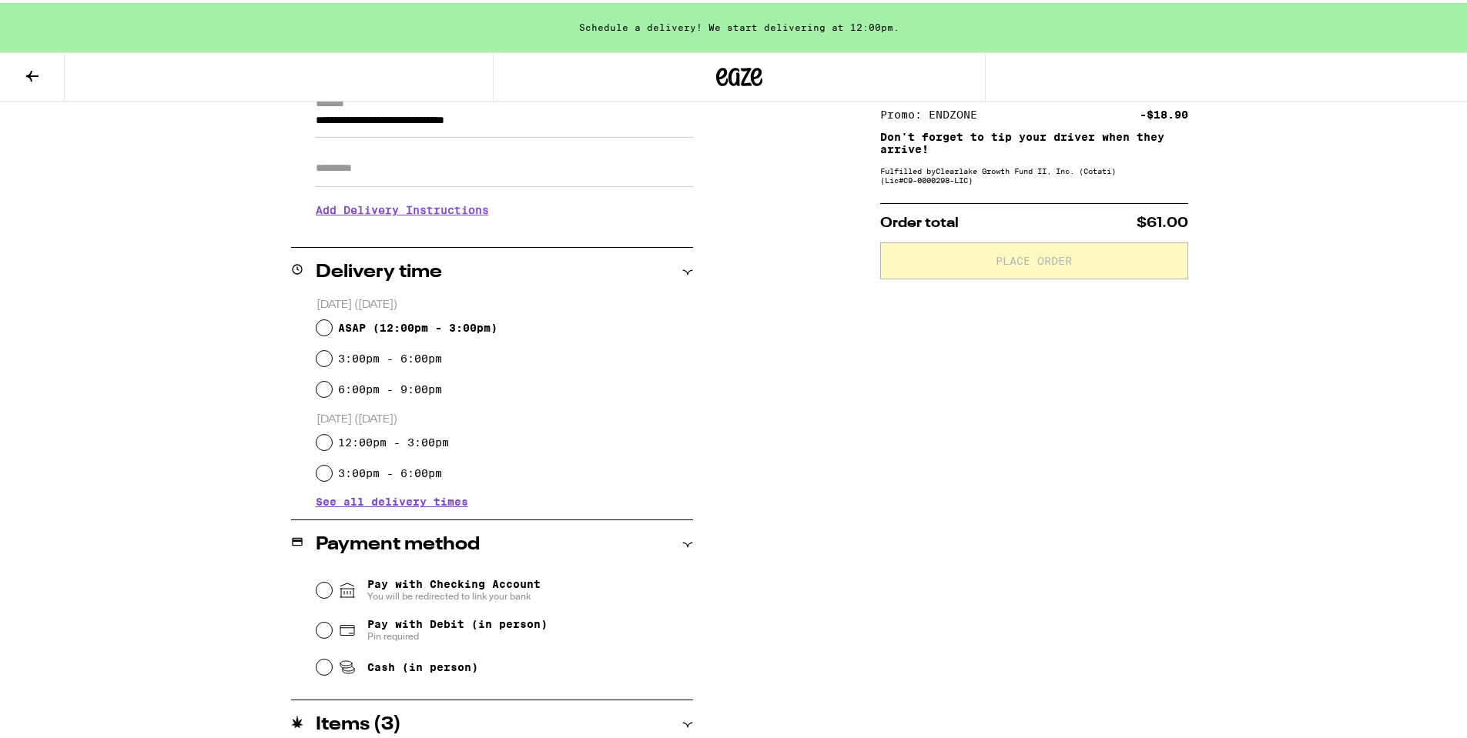
scroll to position [308, 0]
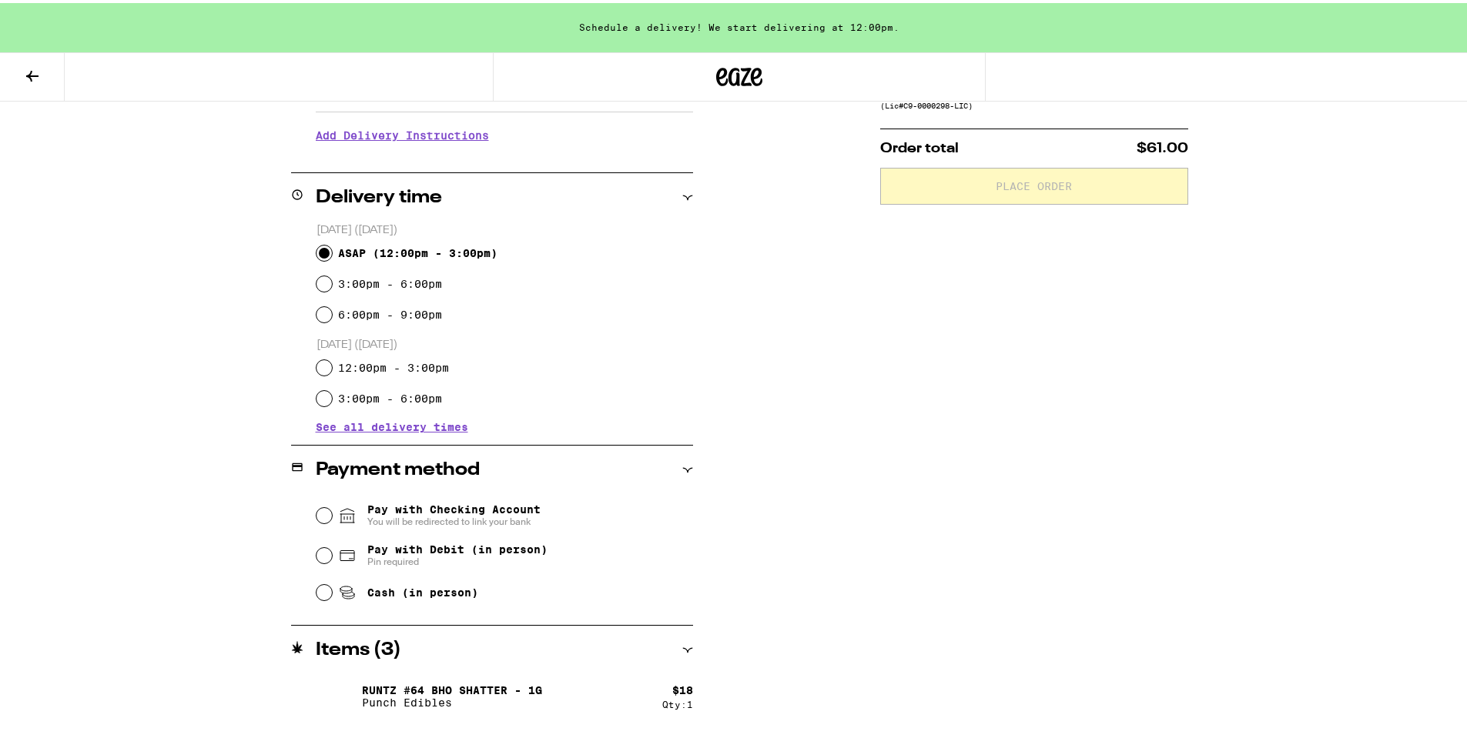
click at [316, 247] on input "ASAP ( 12:00pm - 3:00pm )" at bounding box center [323, 250] width 15 height 15
radio input "true"
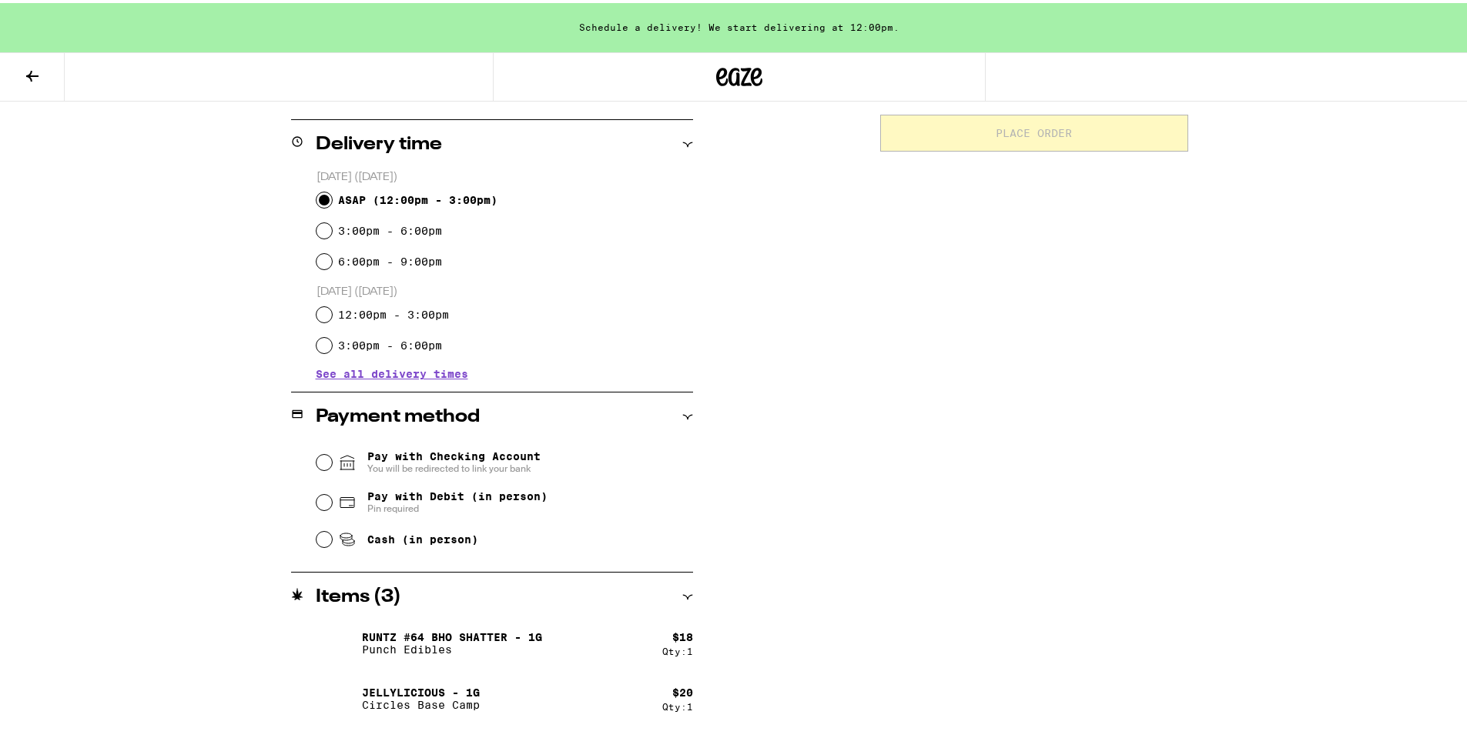
scroll to position [385, 0]
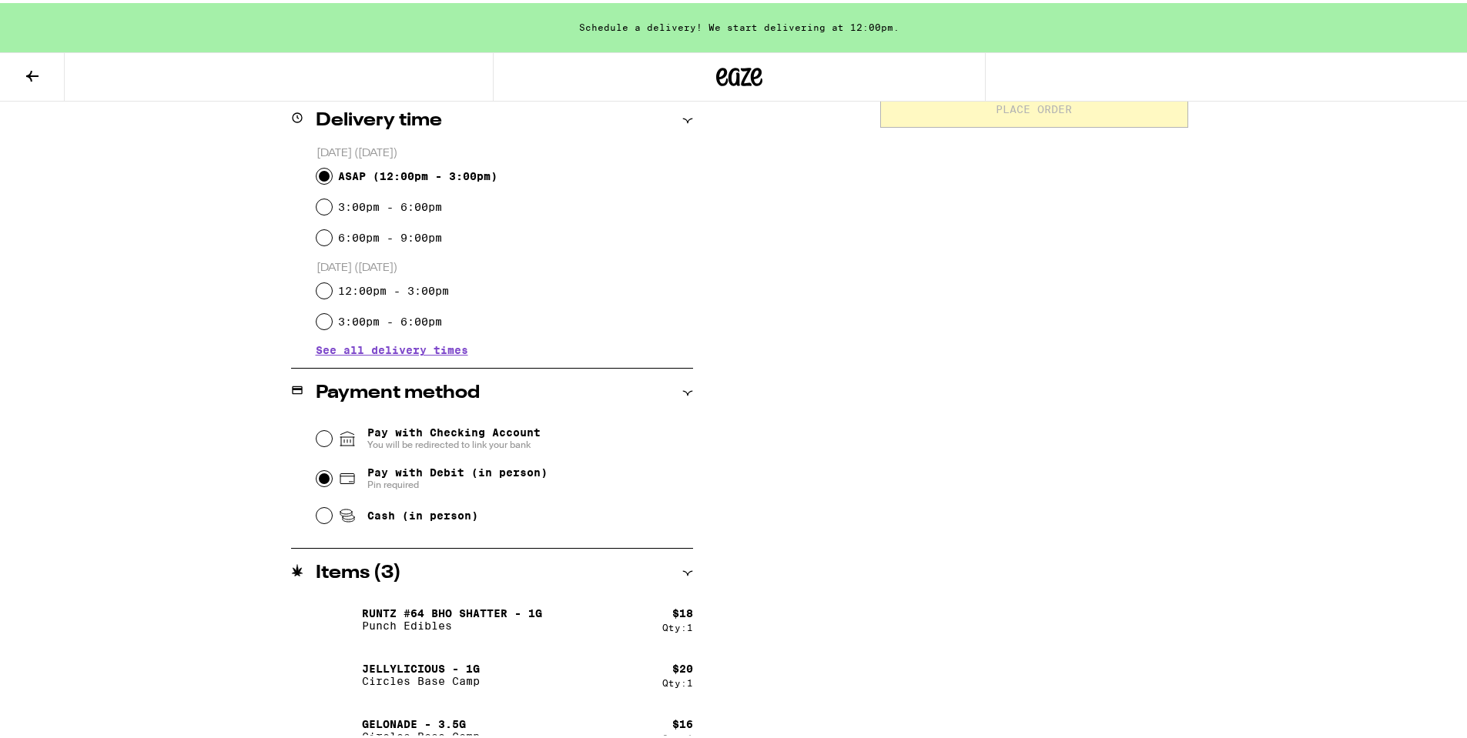
click at [318, 475] on input "Pay with Debit (in person) Pin required" at bounding box center [323, 475] width 15 height 15
radio input "true"
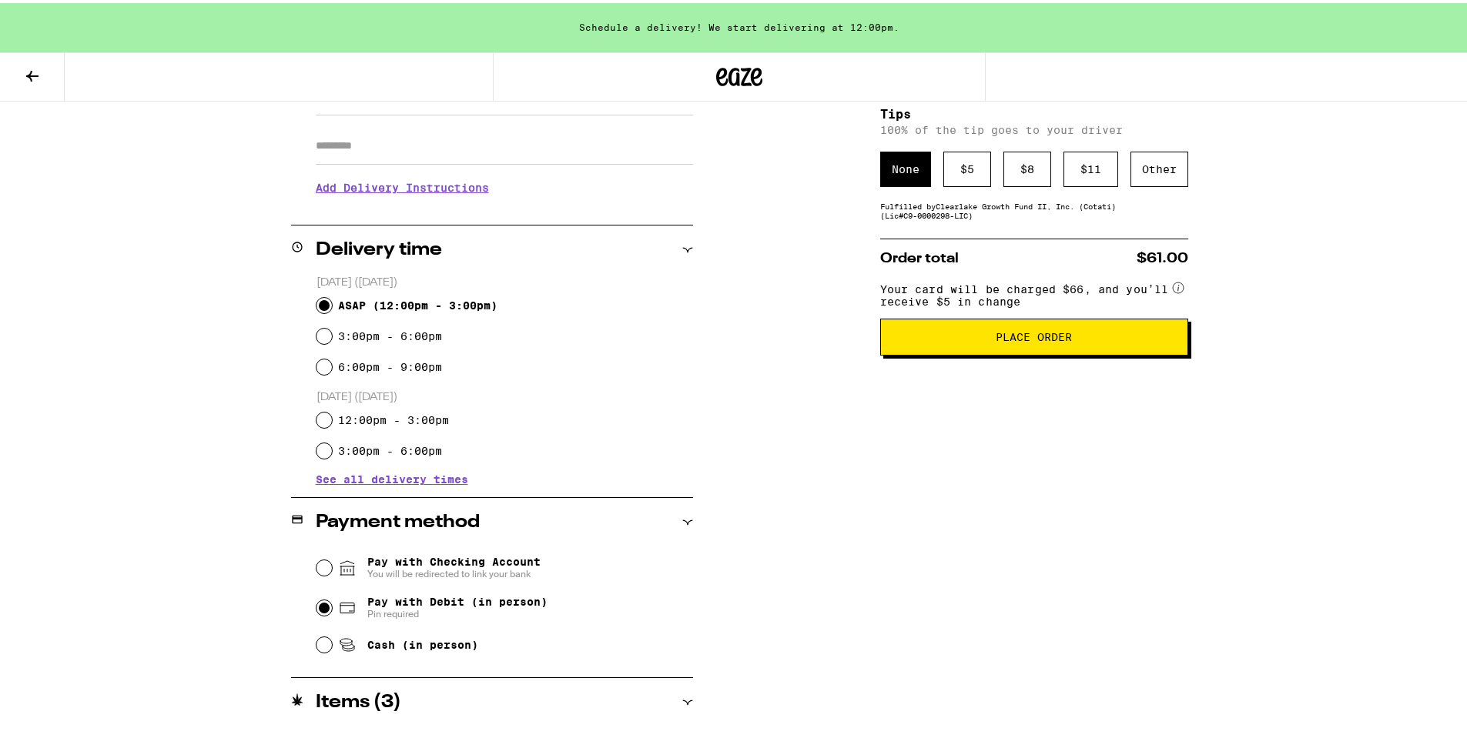
scroll to position [178, 0]
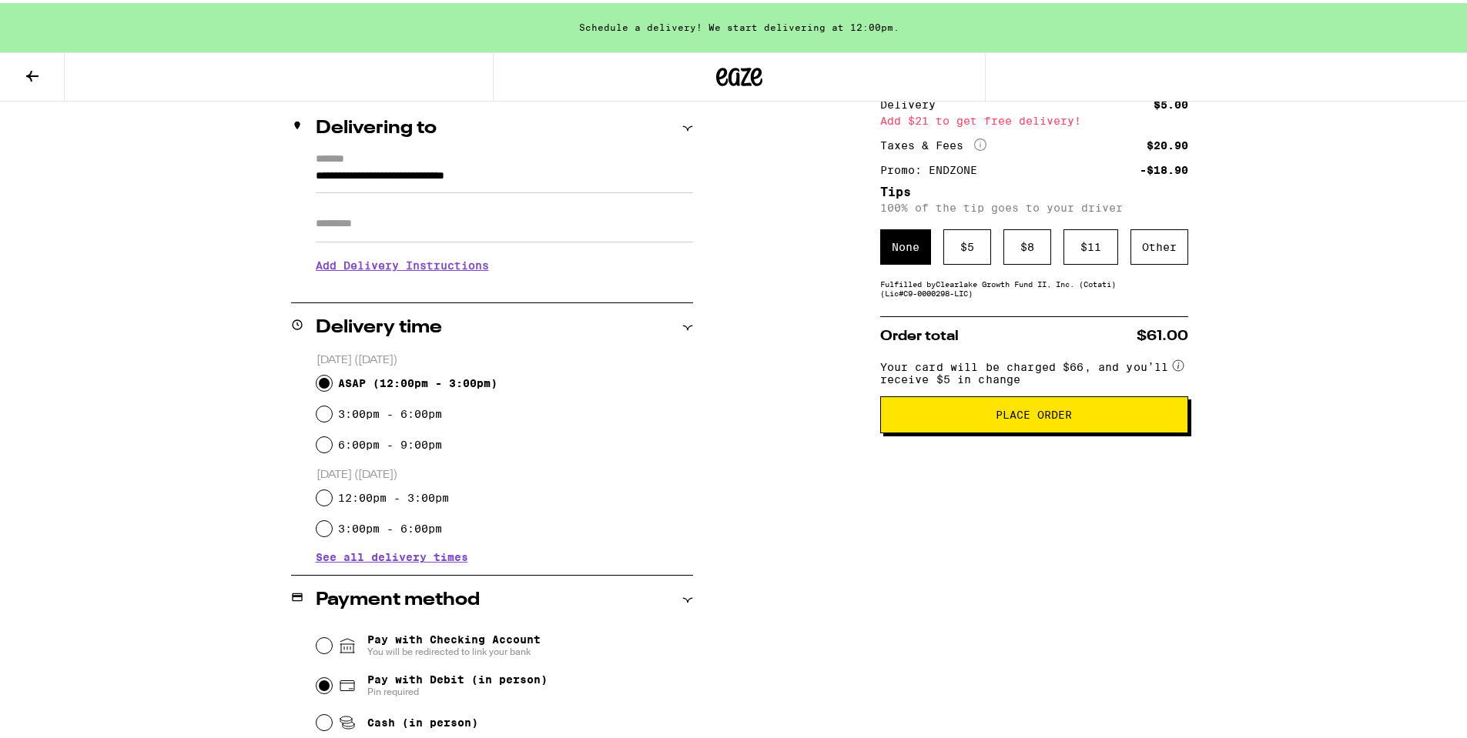
click at [342, 229] on input "Apt/Suite" at bounding box center [504, 221] width 377 height 37
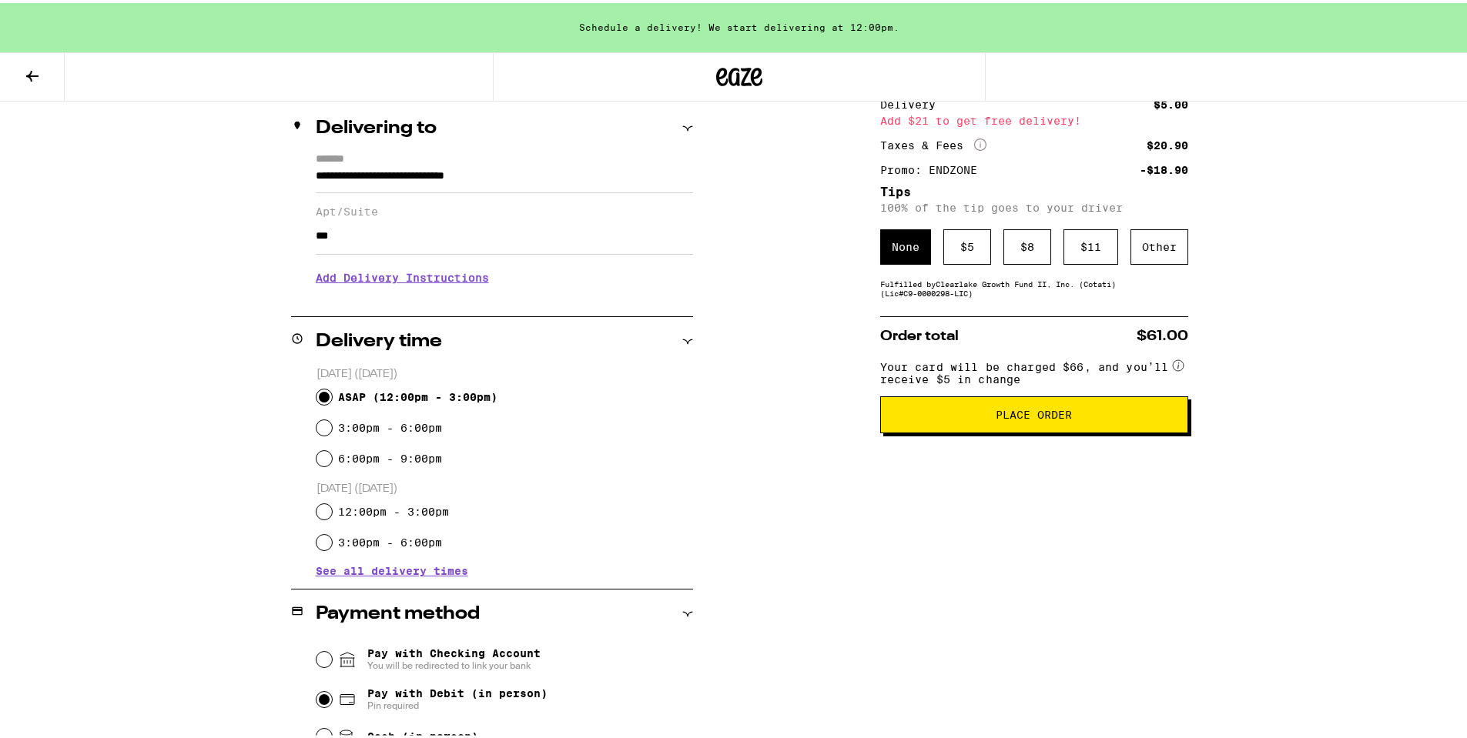
type input "**********"
click at [355, 281] on h3 "Add Delivery Instructions" at bounding box center [504, 274] width 377 height 35
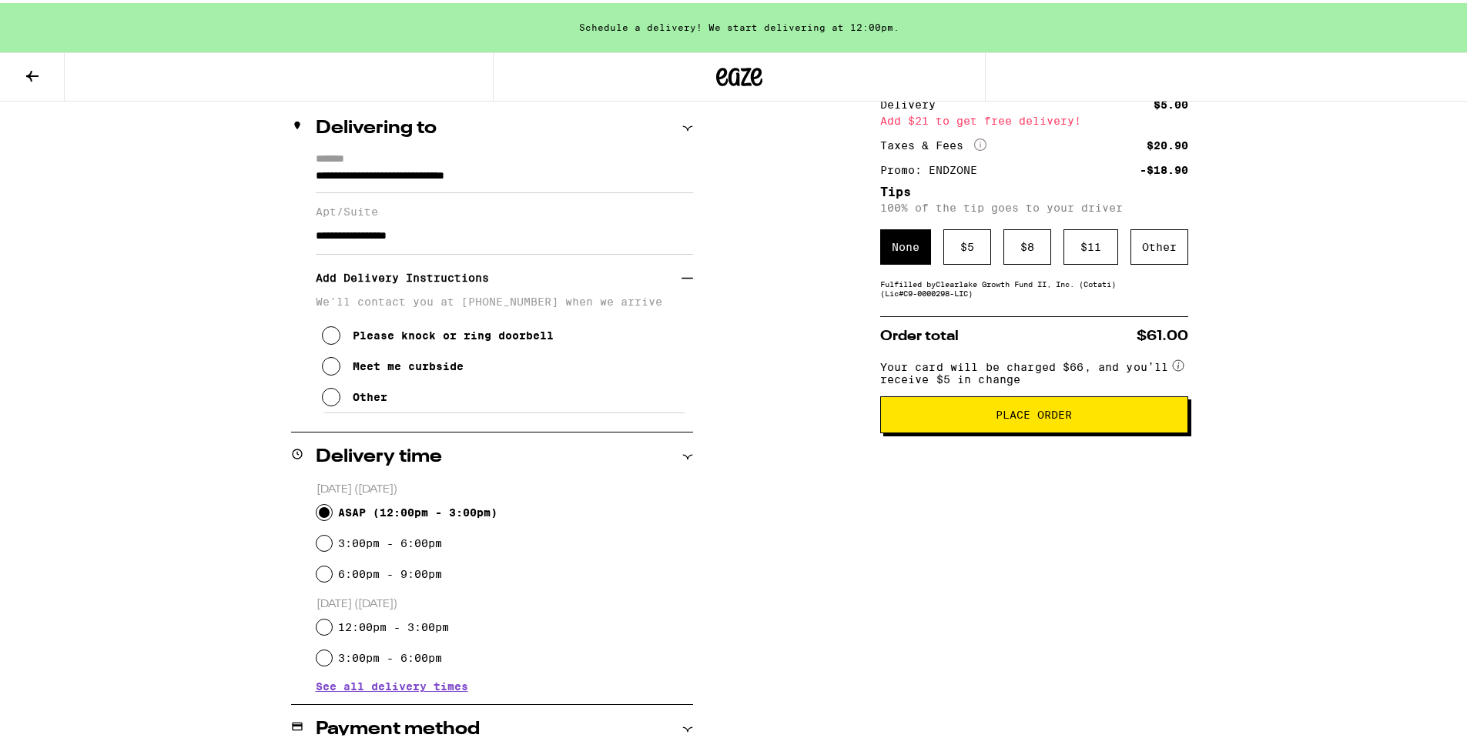
click at [330, 340] on icon at bounding box center [331, 332] width 18 height 18
drag, startPoint x: 484, startPoint y: 303, endPoint x: 540, endPoint y: 303, distance: 55.4
click at [544, 301] on p "We'll contact you at [PHONE_NUMBER] when we arrive" at bounding box center [504, 299] width 377 height 12
click at [505, 305] on p "We'll contact you at [PHONE_NUMBER] when we arrive" at bounding box center [504, 299] width 377 height 12
click at [337, 404] on button "Other" at bounding box center [354, 394] width 65 height 31
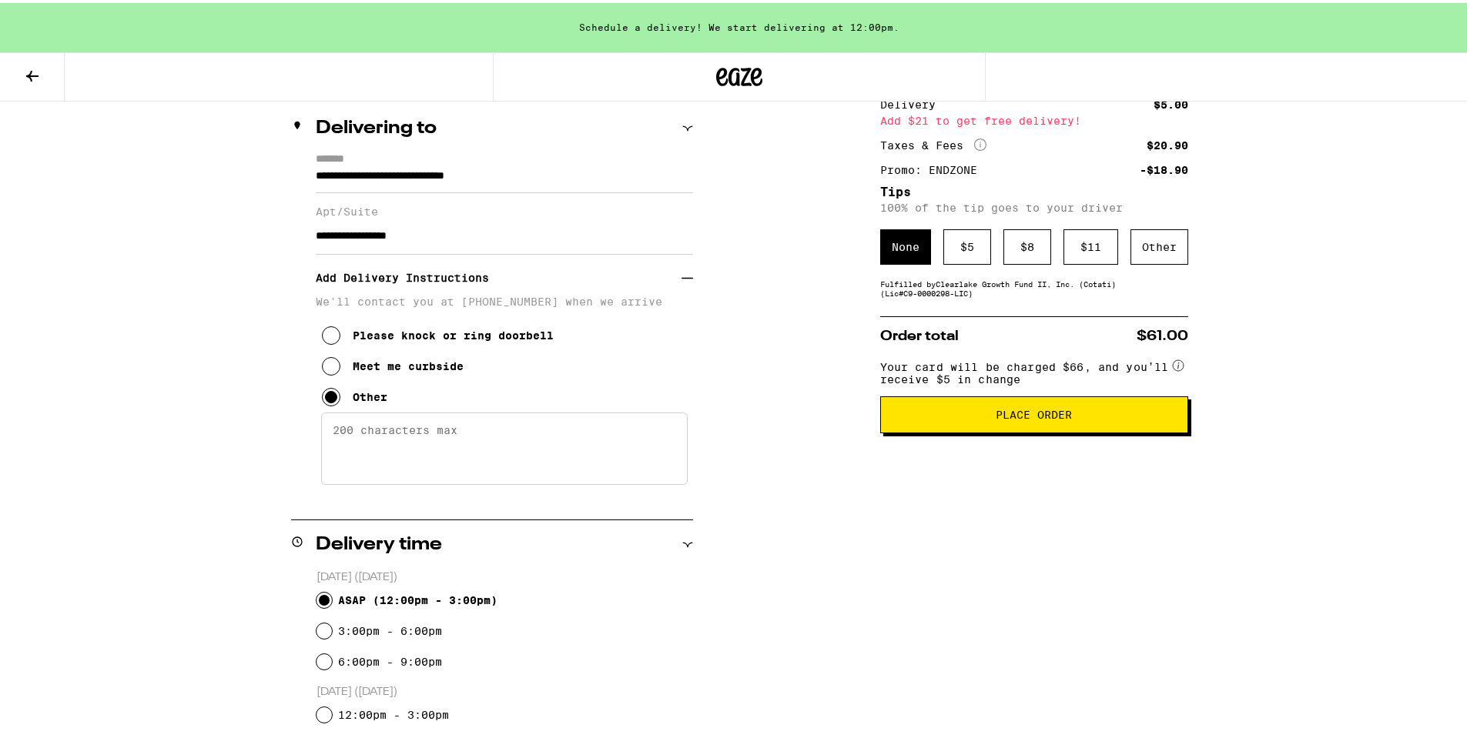
click at [436, 437] on textarea "Enter any other delivery instructions you want driver to know" at bounding box center [504, 446] width 367 height 72
type textarea "New phone number [PHONE_NUMBER]. Call if u cant find door."
click at [1045, 409] on button "Place Order" at bounding box center [1034, 411] width 308 height 37
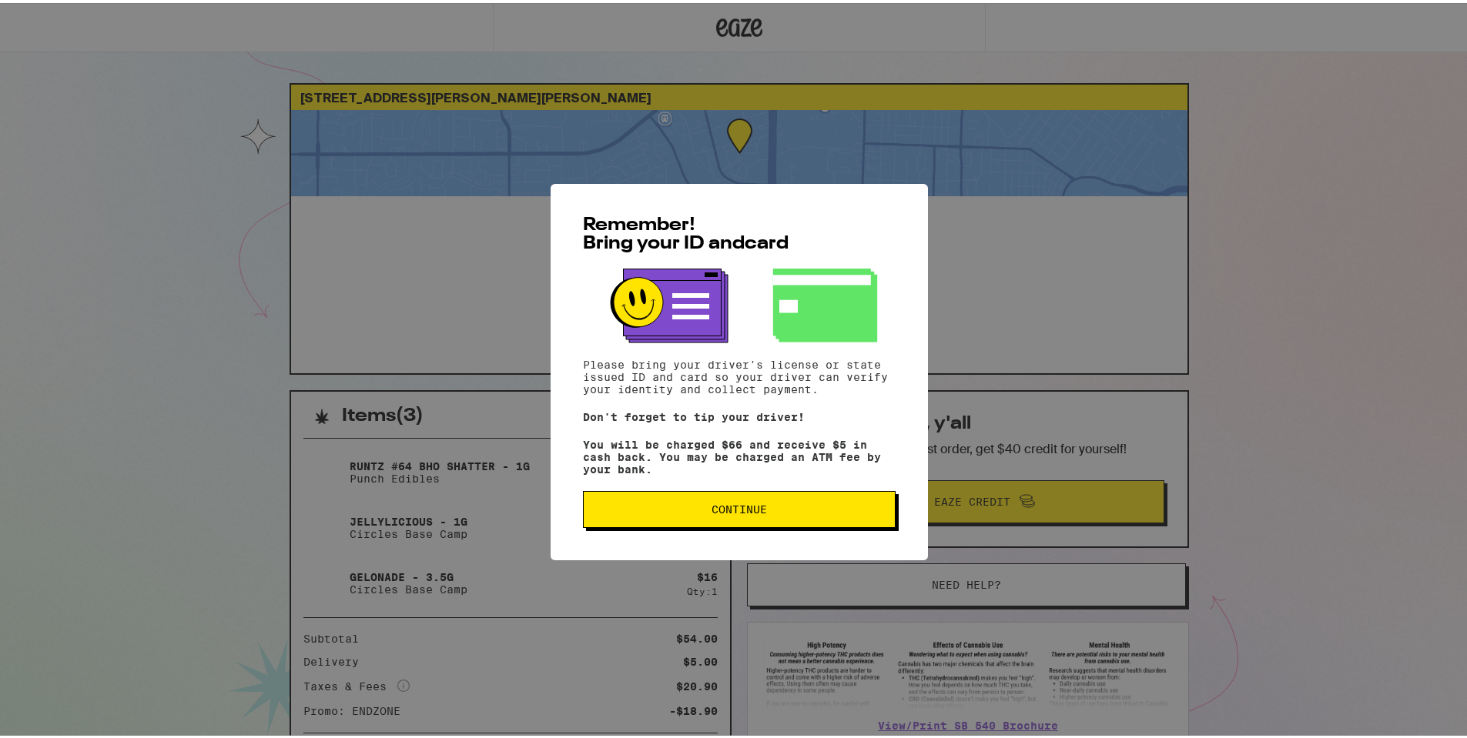
click at [724, 507] on span "Continue" at bounding box center [739, 506] width 55 height 11
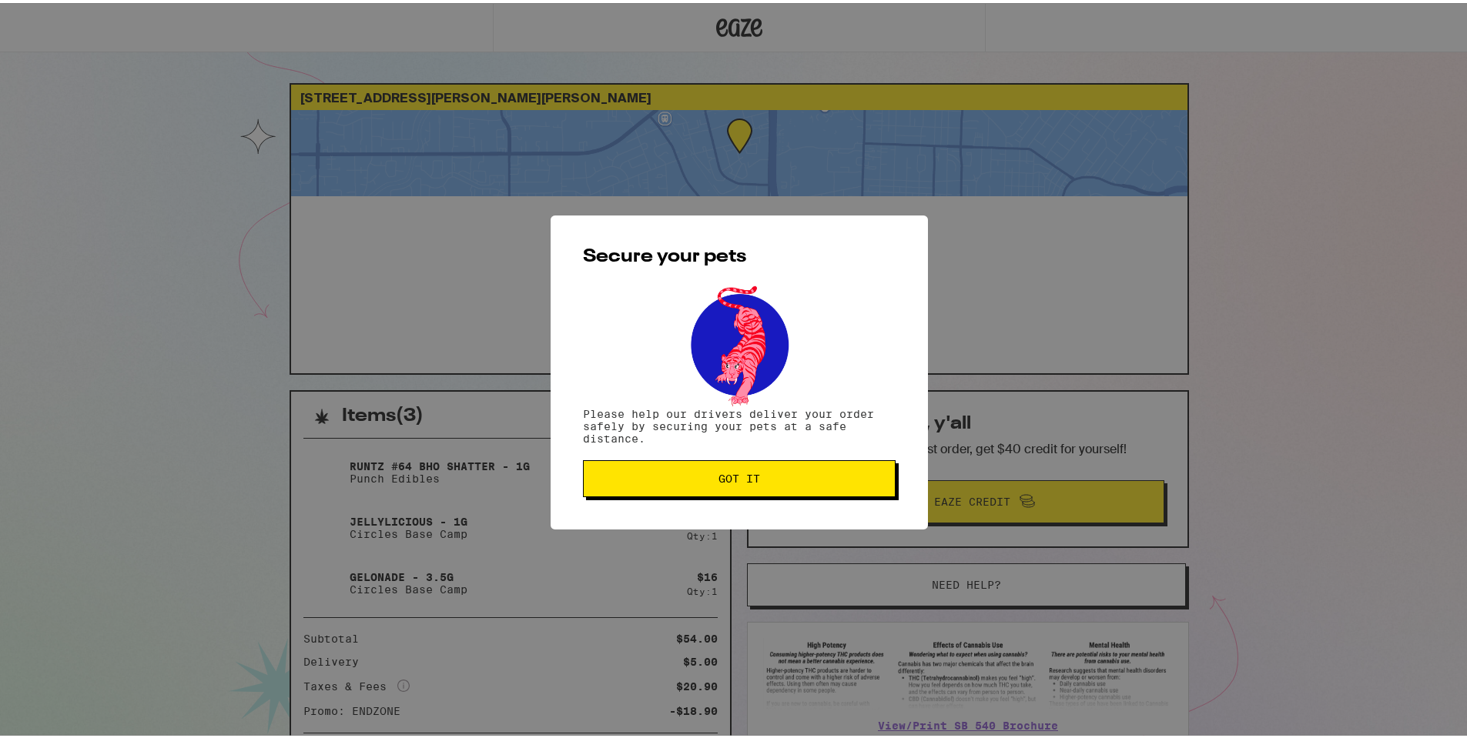
click at [1083, 260] on div "Secure your pets Please help our drivers deliver your order safely by securing …" at bounding box center [739, 369] width 1479 height 738
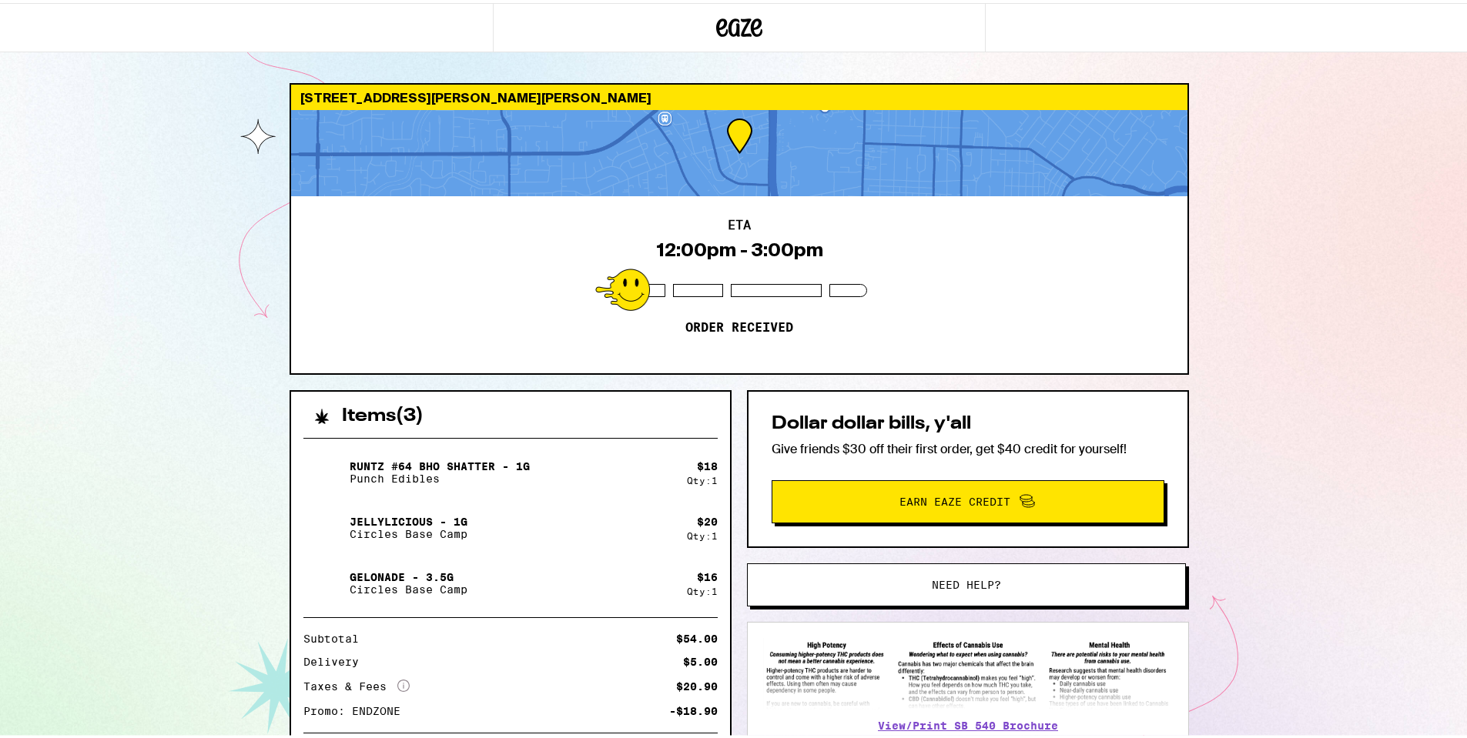
click at [454, 274] on div "ETA 12:00pm - 3:00pm Order received" at bounding box center [739, 281] width 896 height 177
click at [965, 345] on div "ETA 12:00pm - 3:00pm Order received" at bounding box center [739, 281] width 896 height 177
click at [699, 232] on div "ETA 12:00pm - 3:00pm Order received" at bounding box center [739, 281] width 896 height 177
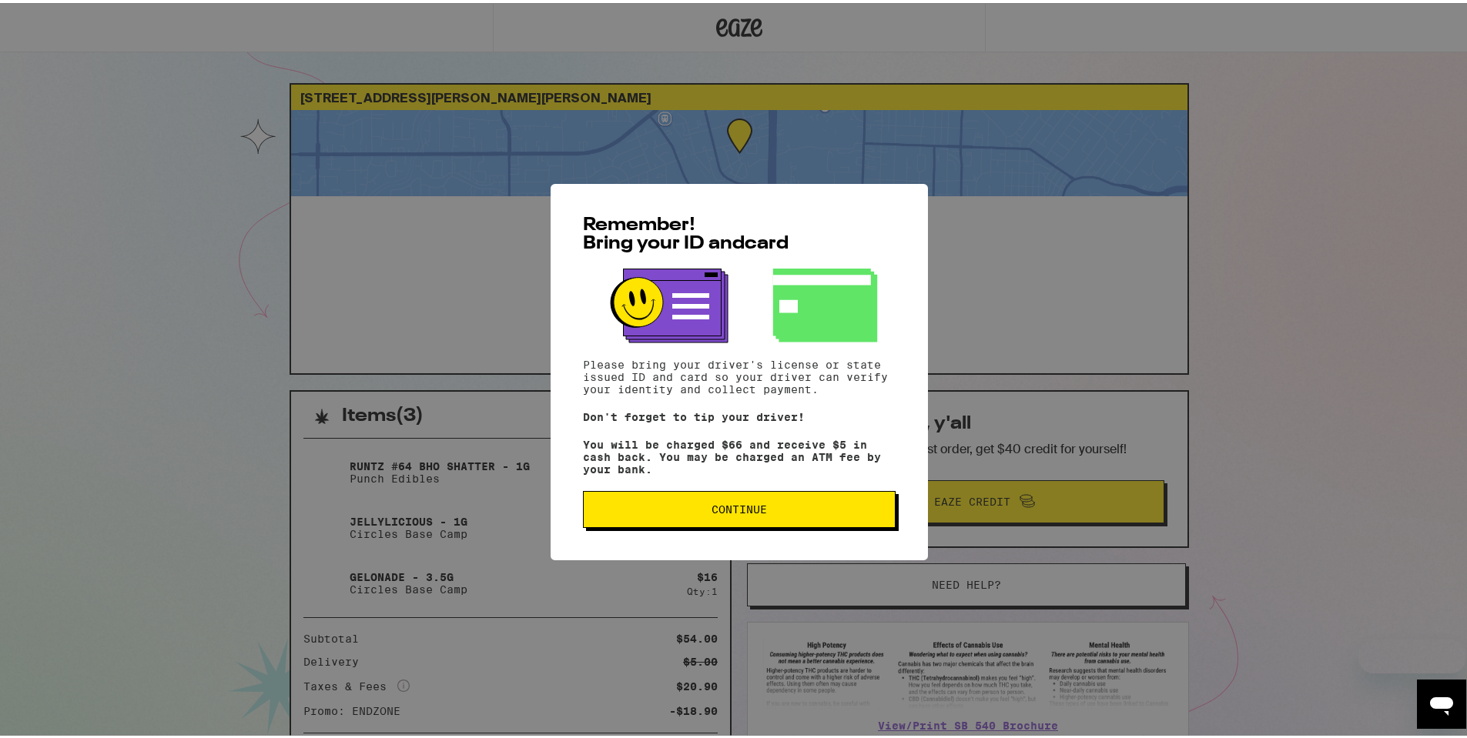
click at [656, 521] on button "Continue" at bounding box center [739, 506] width 313 height 37
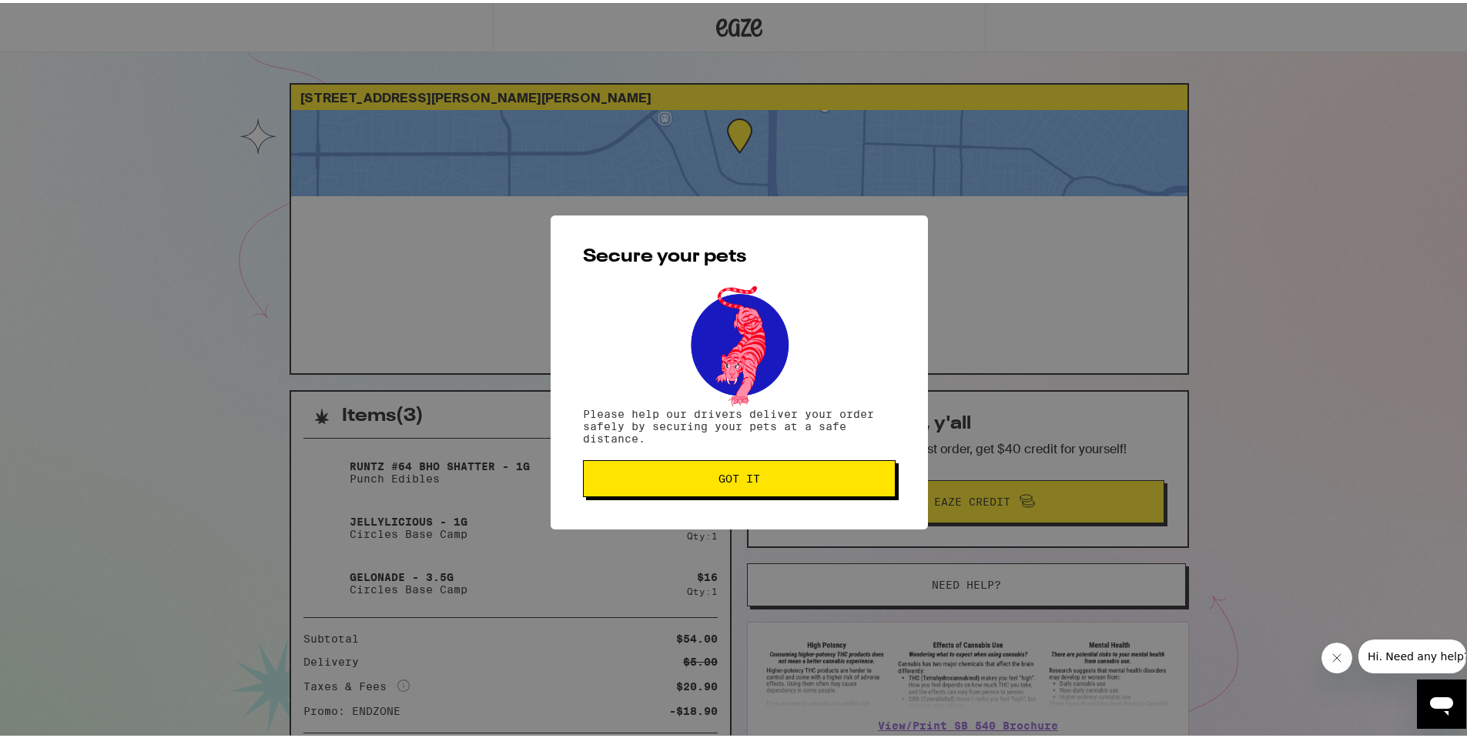
click at [659, 489] on button "Got it" at bounding box center [739, 475] width 313 height 37
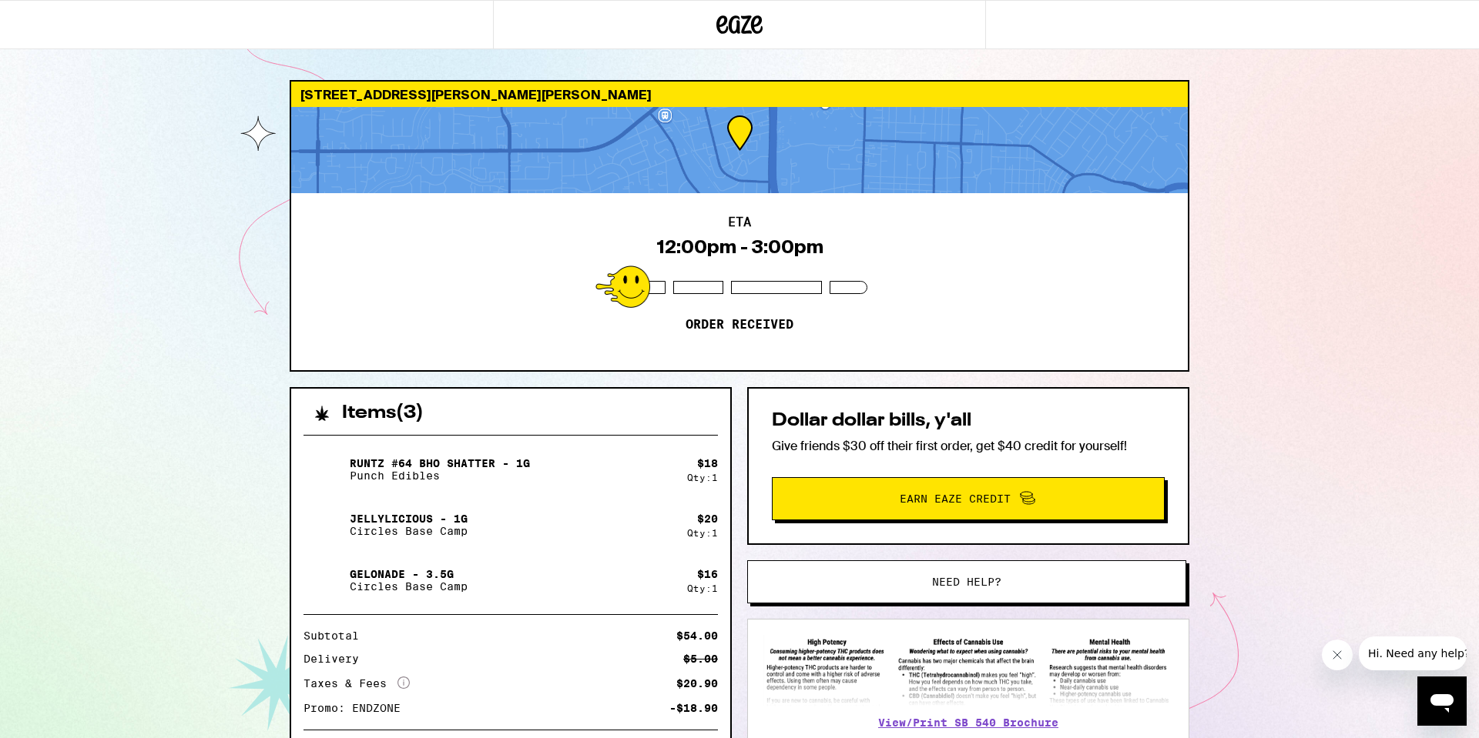
click at [442, 303] on div "Secure your pets Please help our drivers deliver your order safely by securing …" at bounding box center [739, 369] width 1479 height 738
